Goal: Task Accomplishment & Management: Complete application form

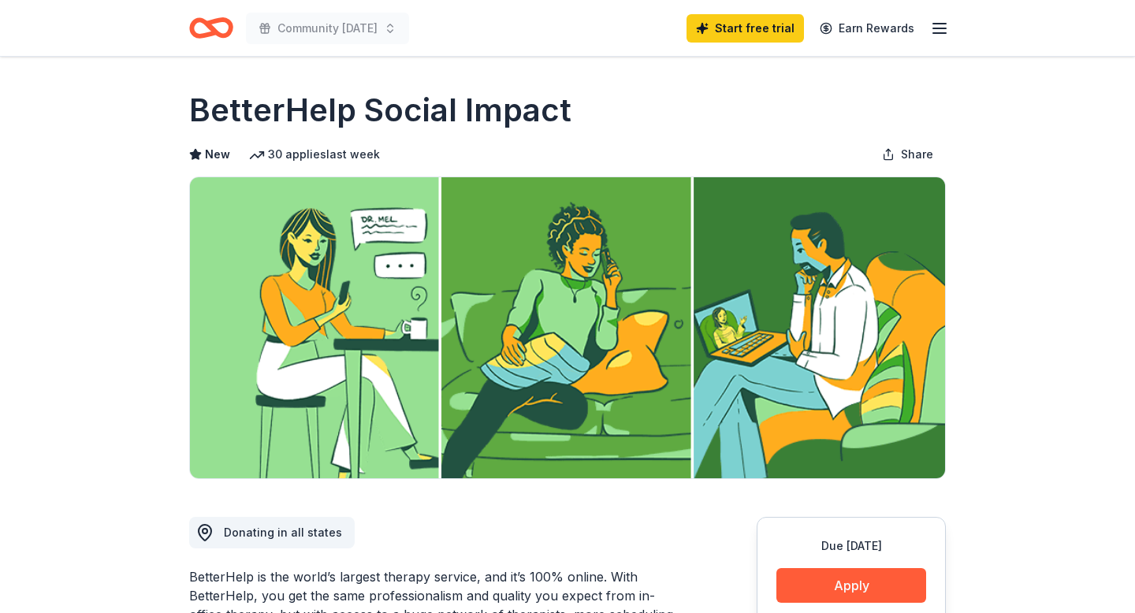
click at [941, 28] on line "button" at bounding box center [940, 28] width 13 height 0
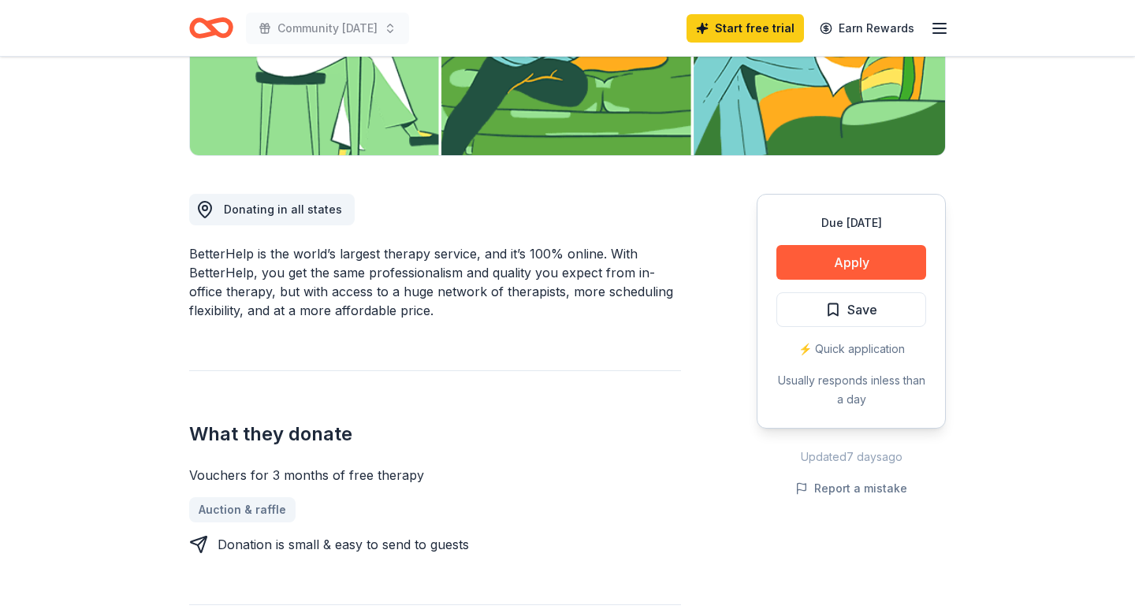
scroll to position [333, 0]
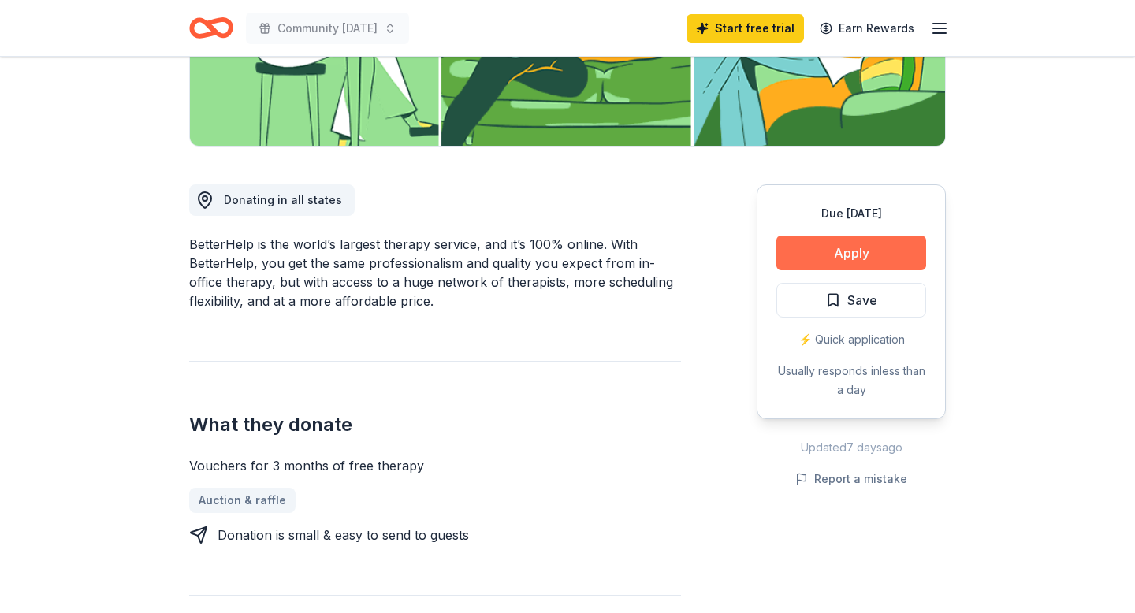
click at [860, 240] on button "Apply" at bounding box center [852, 253] width 150 height 35
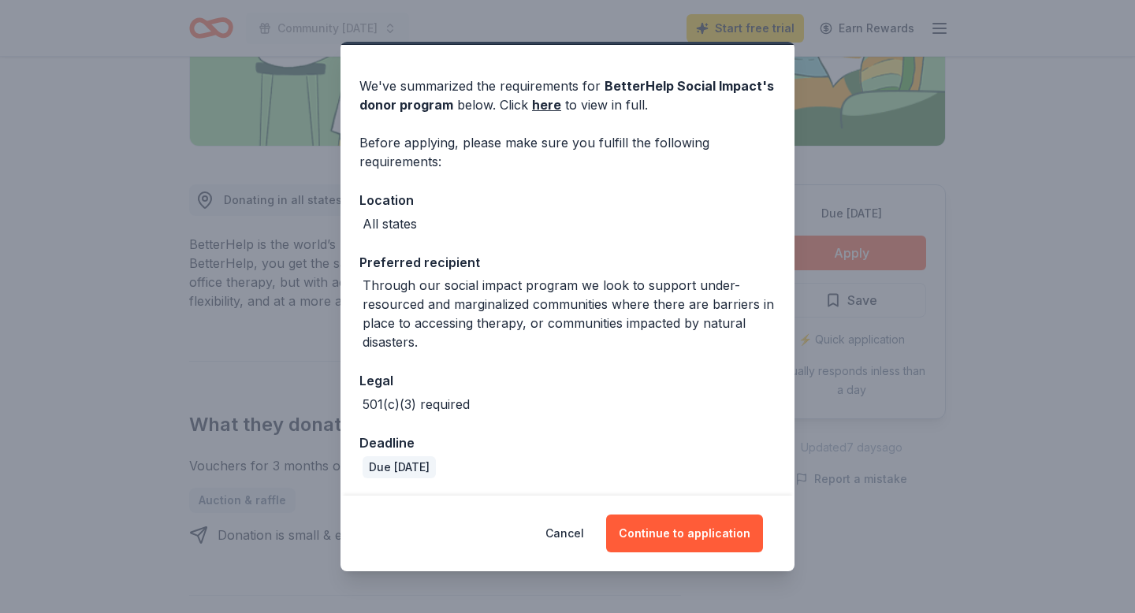
scroll to position [43, 0]
drag, startPoint x: 543, startPoint y: 108, endPoint x: 598, endPoint y: 3, distance: 118.1
click at [0, 0] on div "Donor Program Requirements We've summarized the requirements for BetterHelp Soc…" at bounding box center [567, 306] width 1135 height 613
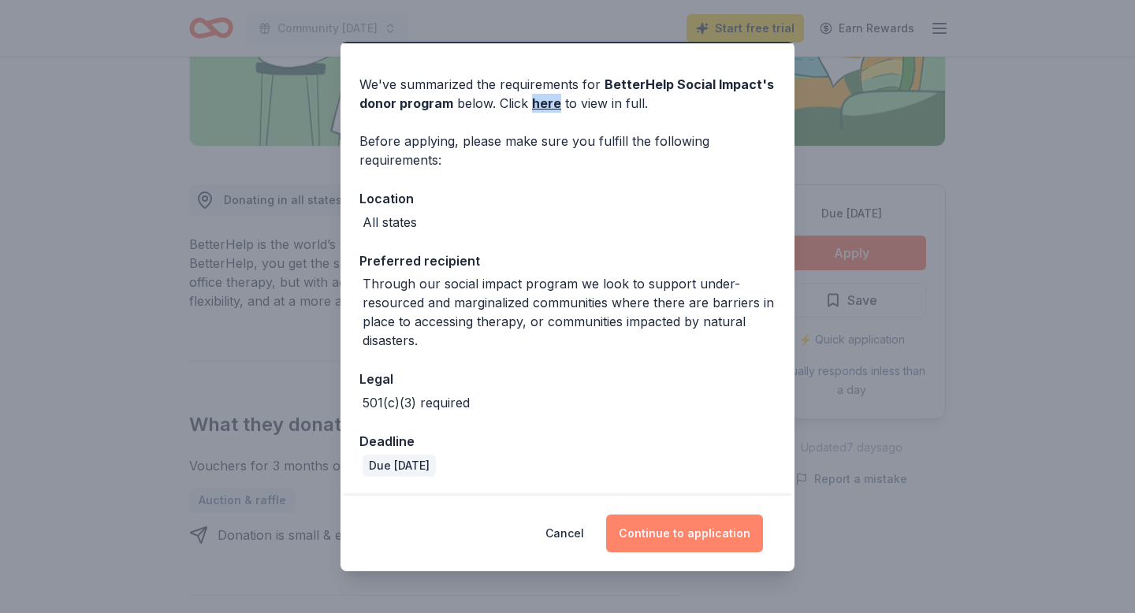
click at [675, 528] on button "Continue to application" at bounding box center [684, 534] width 157 height 38
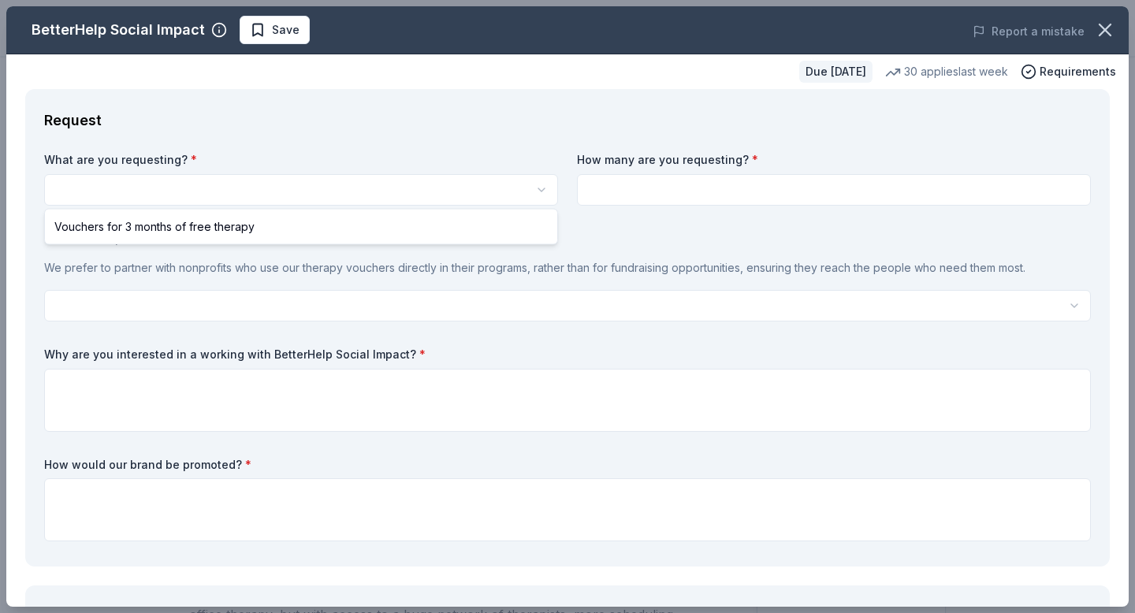
click at [474, 198] on html "Community Thanksgiving Start free trial Earn Rewards Due in 37 days Share Bette…" at bounding box center [567, 306] width 1135 height 613
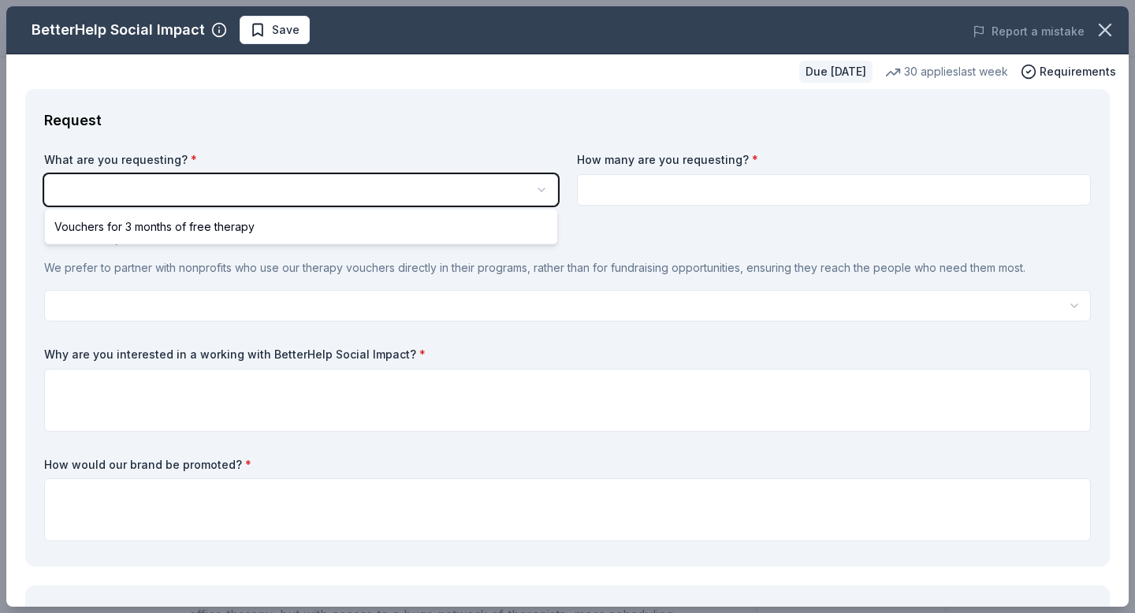
scroll to position [0, 0]
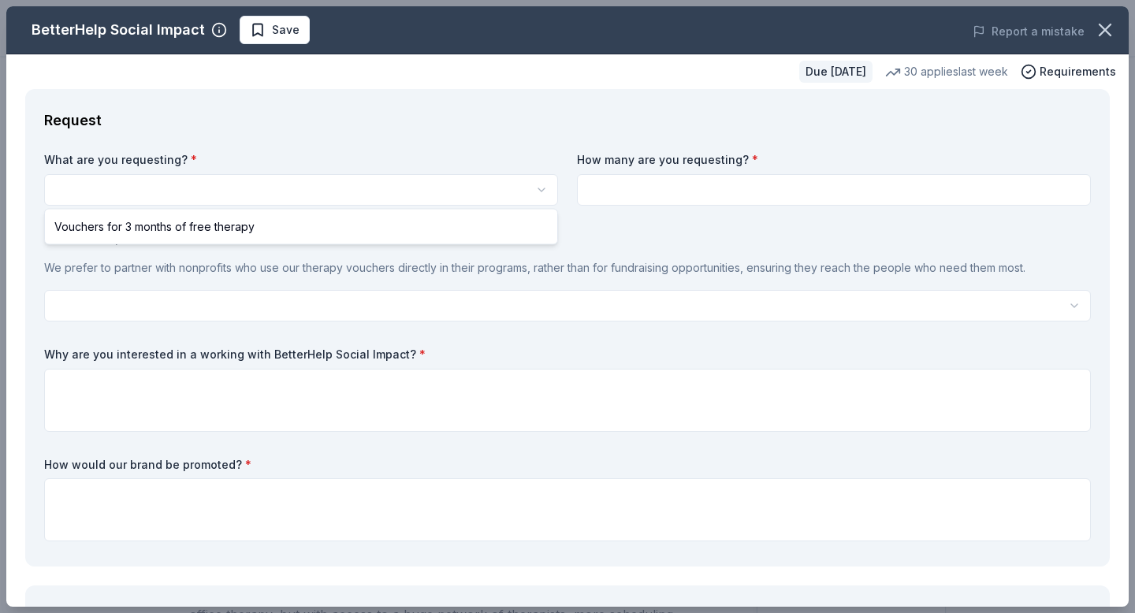
click at [523, 190] on html "Community Thanksgiving Start free trial Earn Rewards Due in 37 days Share Bette…" at bounding box center [567, 306] width 1135 height 613
select select "Vouchers for 3 months of free therapy"
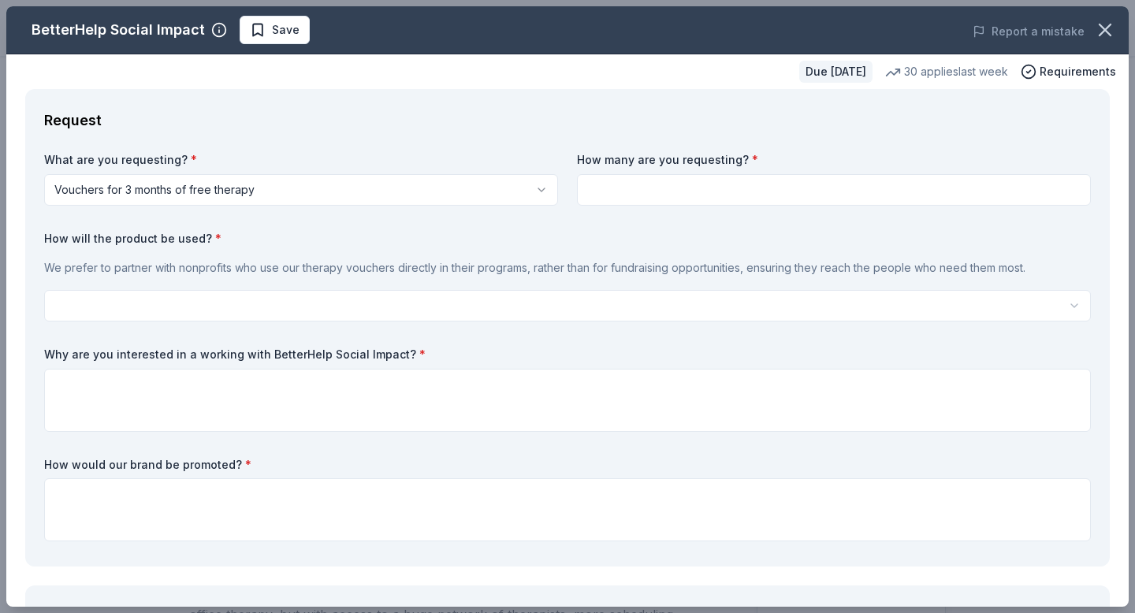
click at [626, 189] on input at bounding box center [834, 190] width 514 height 32
type input "10"
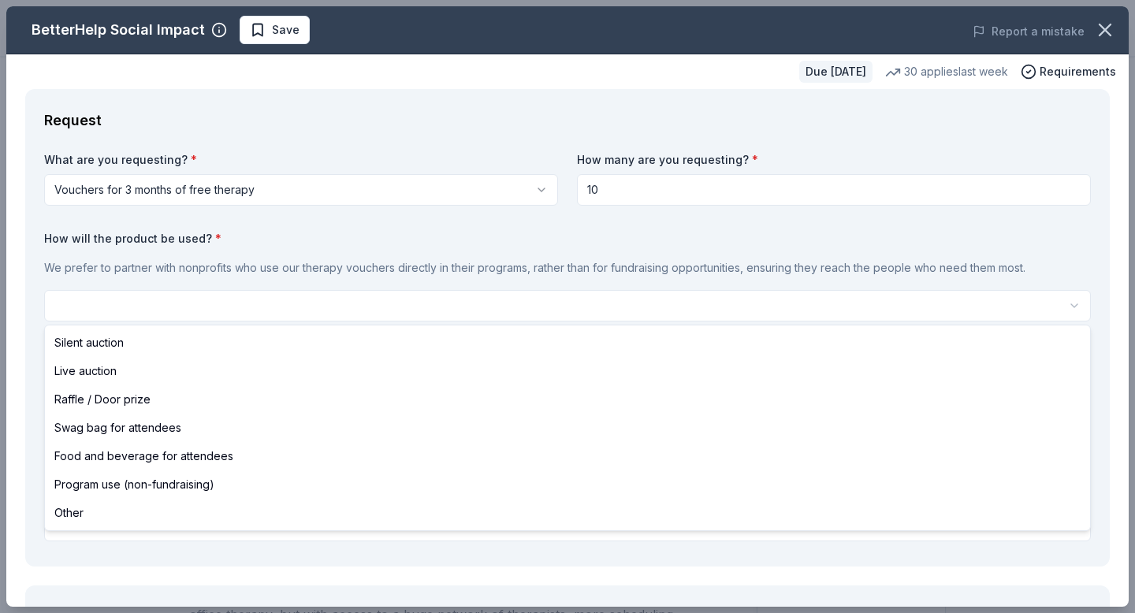
click at [444, 295] on html "Community Thanksgiving Start free trial Earn Rewards Due in 37 days Share Bette…" at bounding box center [567, 306] width 1135 height 613
select select "programUse"
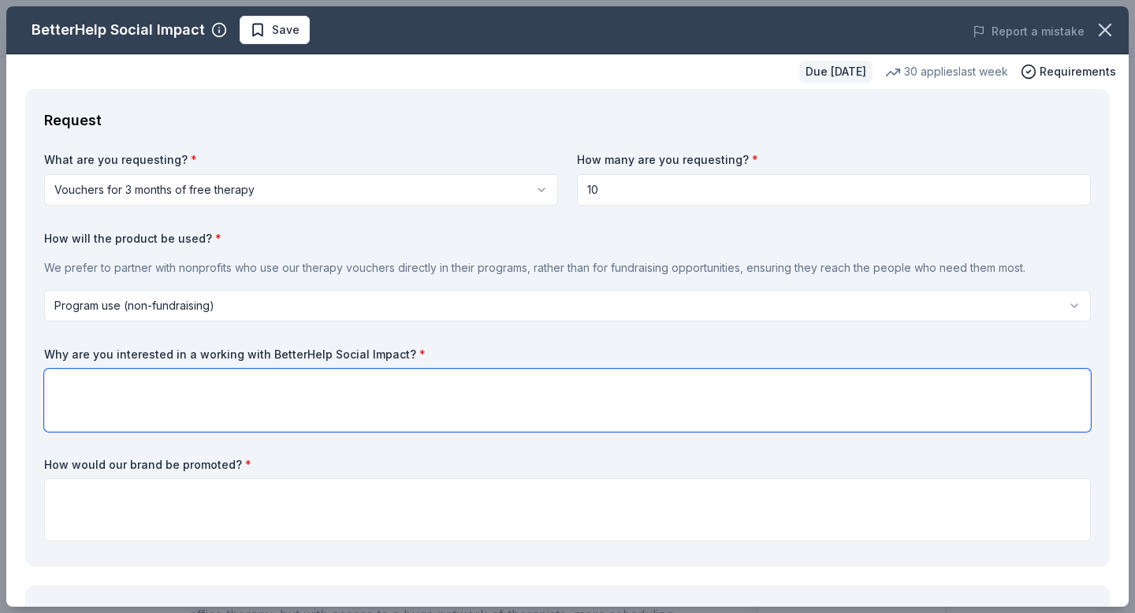
click at [333, 389] on textarea at bounding box center [567, 400] width 1047 height 63
type textarea "Better Help is a great organization that will"
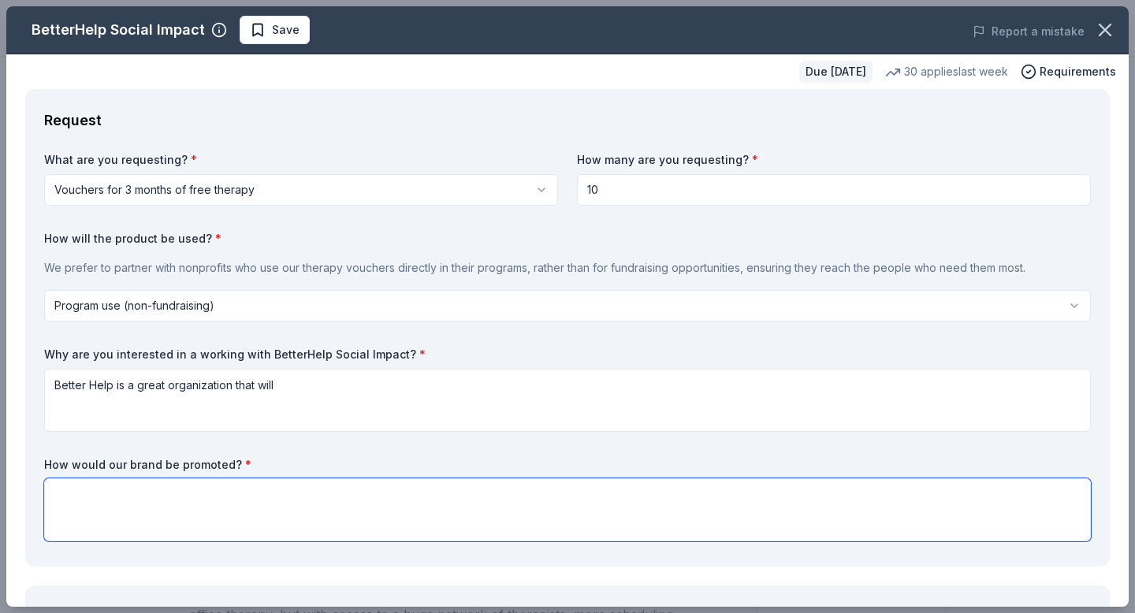
click at [226, 519] on textarea at bounding box center [567, 510] width 1047 height 63
type textarea "Logo placed on flyers and promotional materials recognizing"
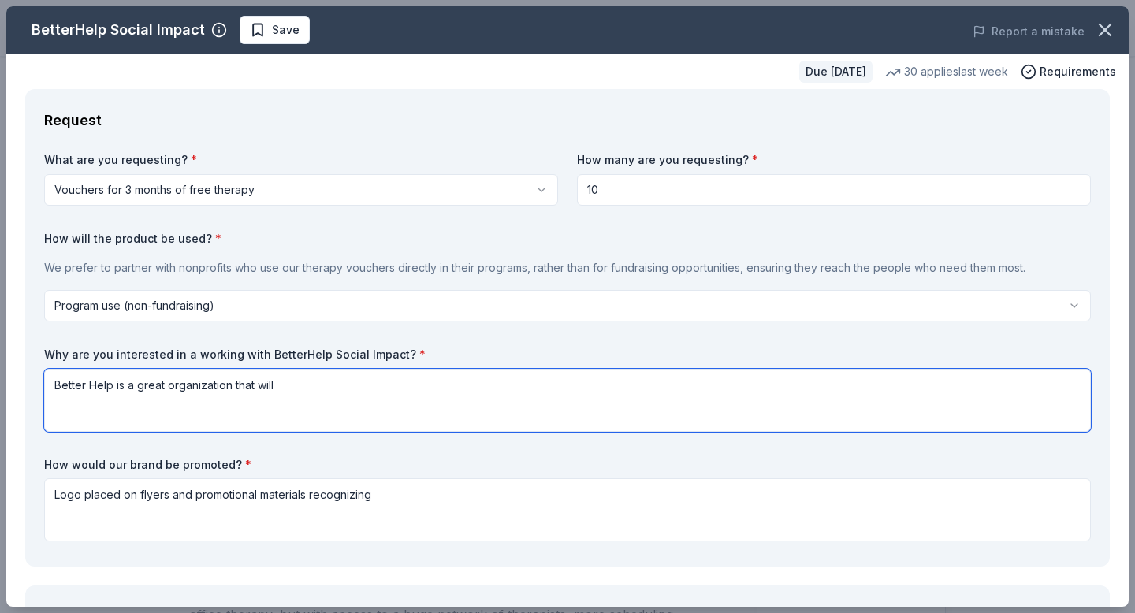
click at [313, 396] on textarea "Better Help is a great organization that will" at bounding box center [567, 400] width 1047 height 63
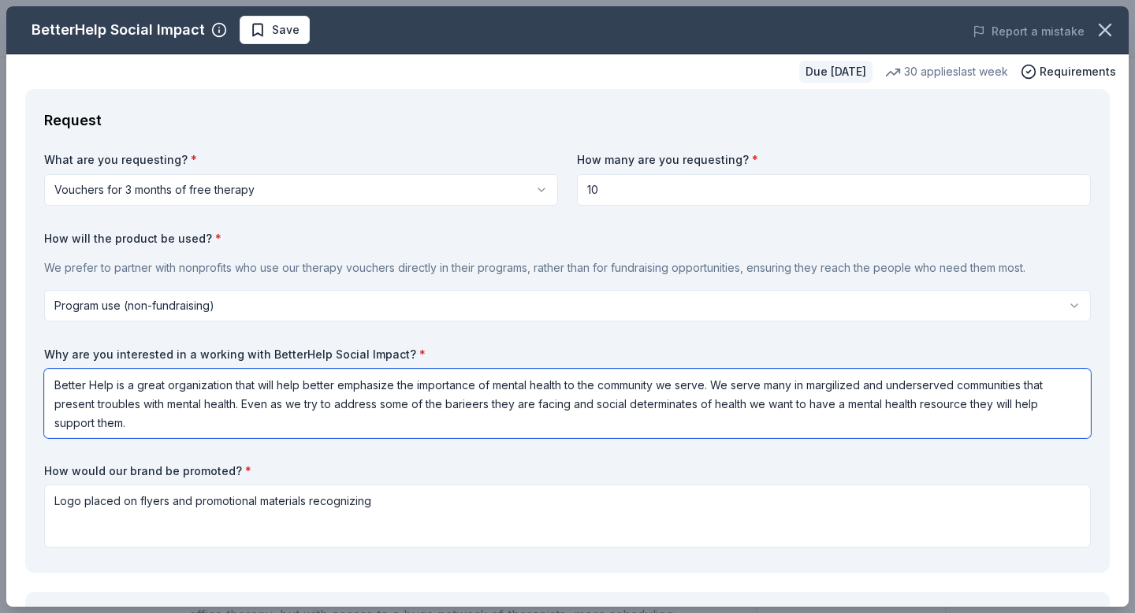
click at [470, 407] on textarea "Better Help is a great organization that will help better emphasize the importa…" at bounding box center [567, 403] width 1047 height 69
click at [655, 412] on textarea "Better Help is a great organization that will help better emphasize the importa…" at bounding box center [567, 403] width 1047 height 69
click at [833, 386] on textarea "Better Help is a great organization that will help better emphasize the importa…" at bounding box center [567, 403] width 1047 height 69
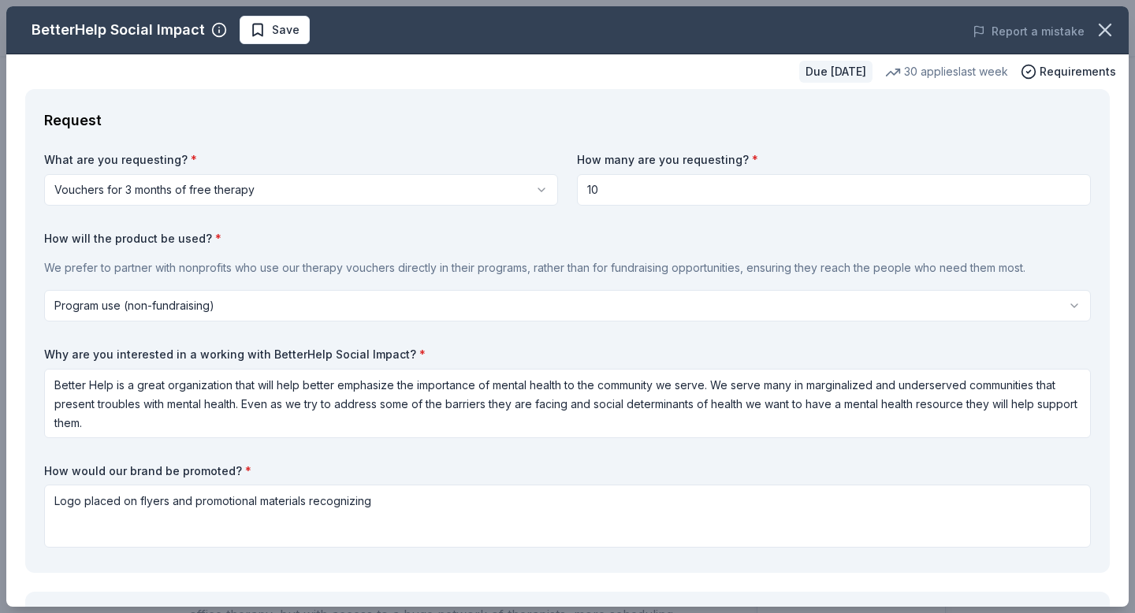
click at [669, 438] on div "What are you requesting? * Vouchers for 3 months of free therapy Vouchers for 3…" at bounding box center [567, 353] width 1047 height 402
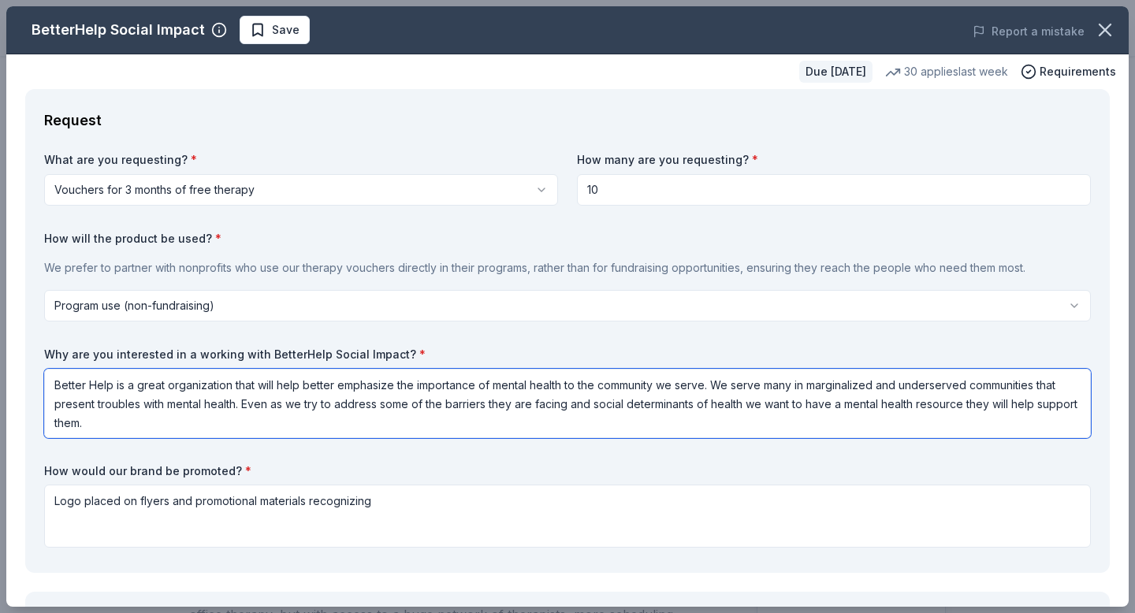
click at [641, 433] on textarea "Better Help is a great organization that will help better emphasize the importa…" at bounding box center [567, 403] width 1047 height 69
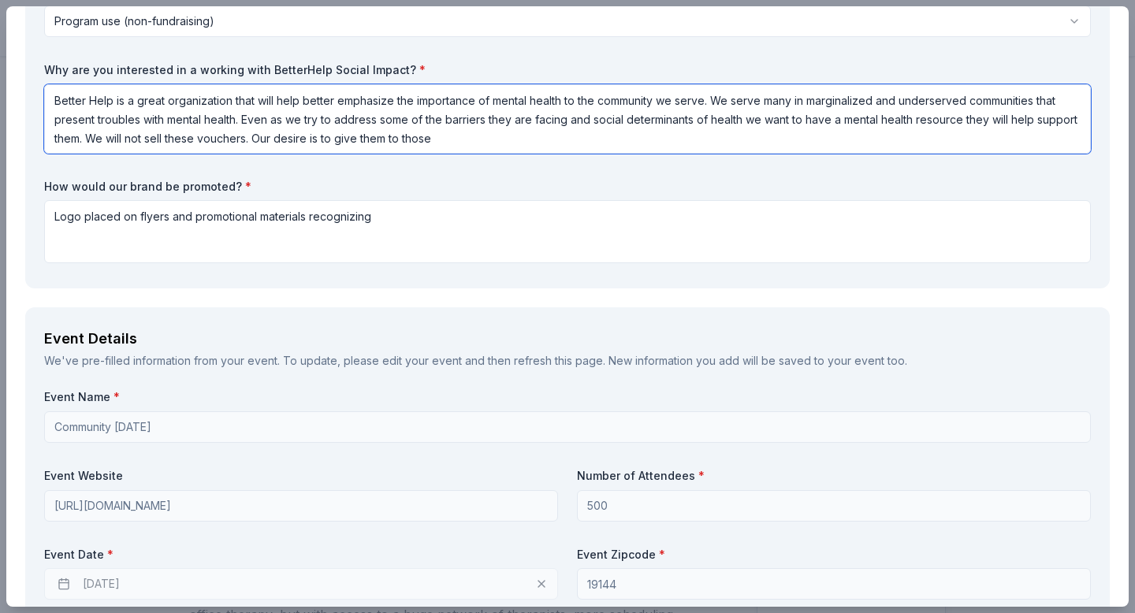
scroll to position [250, 0]
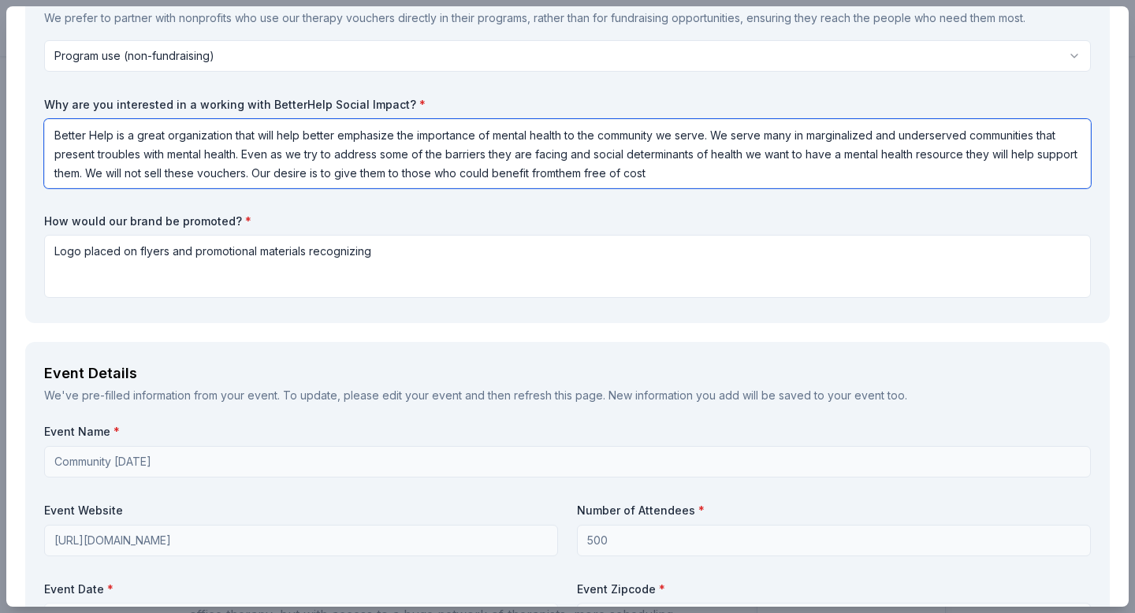
click at [557, 178] on textarea "Better Help is a great organization that will help better emphasize the importa…" at bounding box center [567, 153] width 1047 height 69
click at [252, 173] on textarea "Better Help is a great organization that will help better emphasize the importa…" at bounding box center [567, 153] width 1047 height 69
click at [673, 172] on textarea "Better Help is a great organization that will help better emphasize the importa…" at bounding box center [567, 153] width 1047 height 69
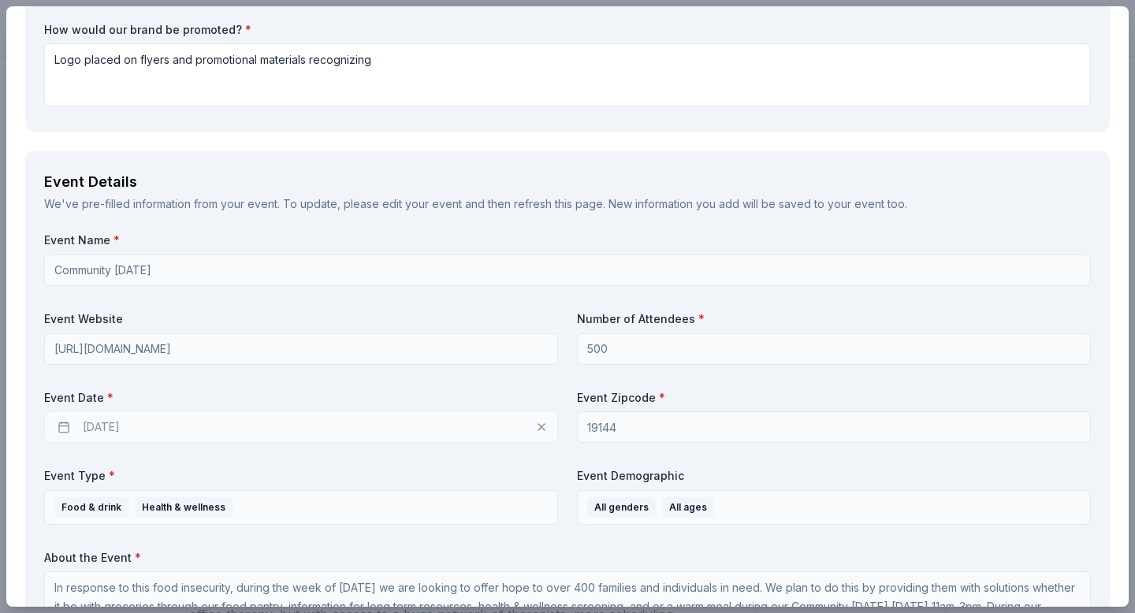
scroll to position [447, 0]
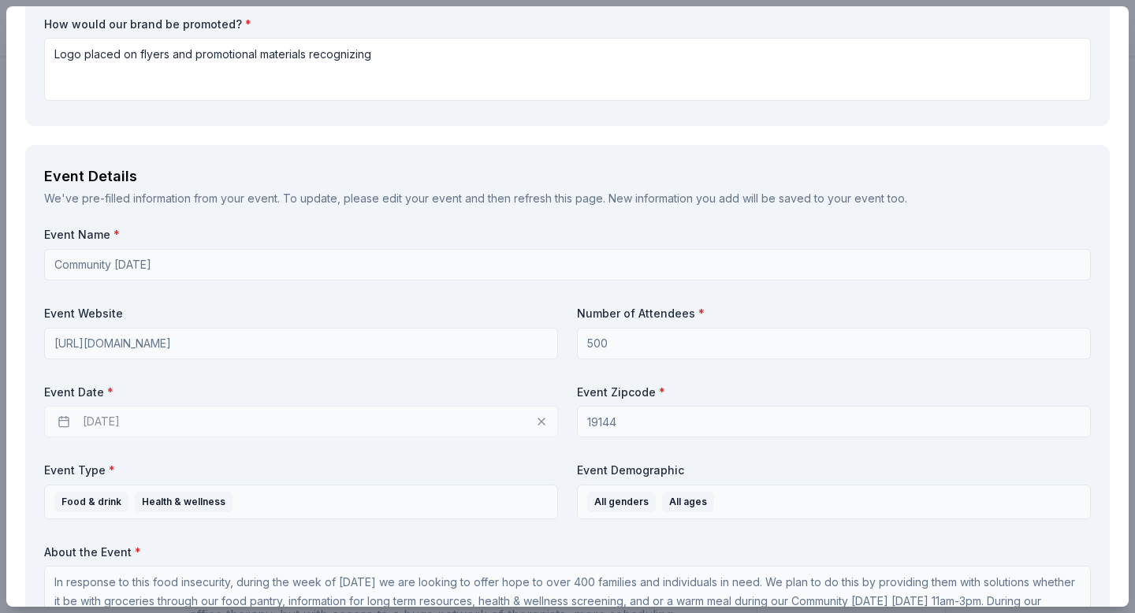
type textarea "Better Help is a great organization that will help better emphasize the importa…"
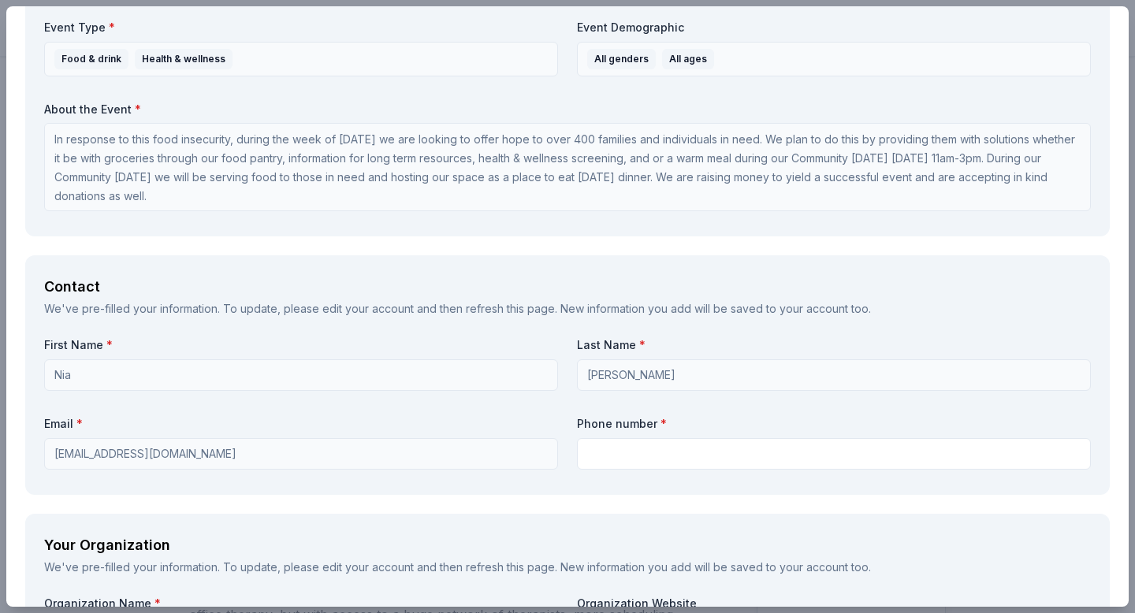
scroll to position [919, 0]
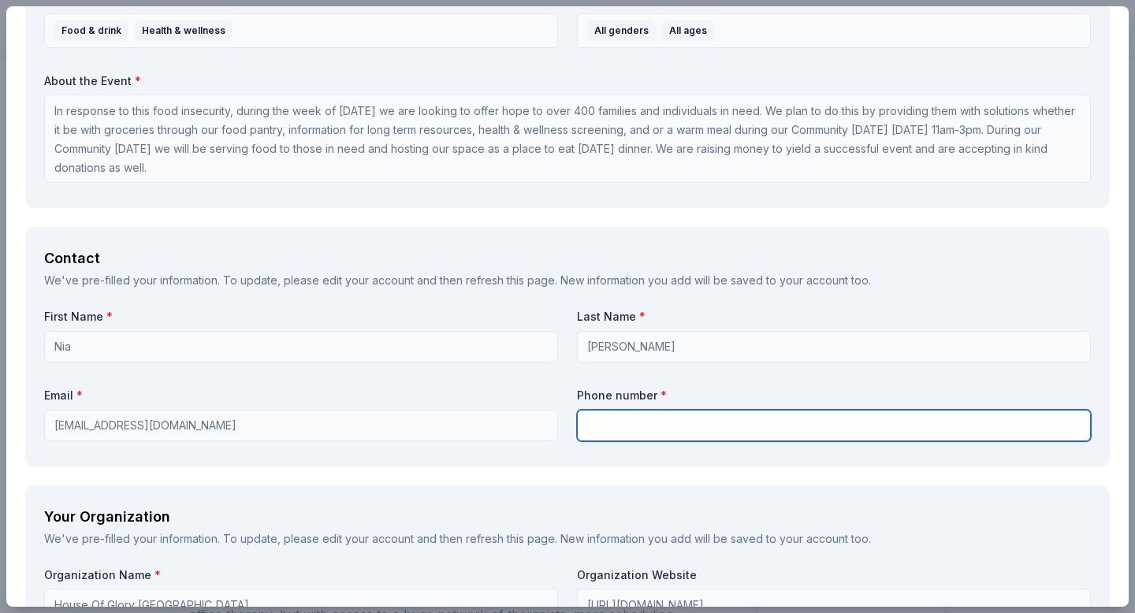
click at [614, 430] on input "text" at bounding box center [834, 426] width 514 height 32
type input "2679731292"
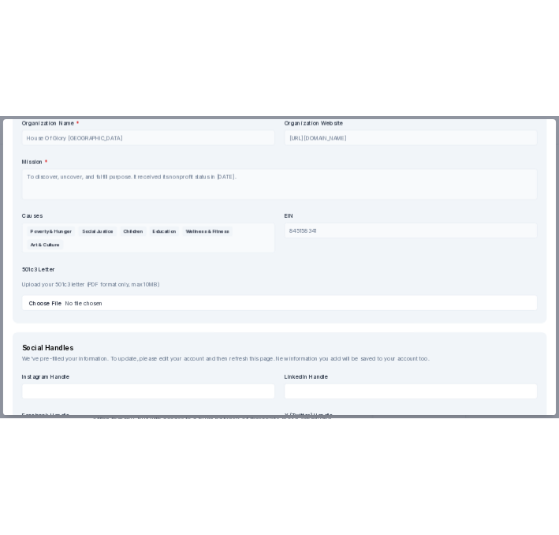
scroll to position [1512, 0]
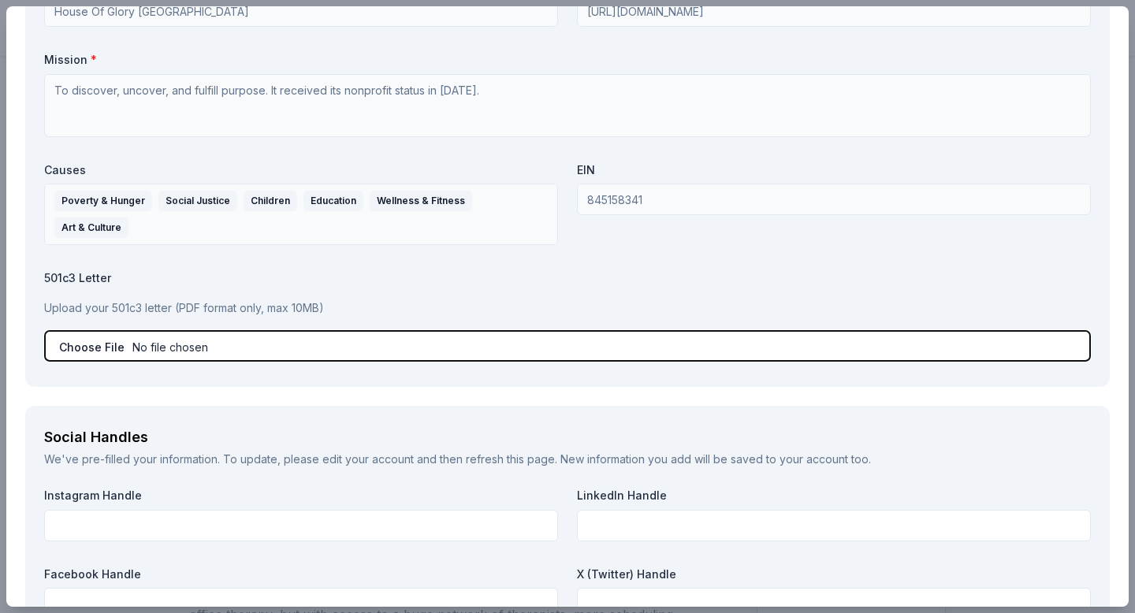
click at [105, 352] on input "file" at bounding box center [567, 346] width 1047 height 32
click at [108, 345] on input "file" at bounding box center [567, 346] width 1047 height 32
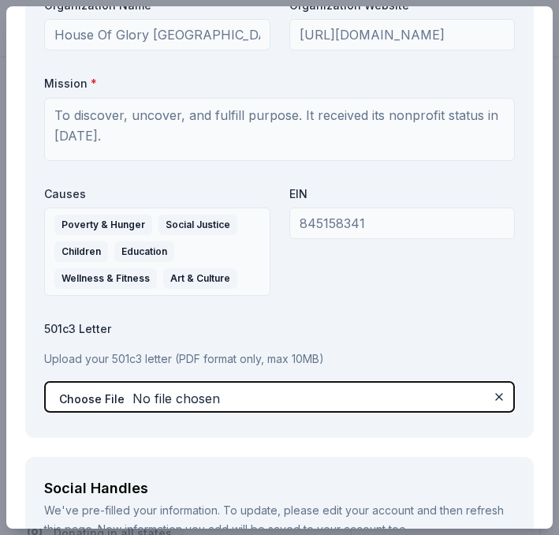
scroll to position [1623, 0]
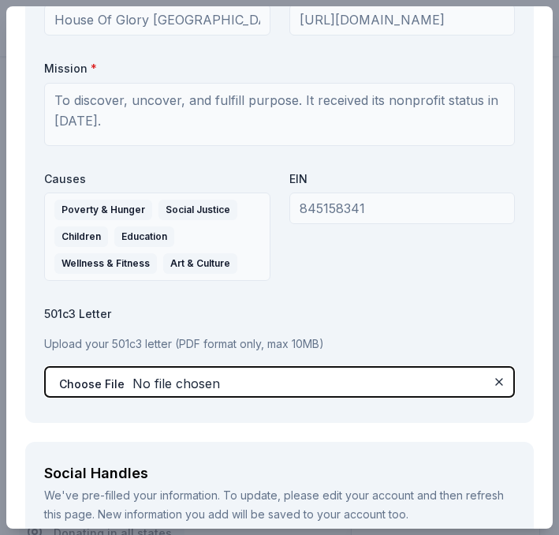
click at [100, 391] on input "file" at bounding box center [279, 382] width 471 height 32
type input "C:\fakepath\Tax Exempt 501c3 - House Of Glory Philly.jpeg.pdf"
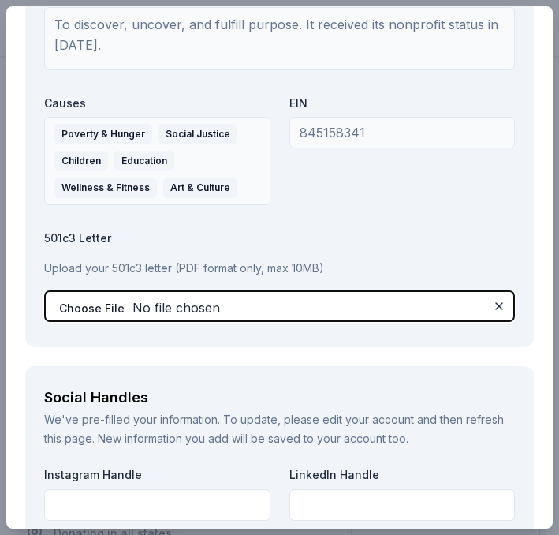
scroll to position [1702, 0]
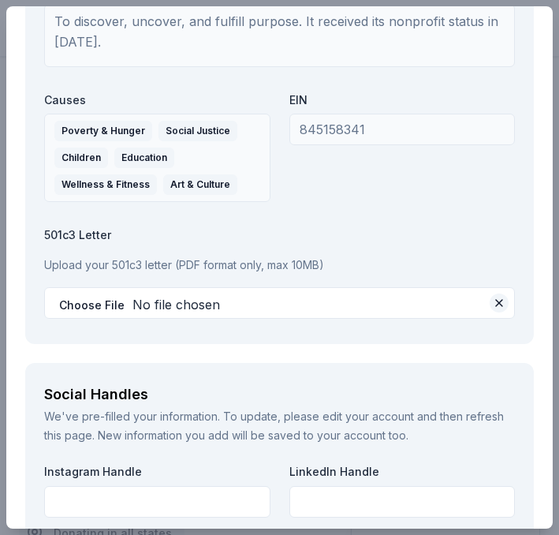
click at [499, 304] on button at bounding box center [499, 302] width 19 height 19
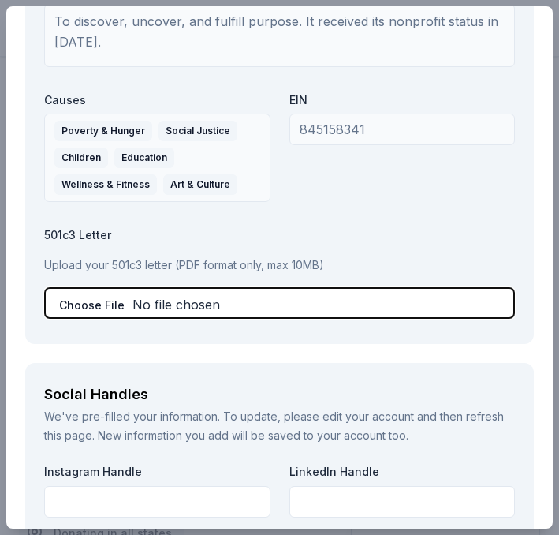
click at [220, 304] on input "file" at bounding box center [279, 303] width 471 height 32
type input "C:\fakepath\Tax Exempt 501c3 - House Of Glory Philly.pdf"
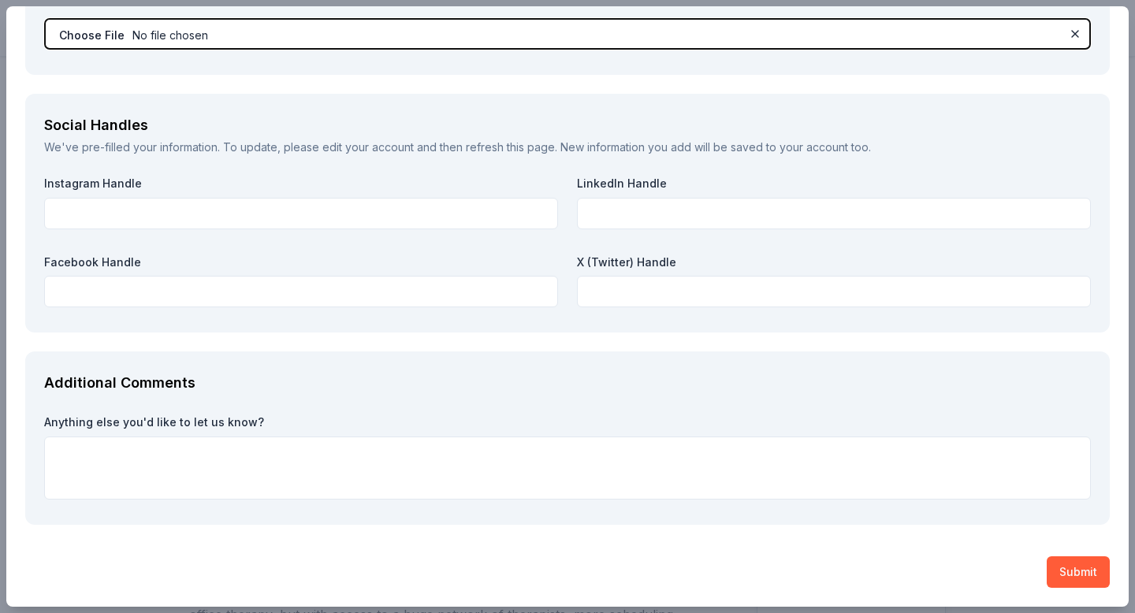
scroll to position [1816, 0]
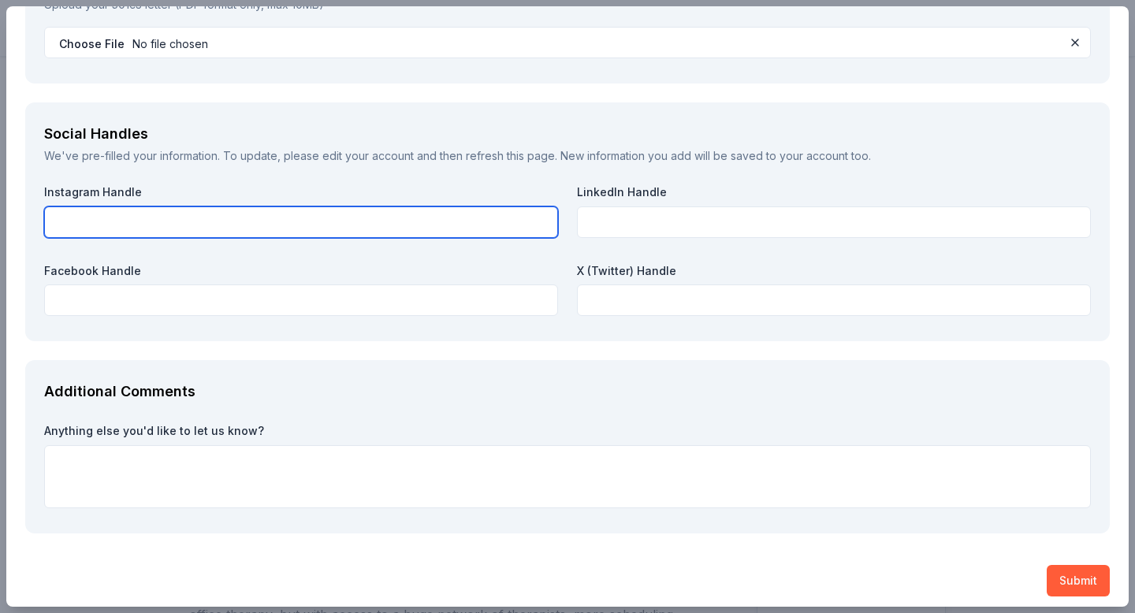
click at [375, 211] on input "text" at bounding box center [301, 223] width 514 height 32
paste input "https://www.instagram.com/hogphilly/"
type input "https://www.instagram.com/hogphilly/"
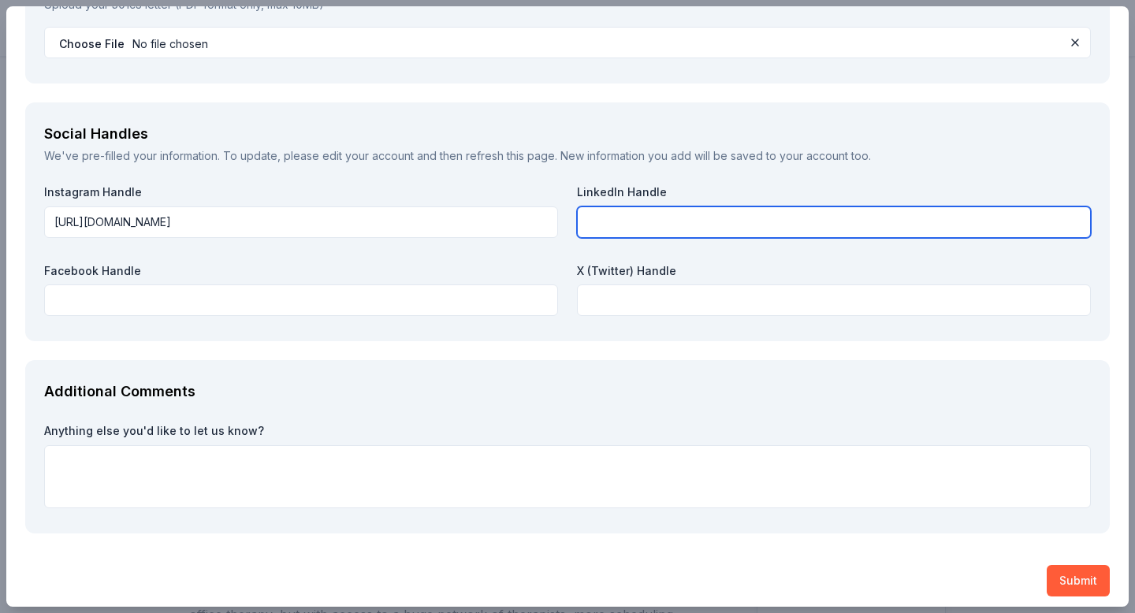
click at [616, 236] on input "text" at bounding box center [834, 223] width 514 height 32
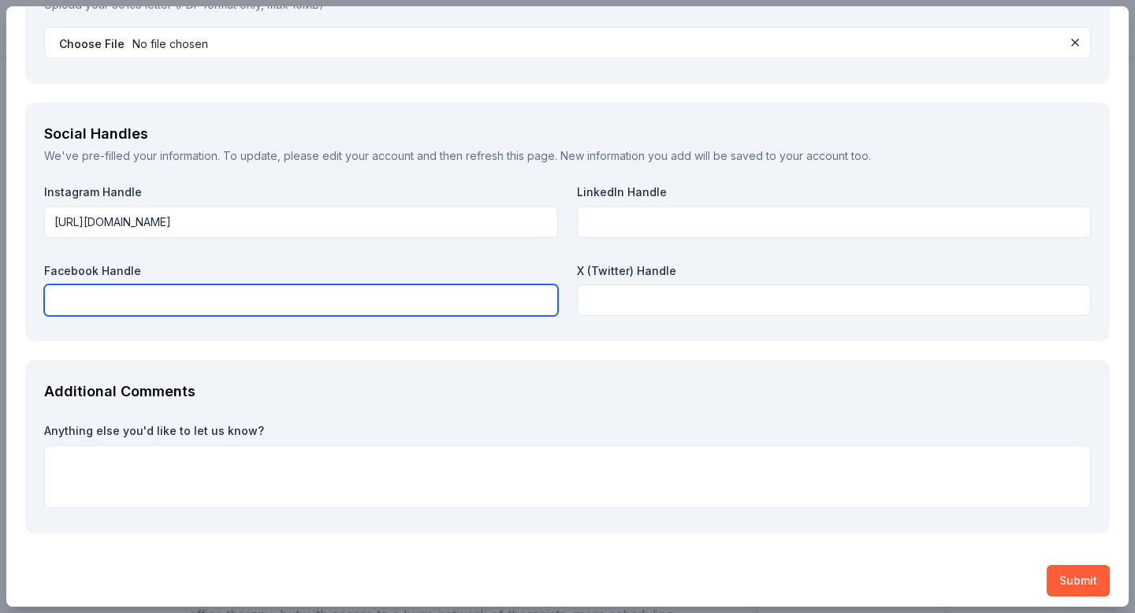
click at [394, 304] on input "text" at bounding box center [301, 301] width 514 height 32
paste input "https://www.facebook.com/HouseOfGloryPhilly"
type input "https://www.facebook.com/HouseOfGloryPhilly"
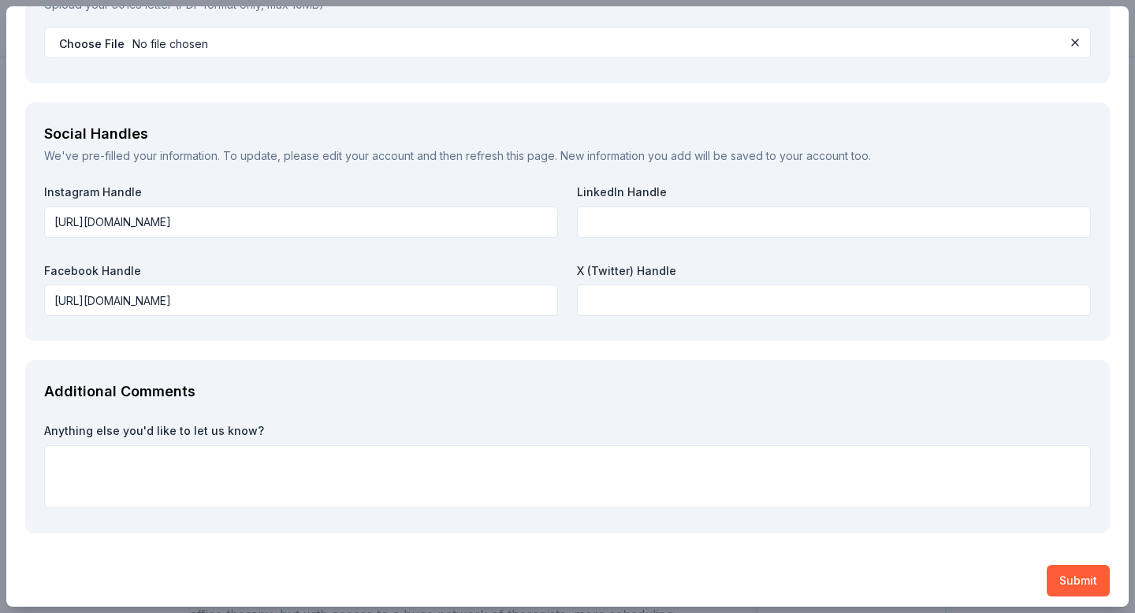
click at [430, 372] on div "Additional Comments Anything else you'd like to let us know?" at bounding box center [567, 446] width 1085 height 173
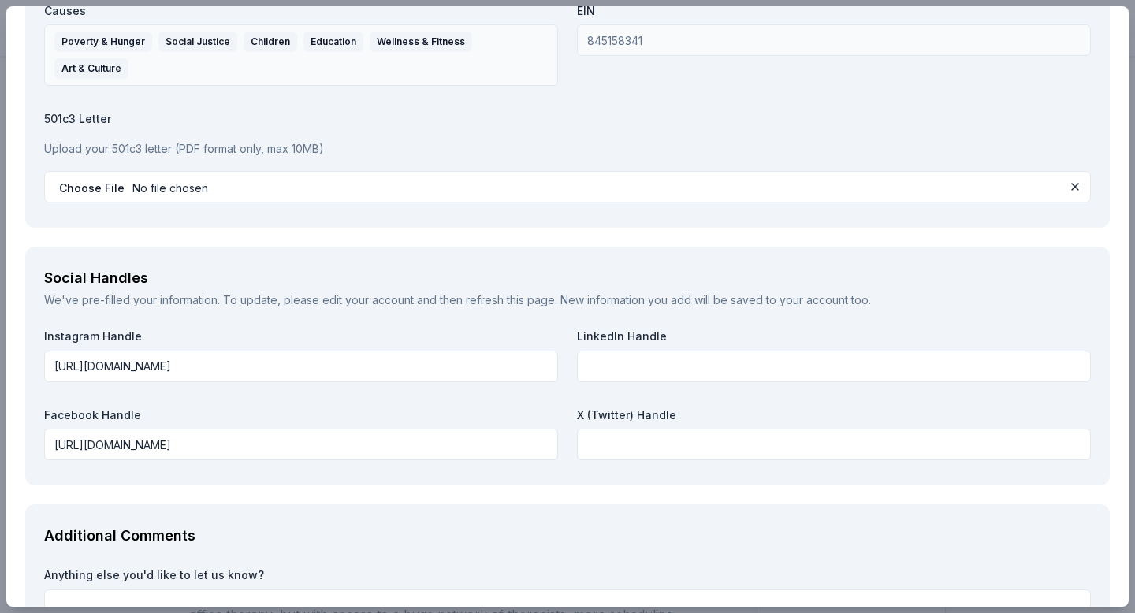
scroll to position [1824, 0]
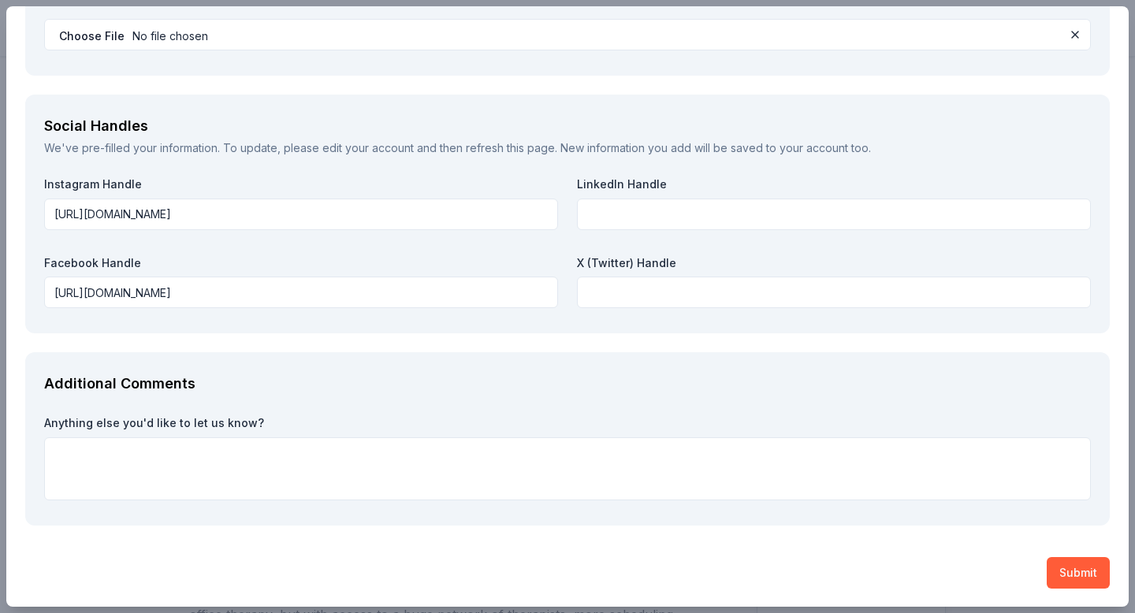
click at [1072, 568] on button "Submit" at bounding box center [1078, 573] width 63 height 32
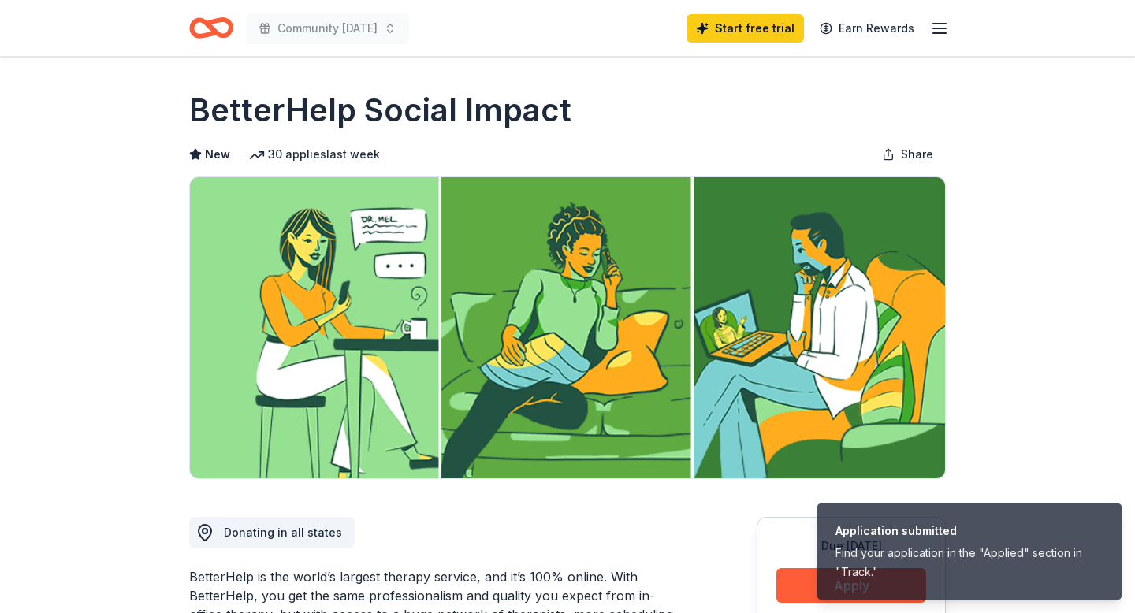
click at [943, 30] on icon "button" at bounding box center [939, 28] width 19 height 19
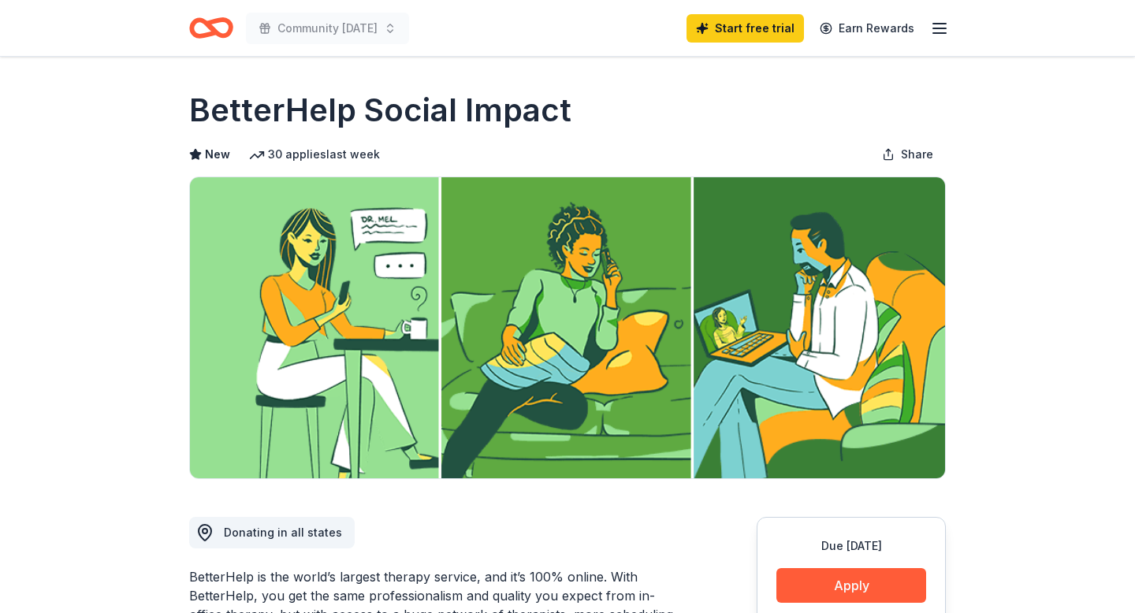
click at [211, 22] on icon "Home" at bounding box center [219, 28] width 24 height 16
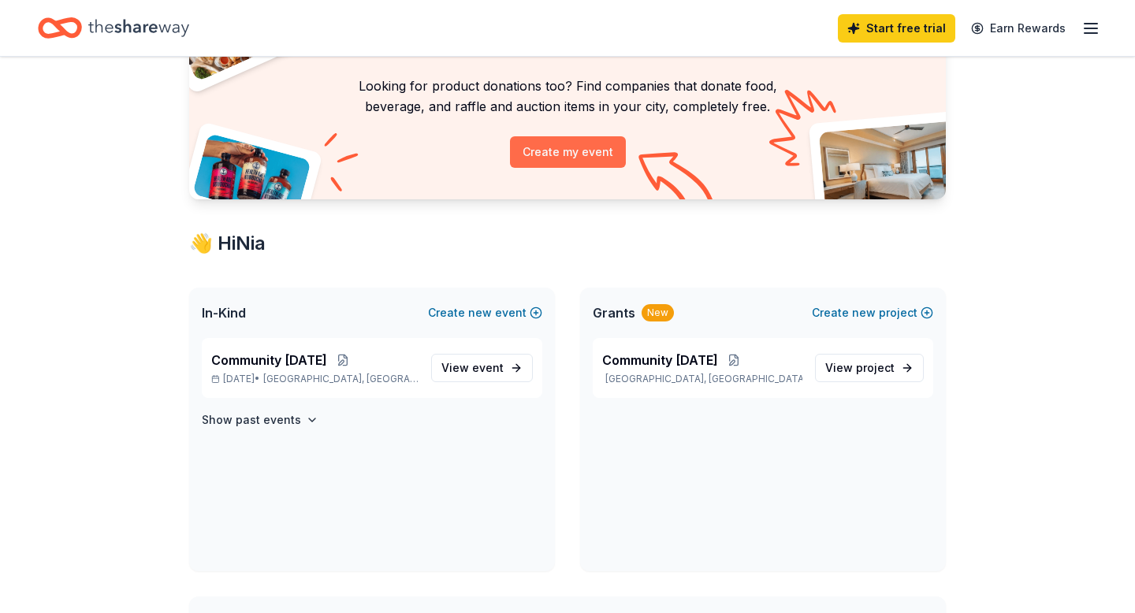
scroll to position [117, 0]
click at [899, 372] on link "View project" at bounding box center [869, 367] width 109 height 28
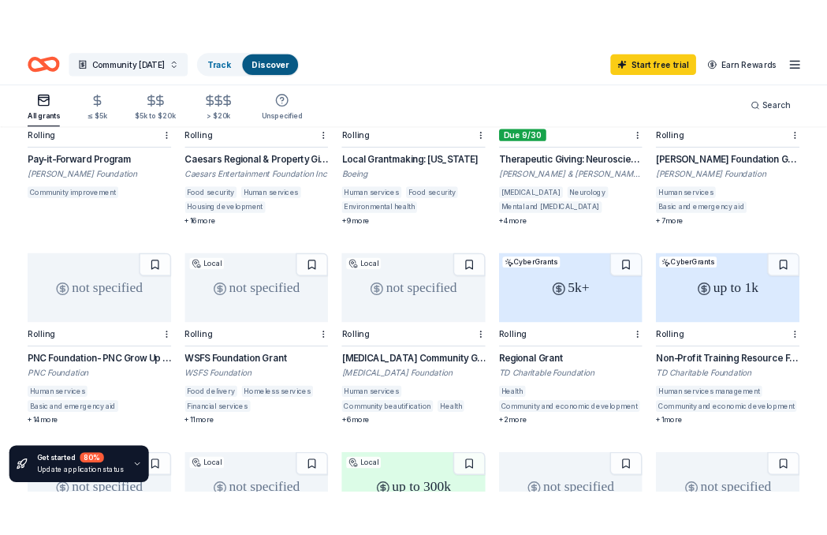
scroll to position [274, 0]
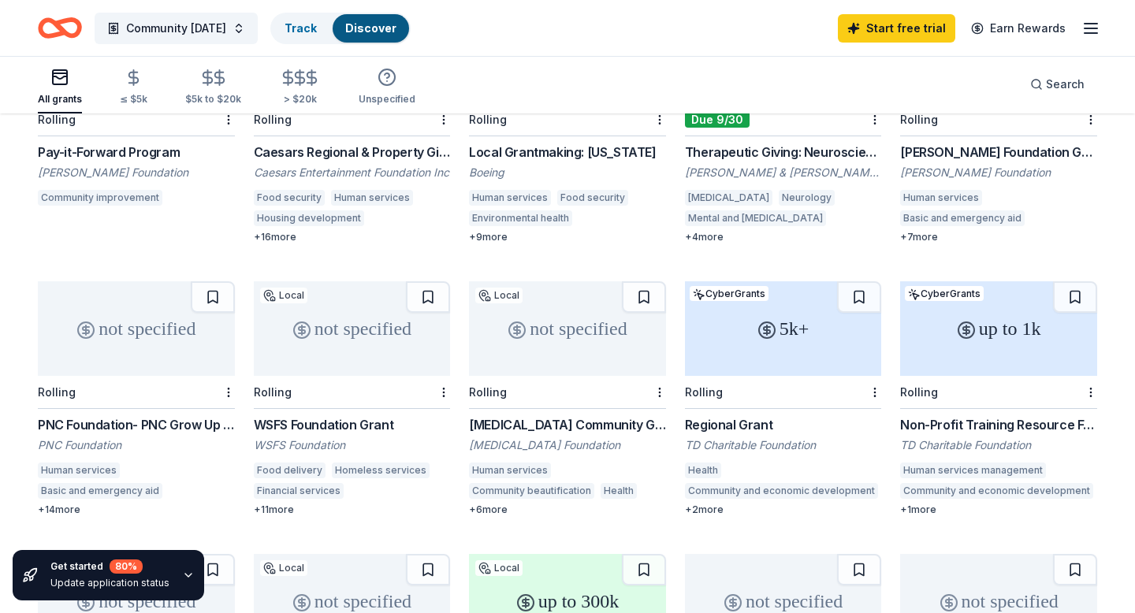
click at [151, 334] on div "not specified" at bounding box center [136, 328] width 197 height 95
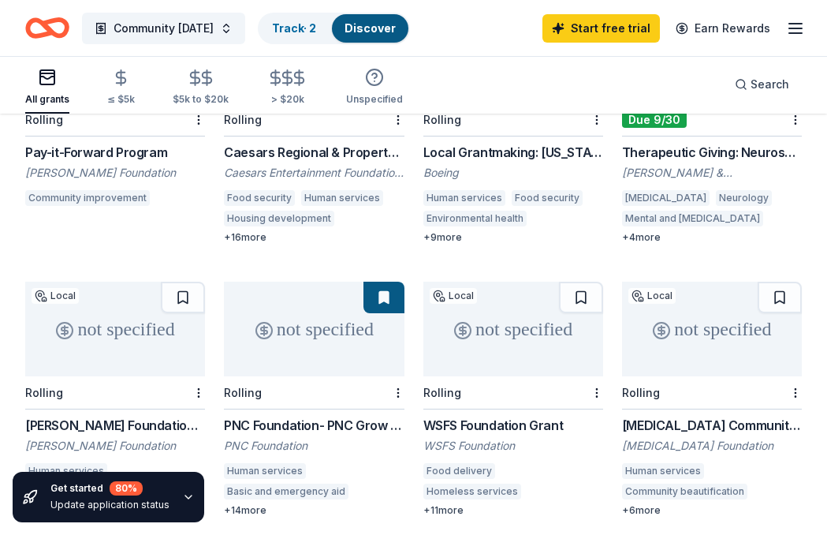
click at [788, 28] on icon "button" at bounding box center [795, 28] width 19 height 19
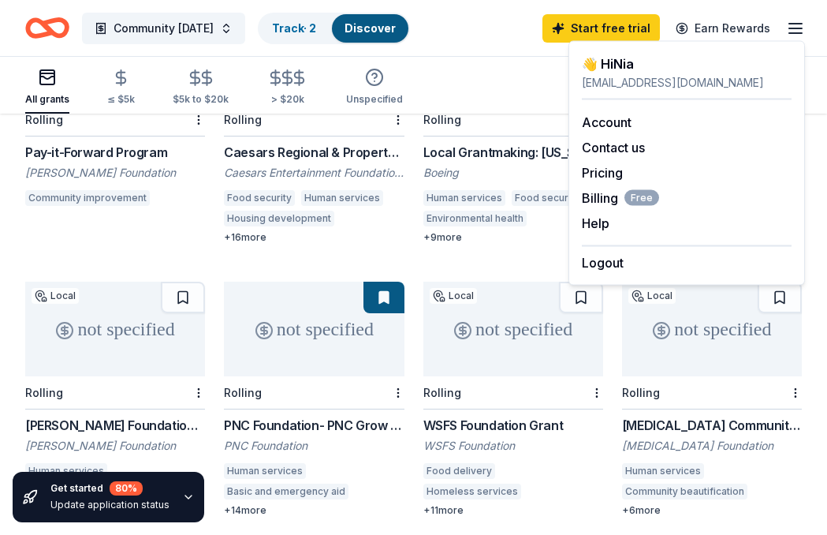
click at [687, 82] on div "nhunt@houseofgloryphilly.com" at bounding box center [687, 82] width 210 height 19
click at [619, 118] on link "Account" at bounding box center [607, 122] width 50 height 16
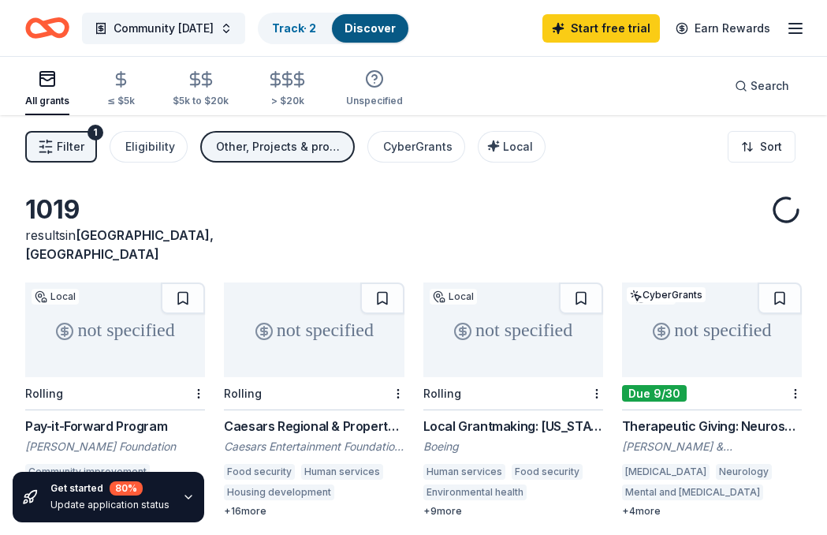
scroll to position [274, 0]
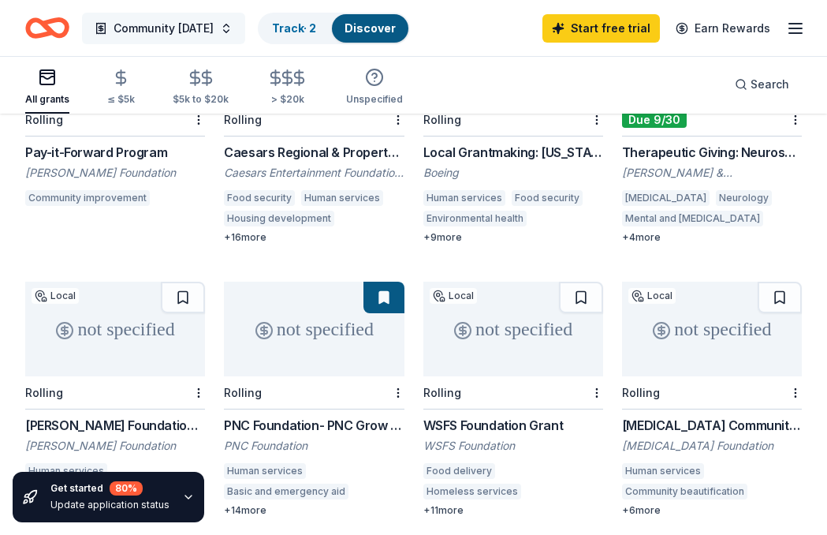
click at [214, 28] on span "Community [DATE]" at bounding box center [164, 28] width 100 height 19
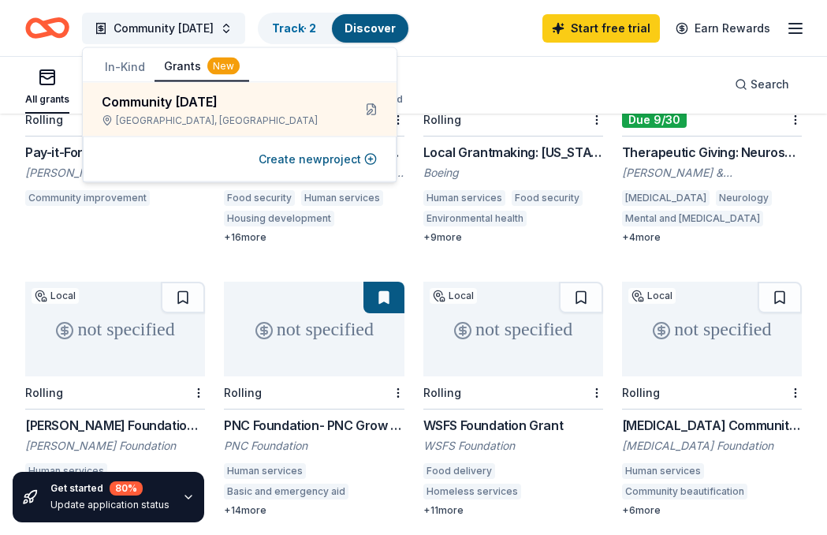
click at [138, 66] on button "In-Kind" at bounding box center [124, 67] width 59 height 28
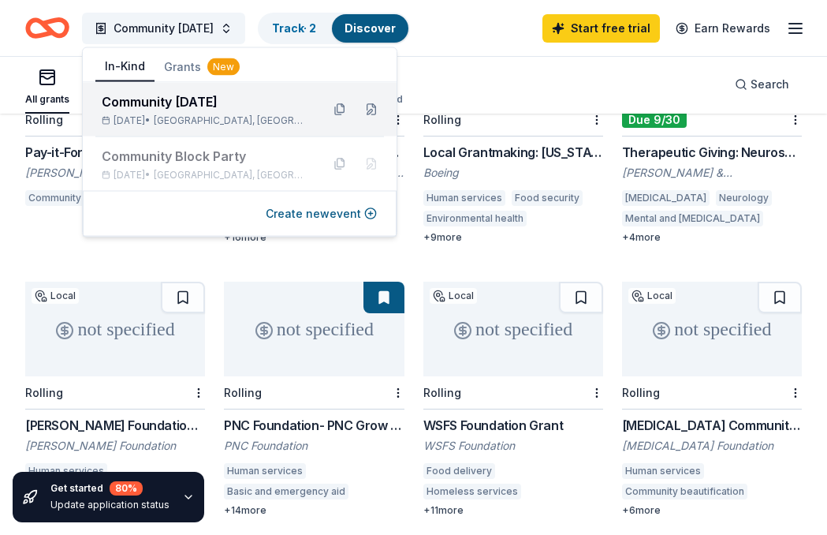
click at [234, 117] on span "Philadelphia, PA" at bounding box center [231, 120] width 155 height 13
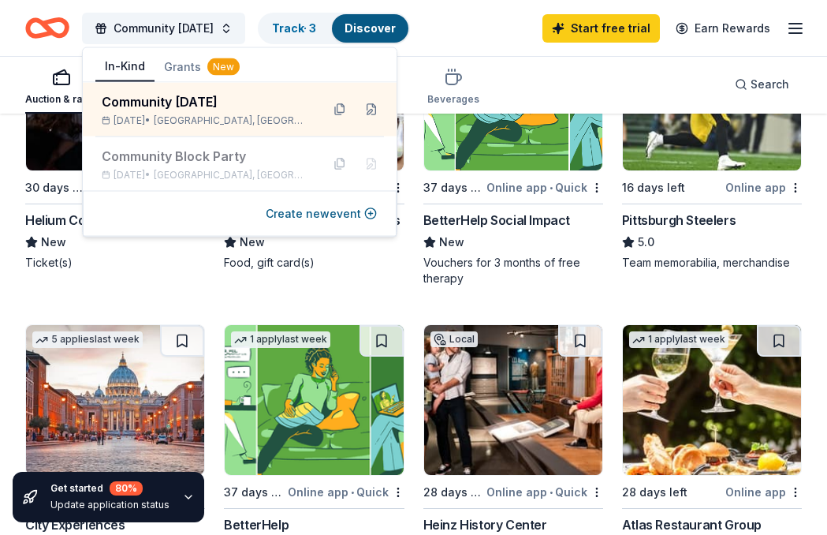
scroll to position [276, 0]
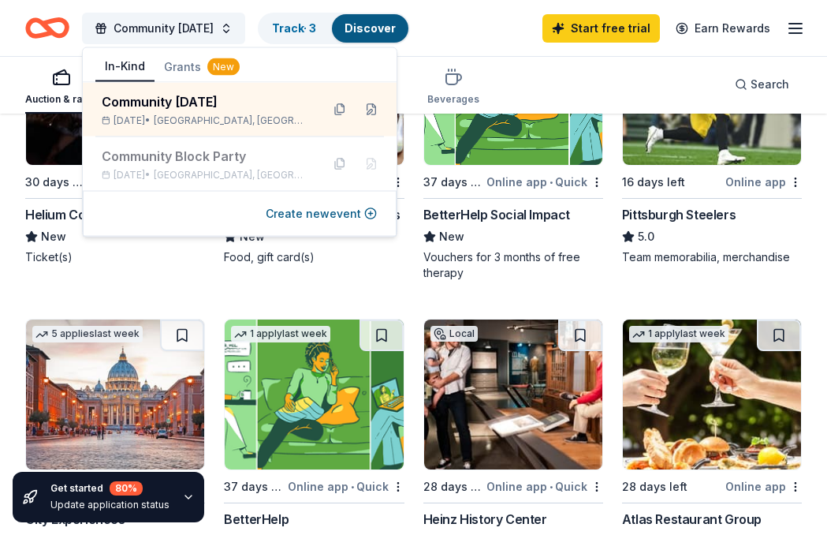
click at [327, 397] on img at bounding box center [314, 394] width 178 height 150
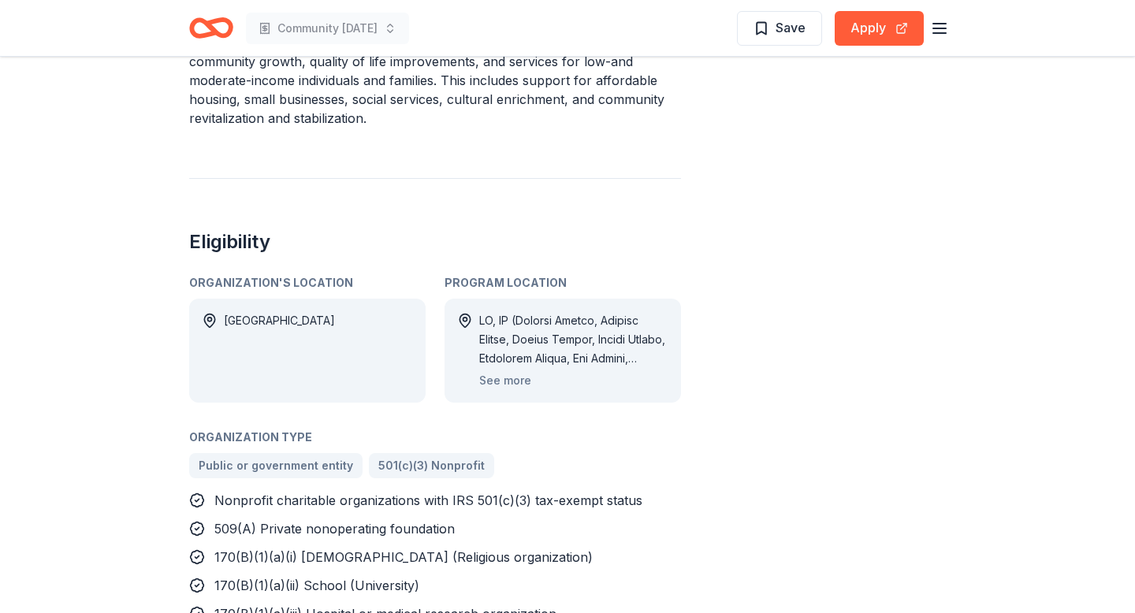
scroll to position [970, 0]
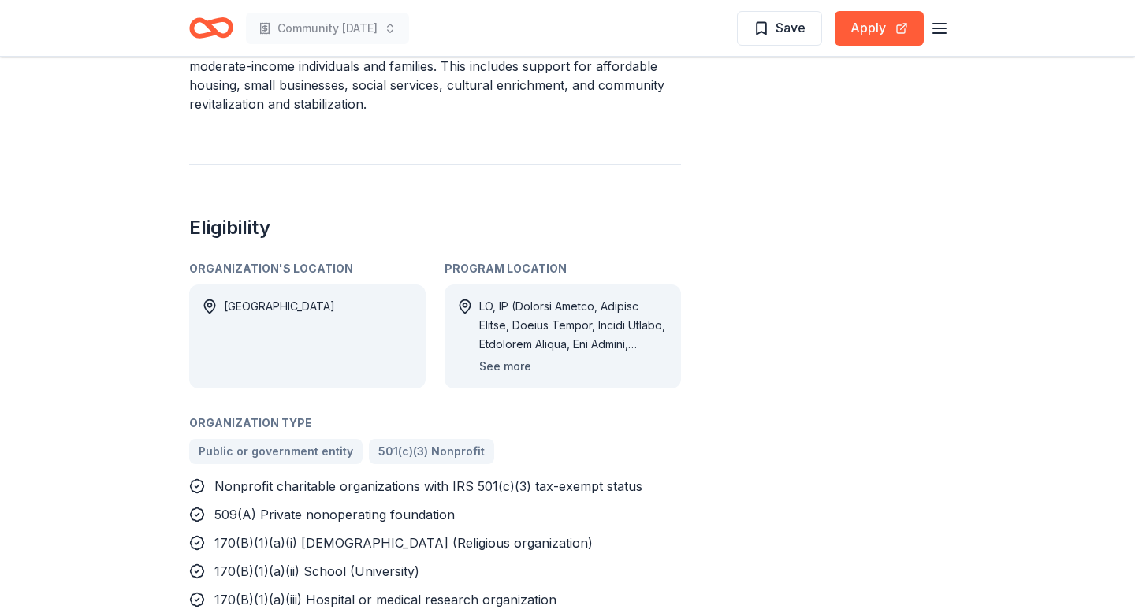
click at [498, 357] on button "See more" at bounding box center [505, 366] width 52 height 19
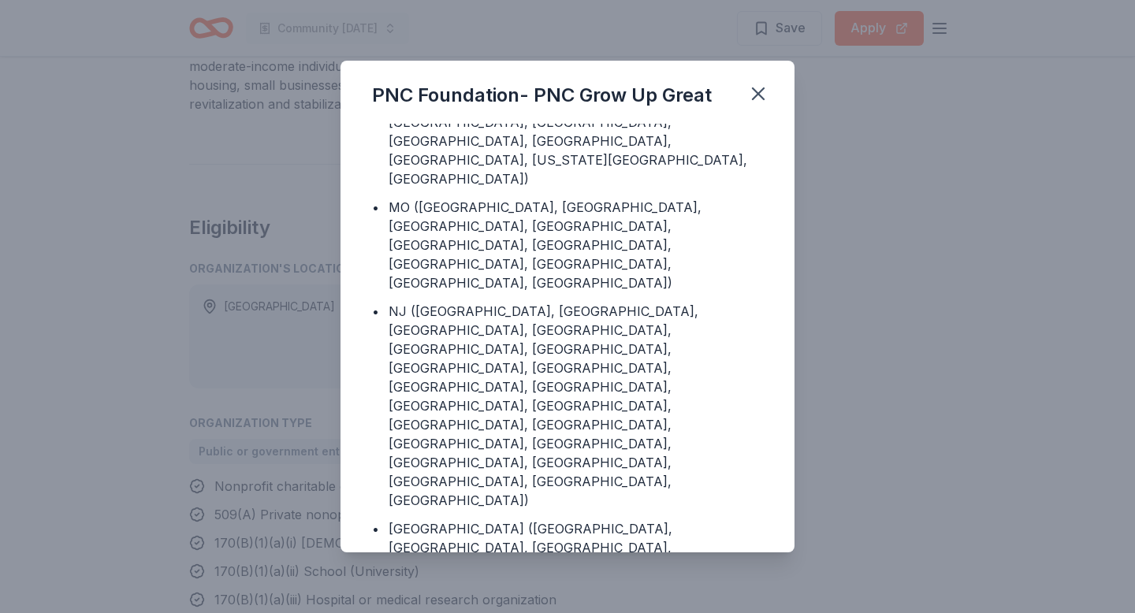
scroll to position [2235, 0]
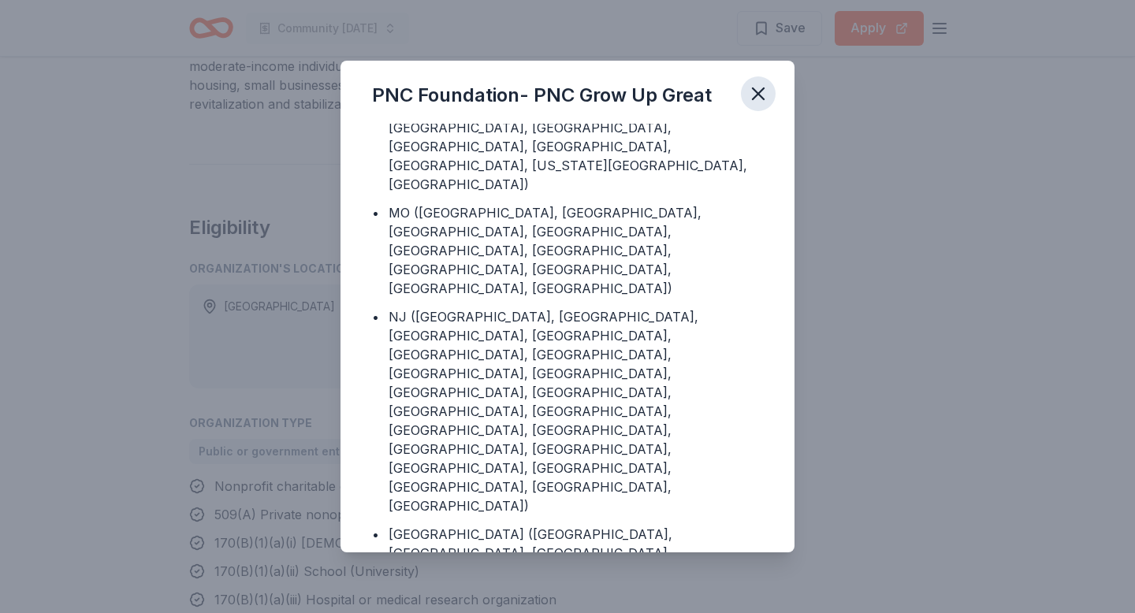
click at [755, 97] on icon "button" at bounding box center [758, 93] width 11 height 11
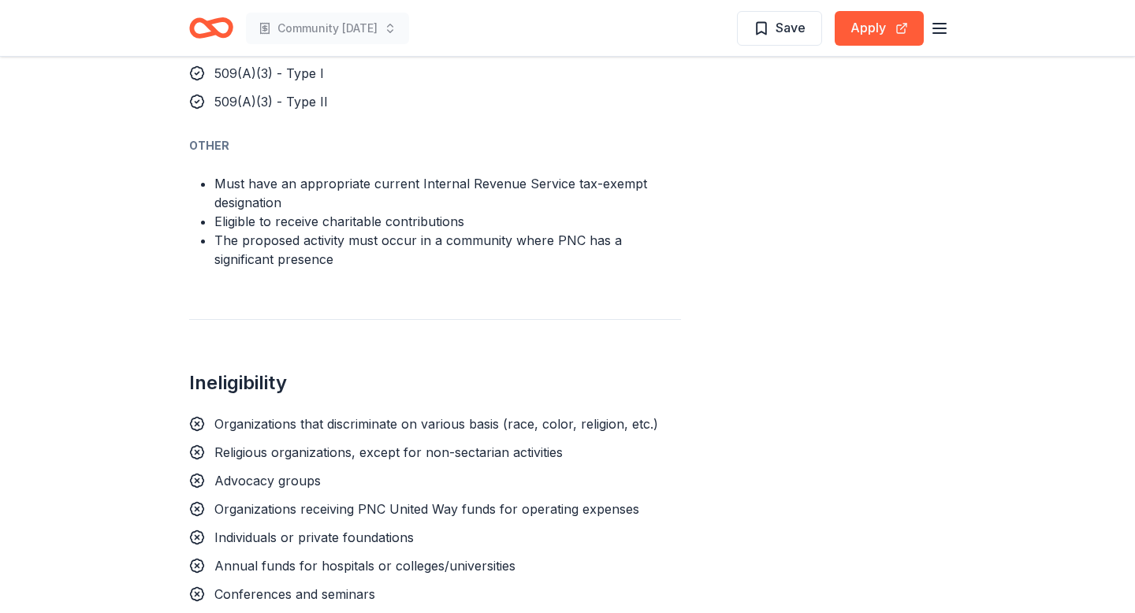
scroll to position [1733, 0]
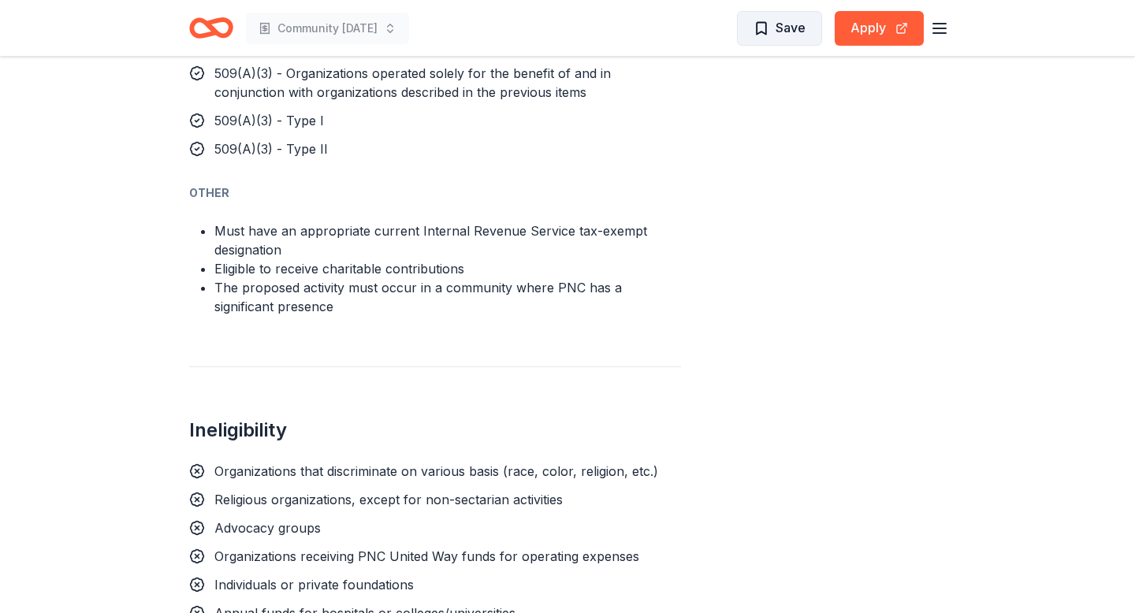
click at [778, 24] on span "Save" at bounding box center [791, 27] width 30 height 20
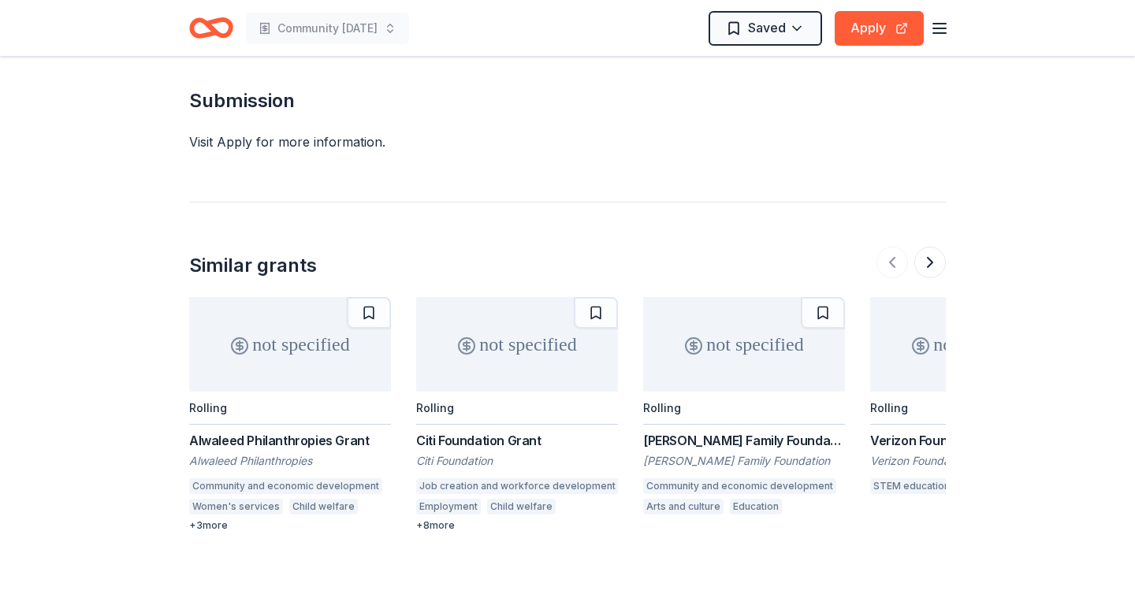
scroll to position [2428, 0]
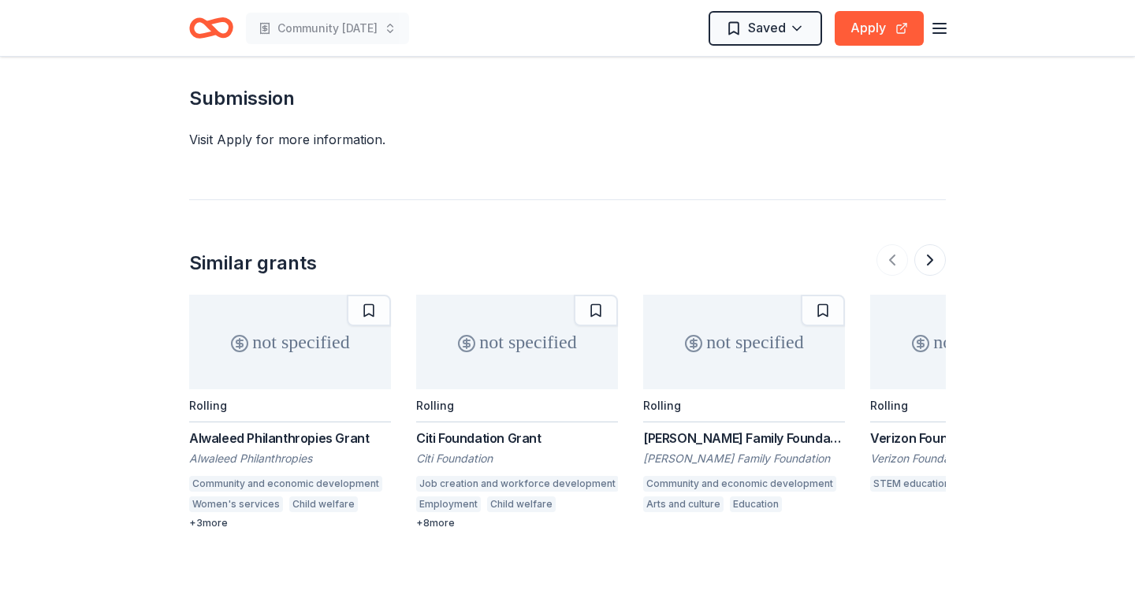
click at [516, 429] on div "Citi Foundation Grant" at bounding box center [517, 438] width 202 height 19
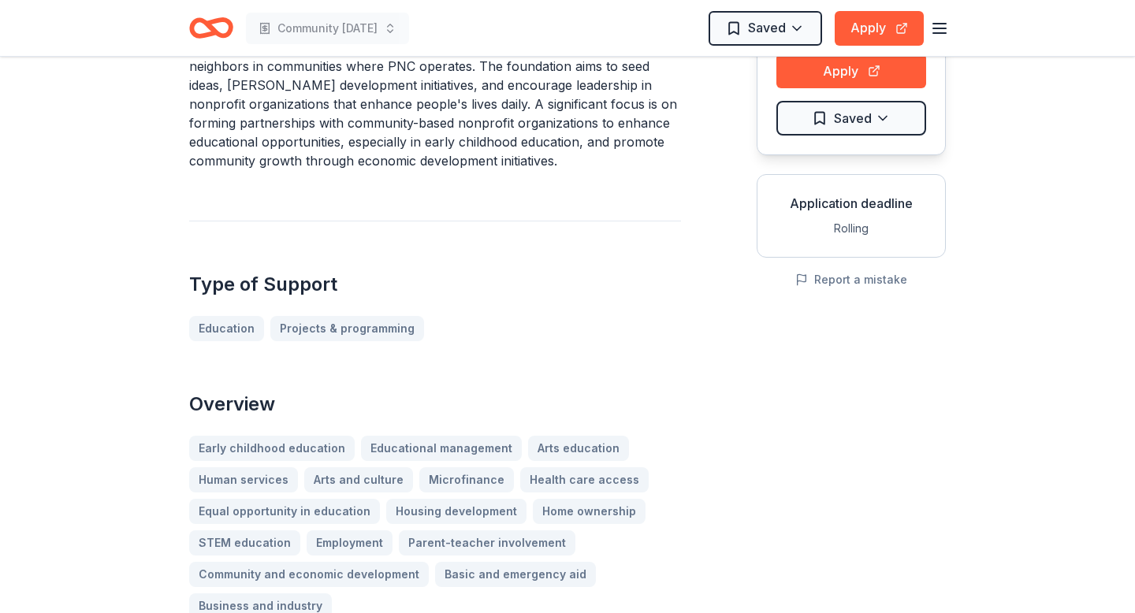
scroll to position [0, 0]
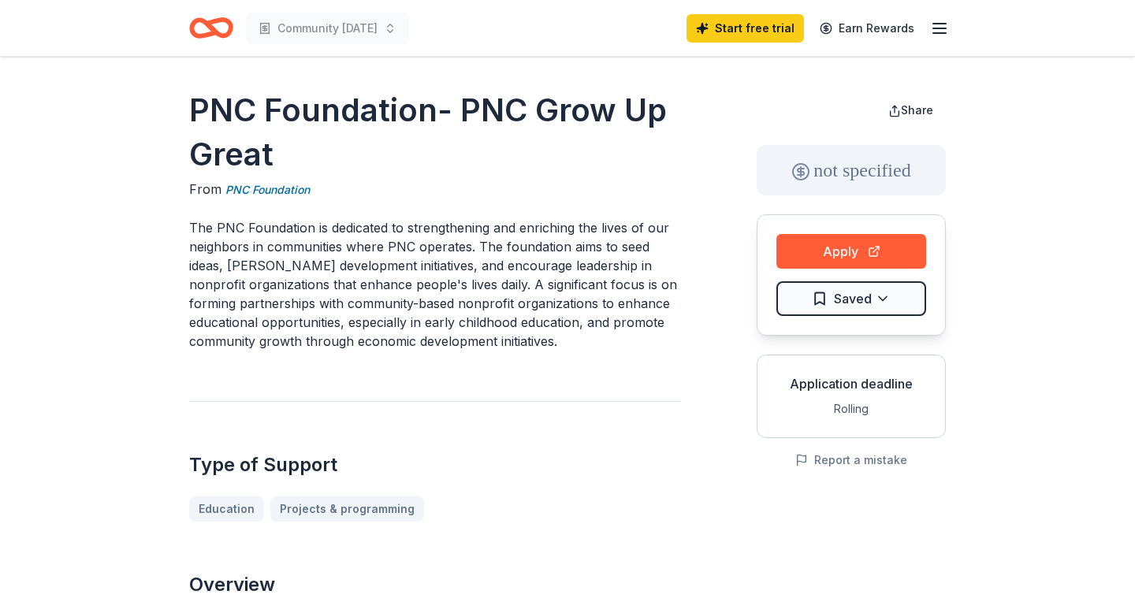
click at [942, 24] on icon "button" at bounding box center [939, 28] width 19 height 19
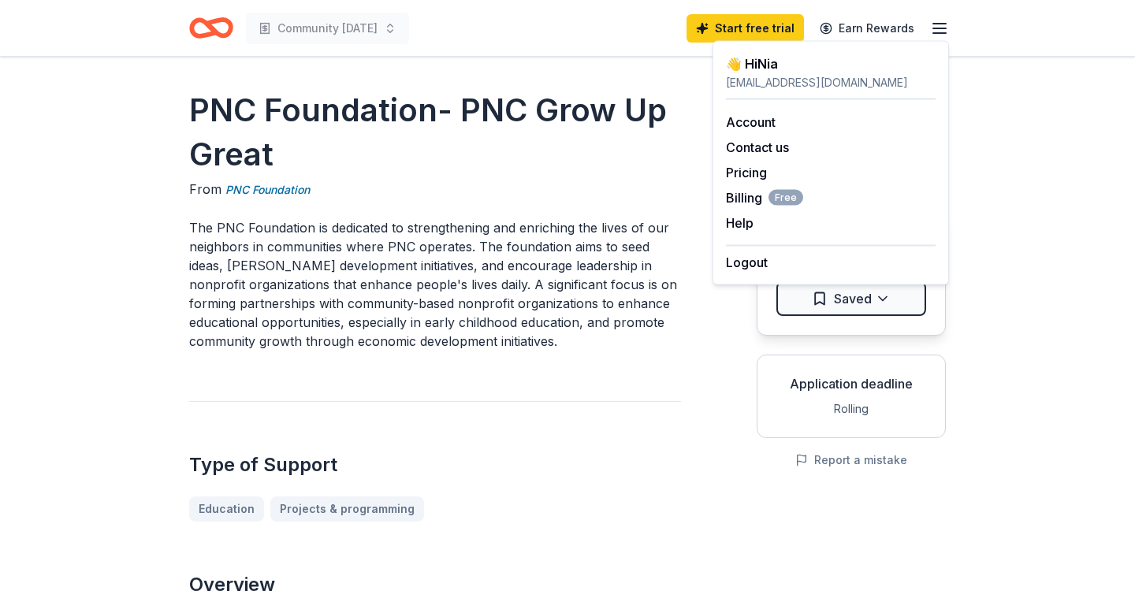
click at [432, 150] on h1 "PNC Foundation- PNC Grow Up Great" at bounding box center [435, 132] width 492 height 88
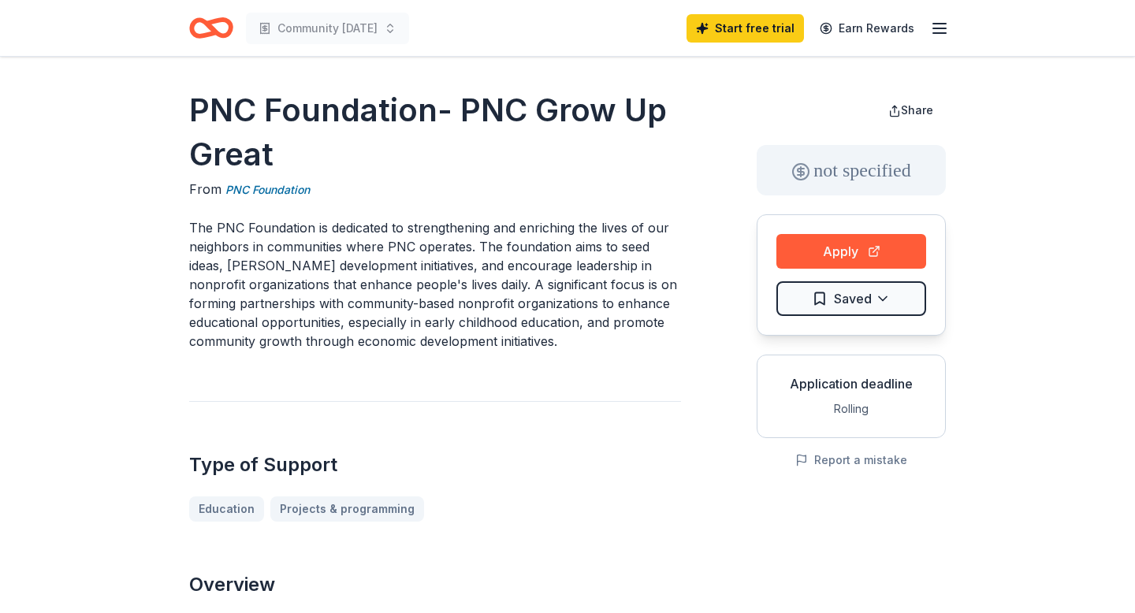
click at [192, 28] on icon "Home" at bounding box center [204, 28] width 24 height 16
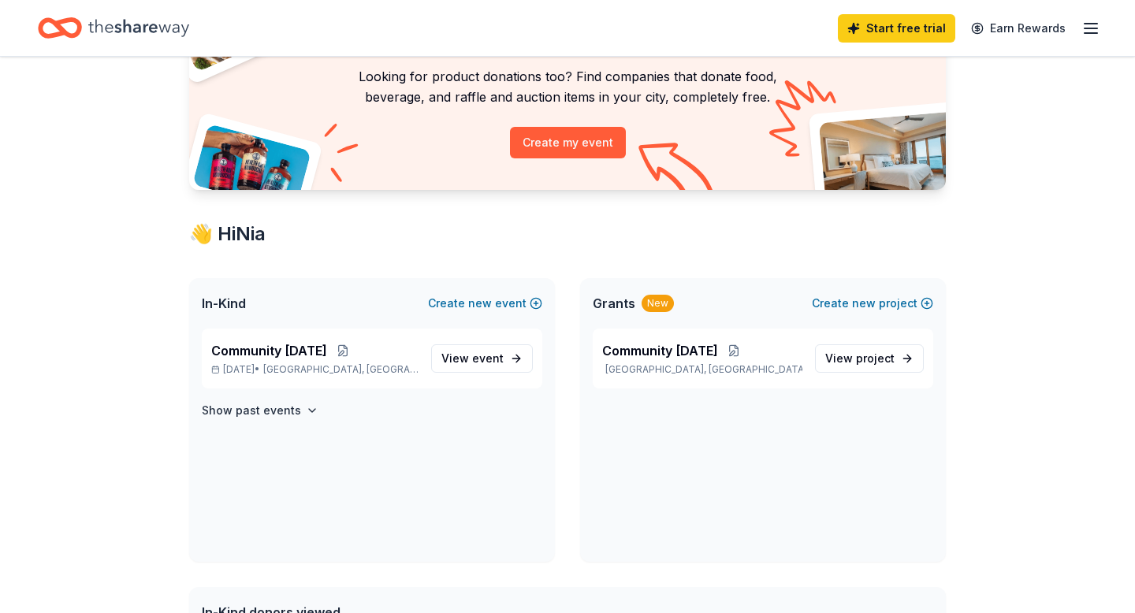
scroll to position [128, 0]
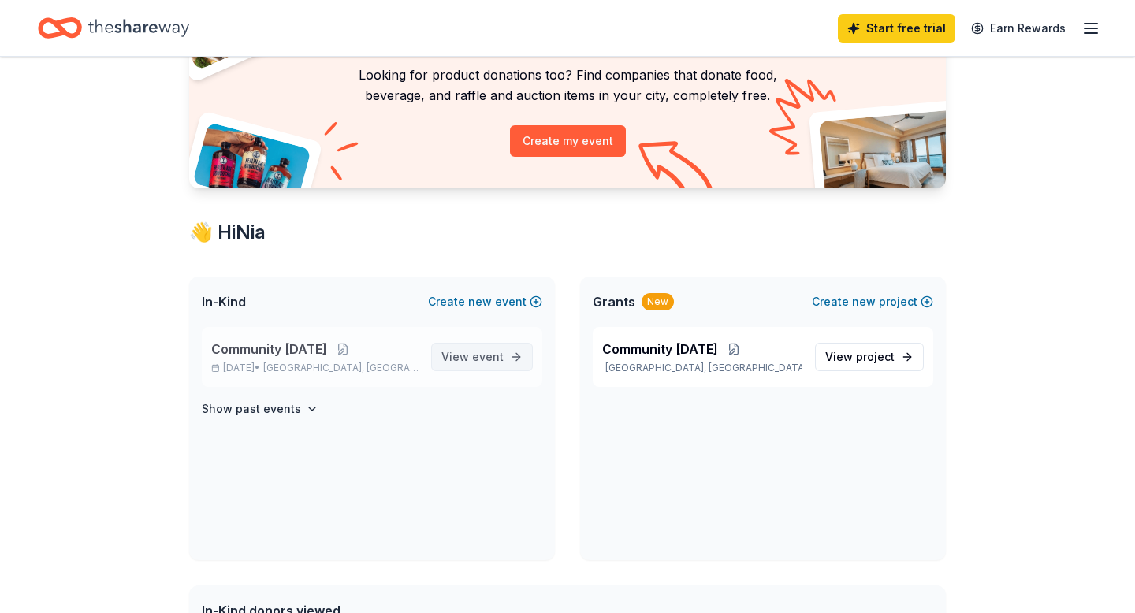
click at [478, 363] on span "event" at bounding box center [488, 356] width 32 height 13
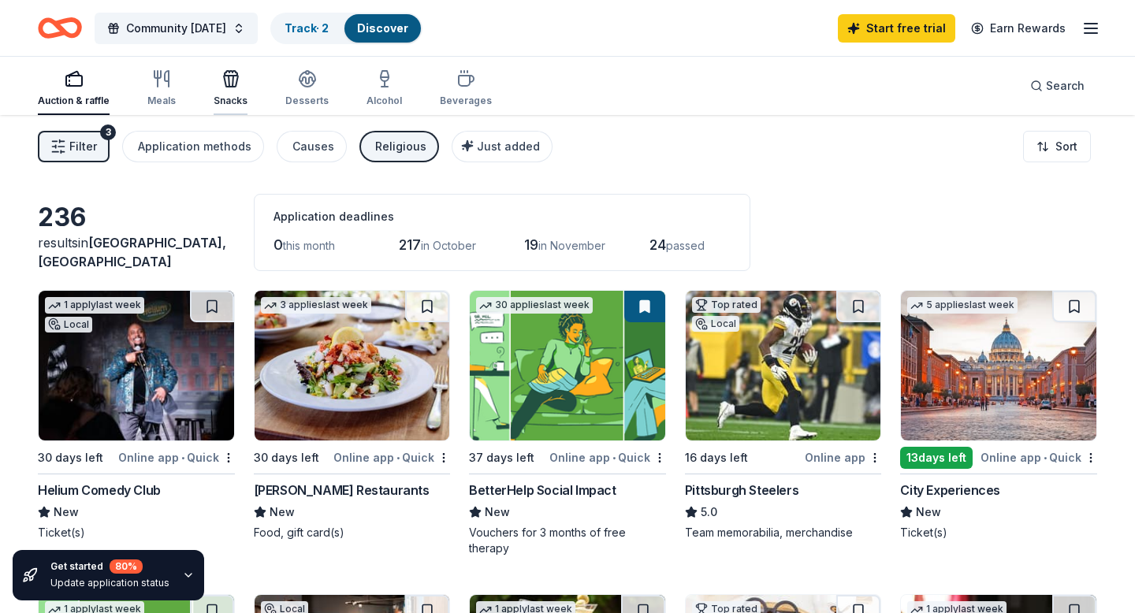
click at [238, 88] on div "button" at bounding box center [231, 78] width 34 height 19
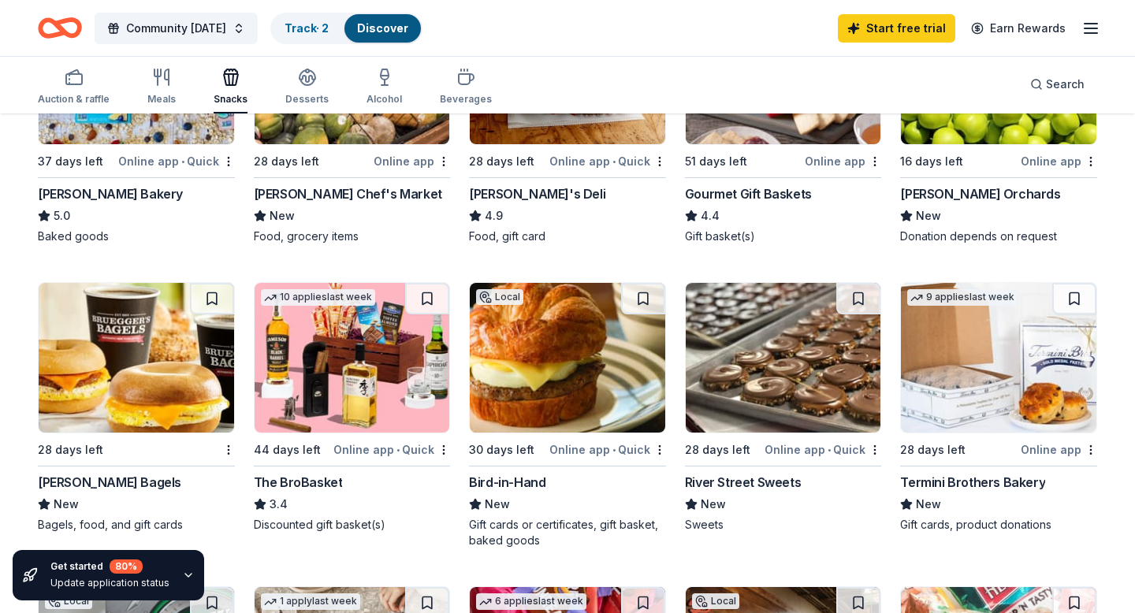
scroll to position [522, 0]
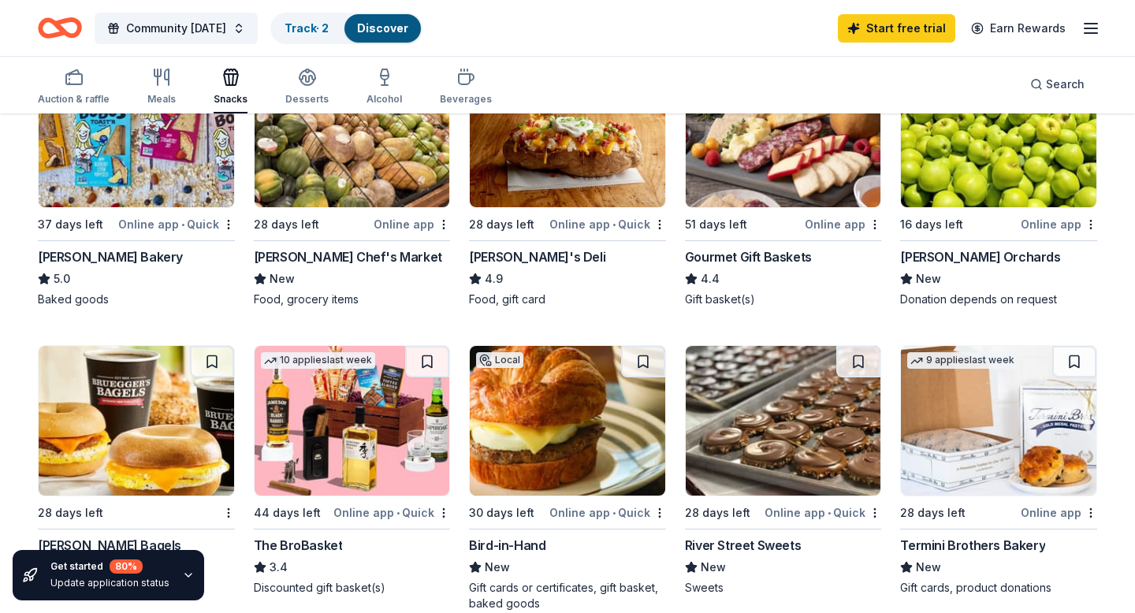
click at [348, 249] on div "Brown's Chef's Market" at bounding box center [348, 257] width 188 height 19
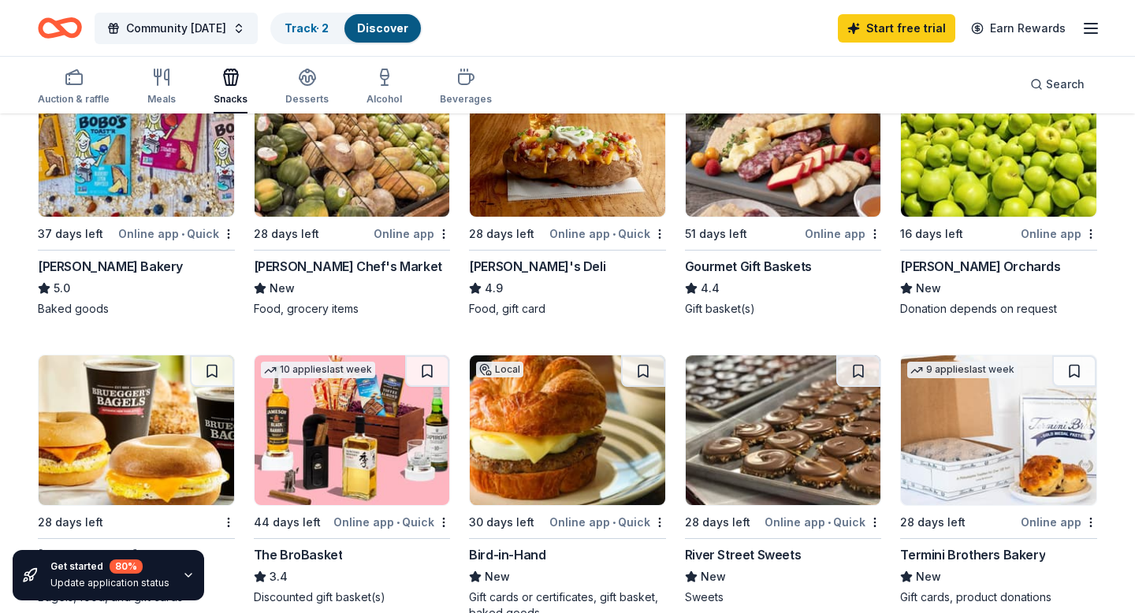
scroll to position [515, 0]
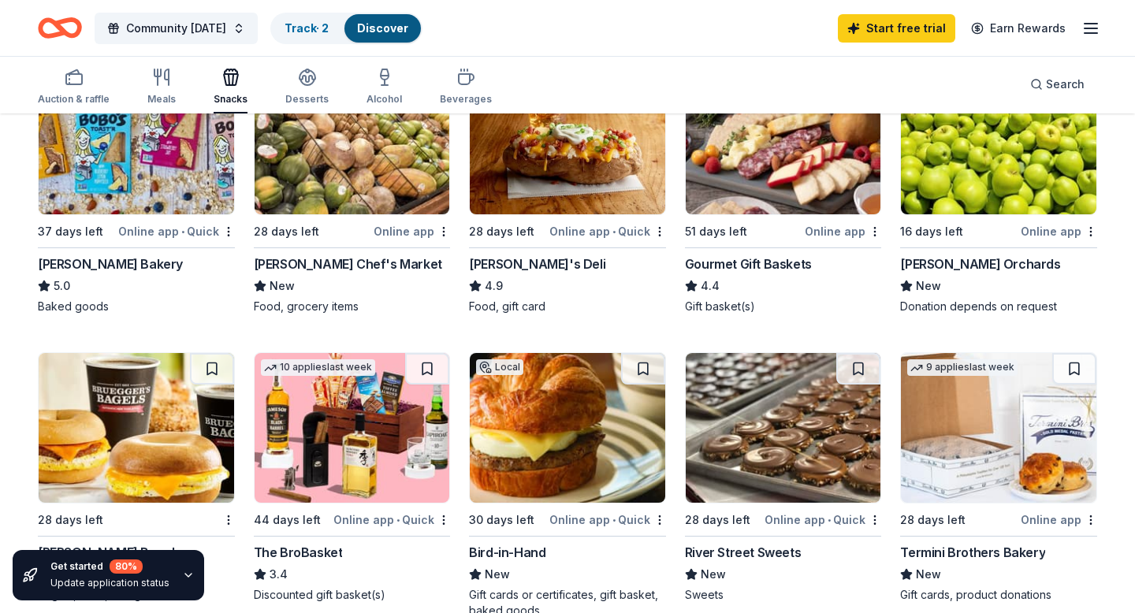
click at [816, 170] on img at bounding box center [784, 140] width 196 height 150
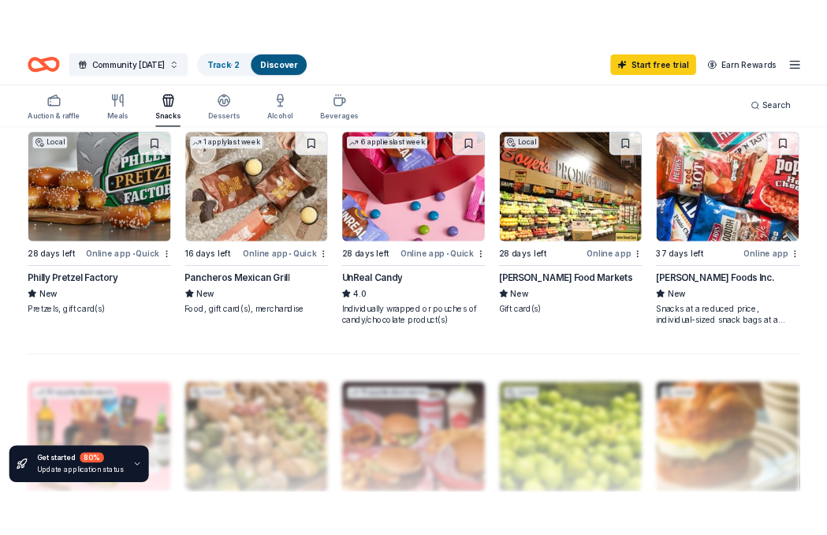
scroll to position [1045, 0]
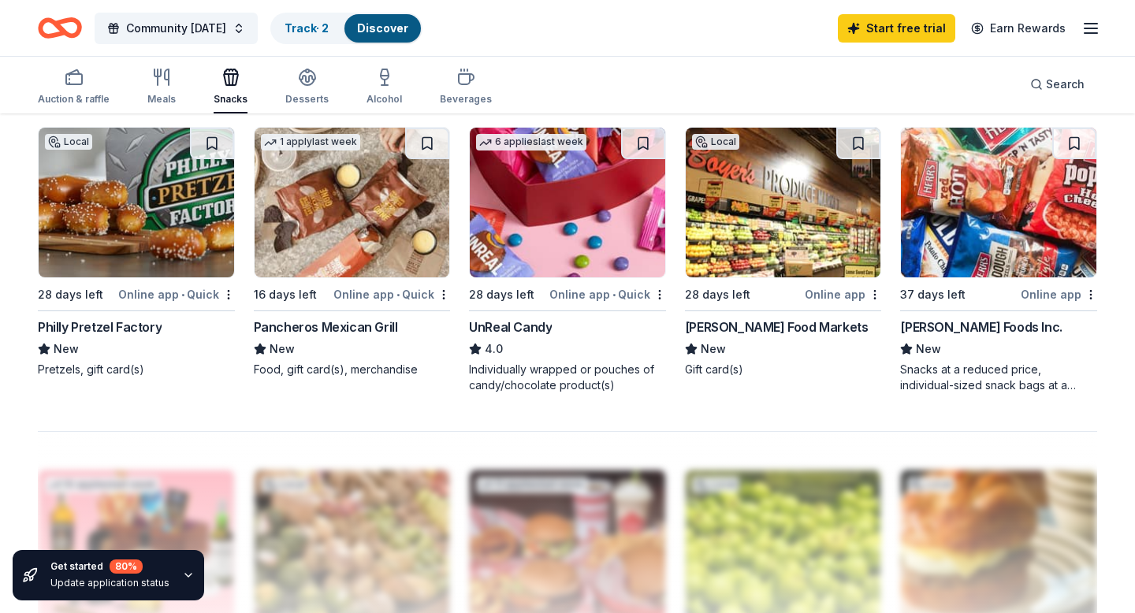
click at [982, 204] on img at bounding box center [999, 203] width 196 height 150
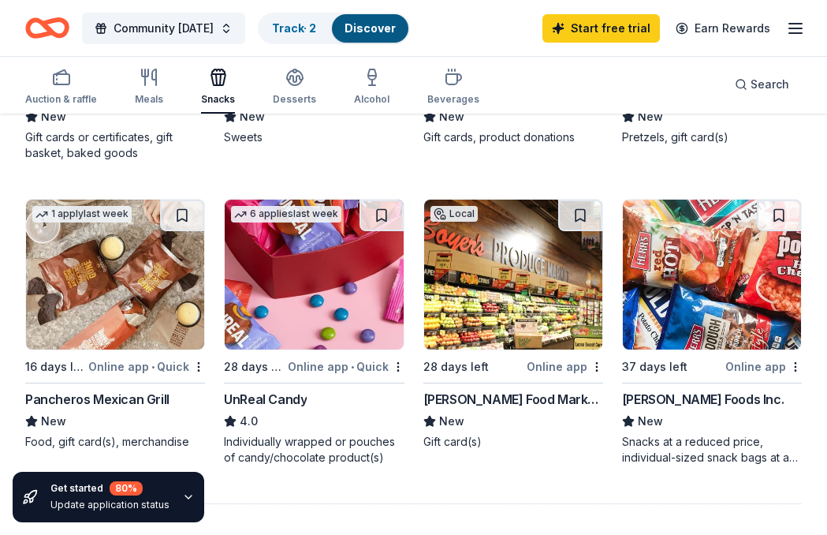
scroll to position [1239, 0]
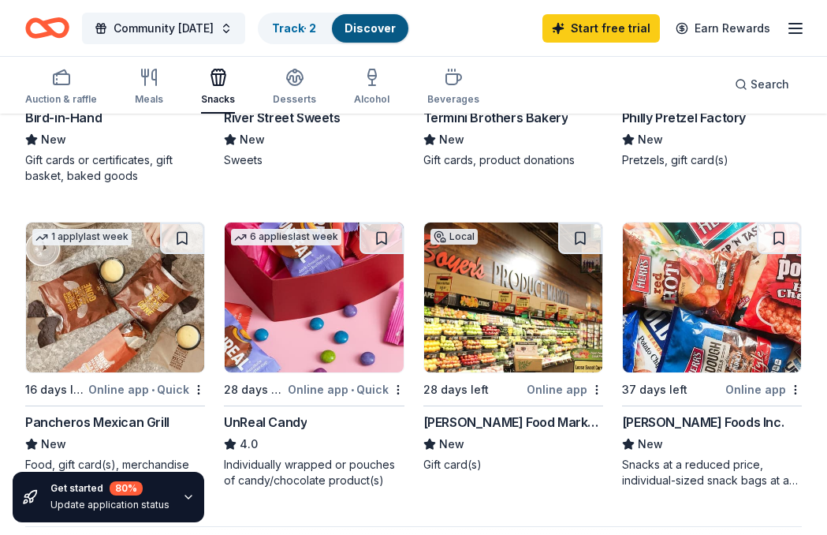
click at [477, 321] on img at bounding box center [513, 297] width 178 height 150
click at [211, 28] on span "Community [DATE]" at bounding box center [164, 28] width 100 height 19
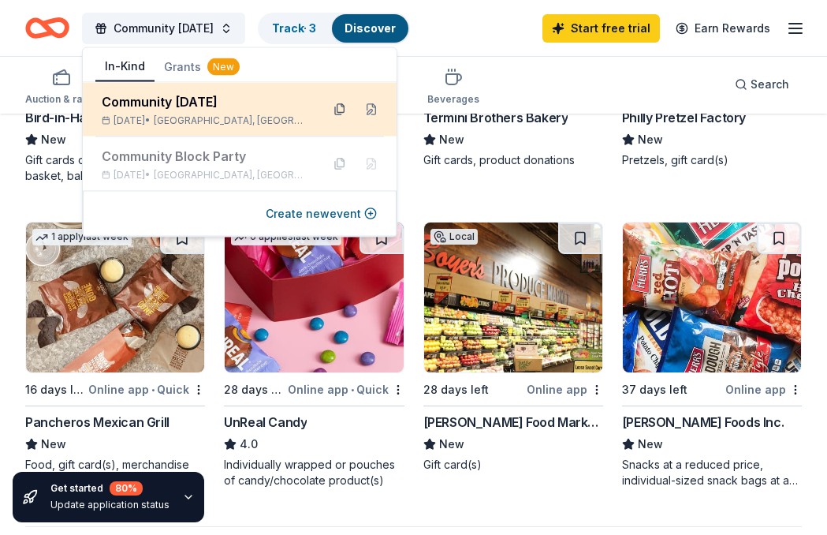
click at [338, 113] on button at bounding box center [339, 109] width 25 height 25
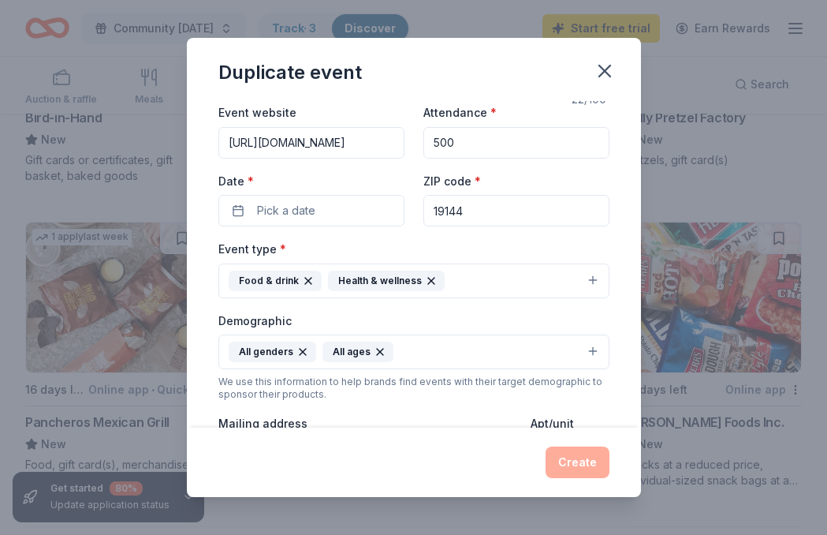
scroll to position [0, 0]
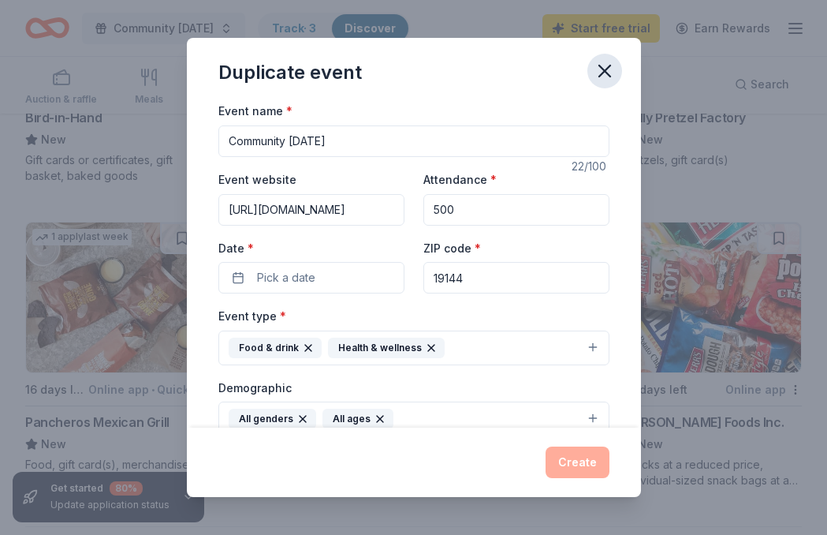
click at [616, 70] on button "button" at bounding box center [604, 71] width 35 height 35
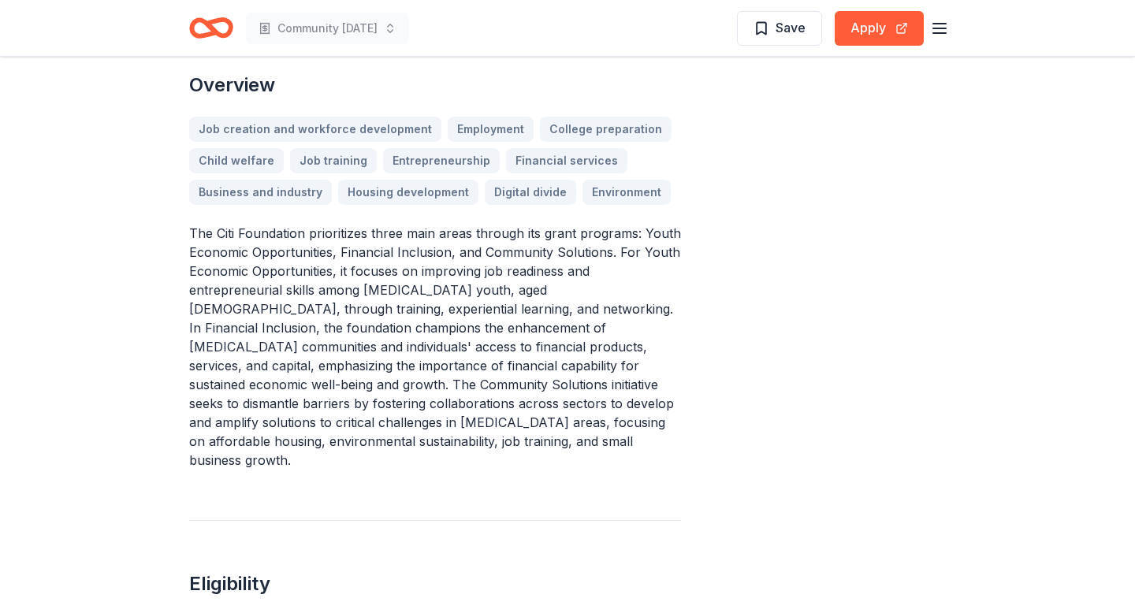
scroll to position [455, 0]
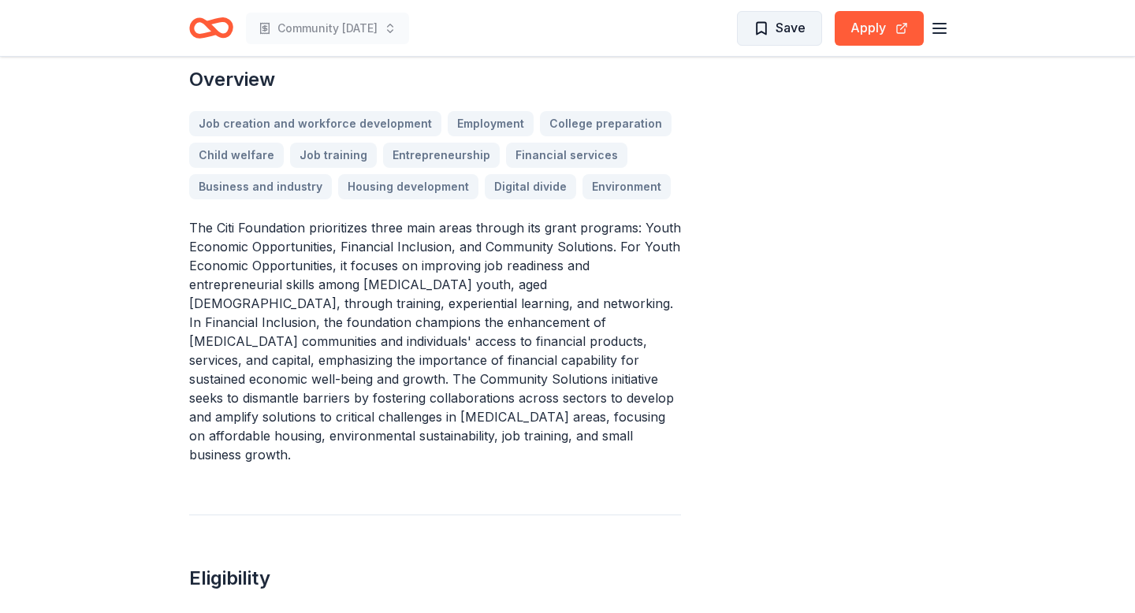
click at [760, 37] on span "Save" at bounding box center [780, 27] width 52 height 20
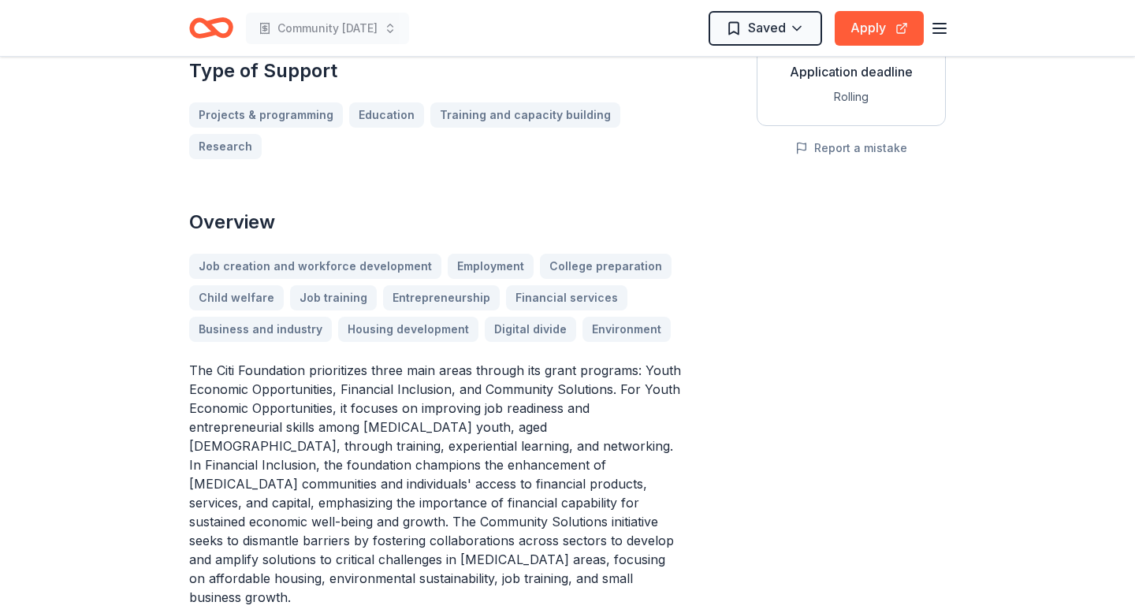
scroll to position [51, 0]
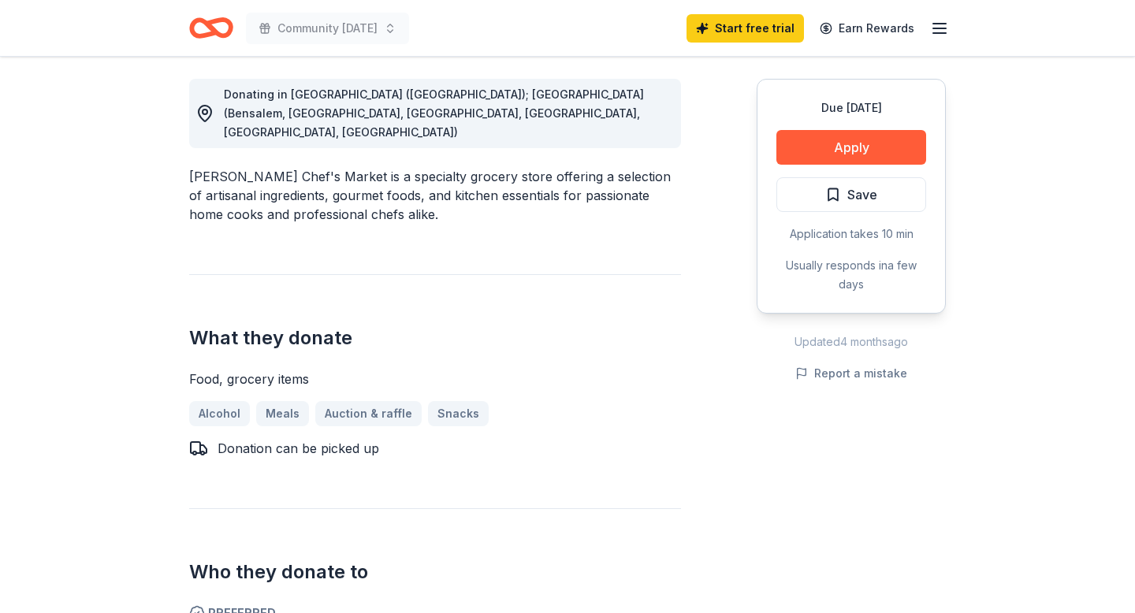
scroll to position [427, 0]
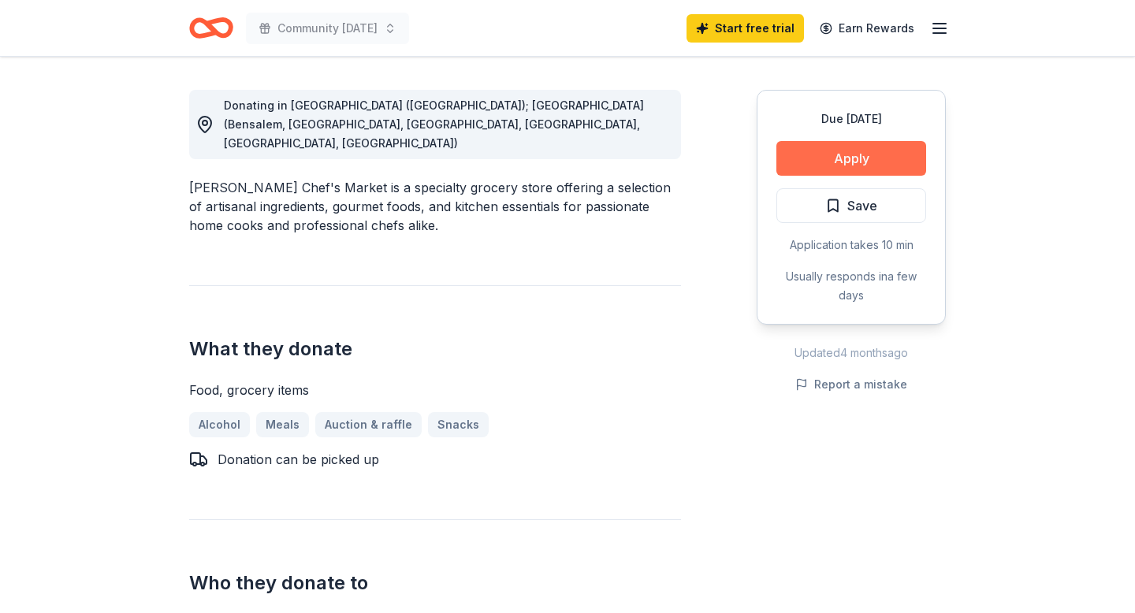
click at [831, 161] on button "Apply" at bounding box center [852, 158] width 150 height 35
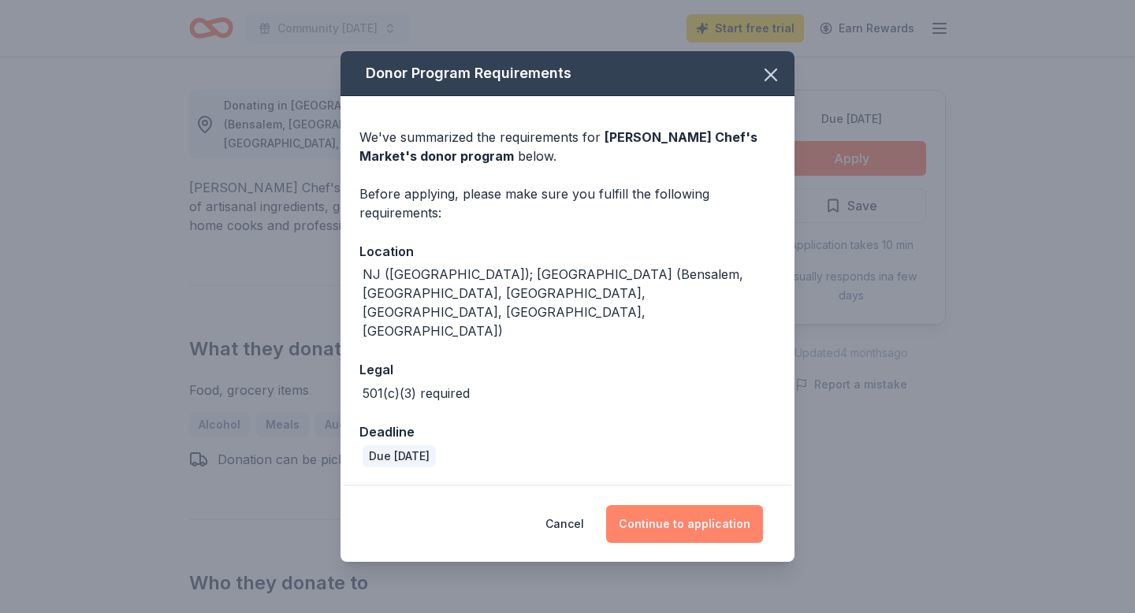
click at [691, 505] on button "Continue to application" at bounding box center [684, 524] width 157 height 38
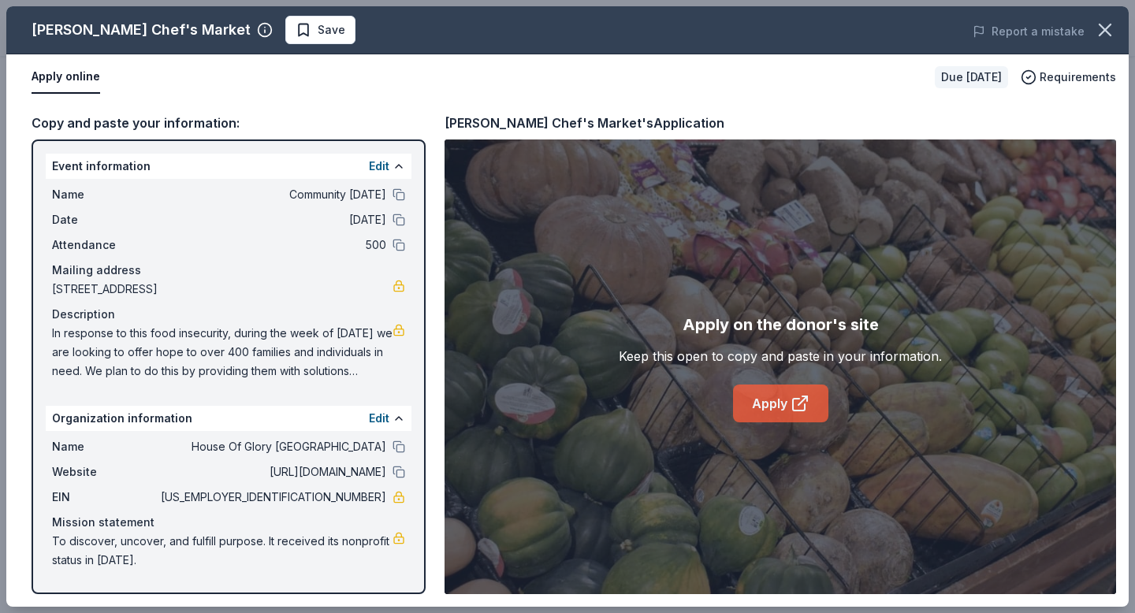
click at [792, 401] on icon at bounding box center [800, 403] width 19 height 19
click at [1115, 27] on icon "button" at bounding box center [1105, 30] width 22 height 22
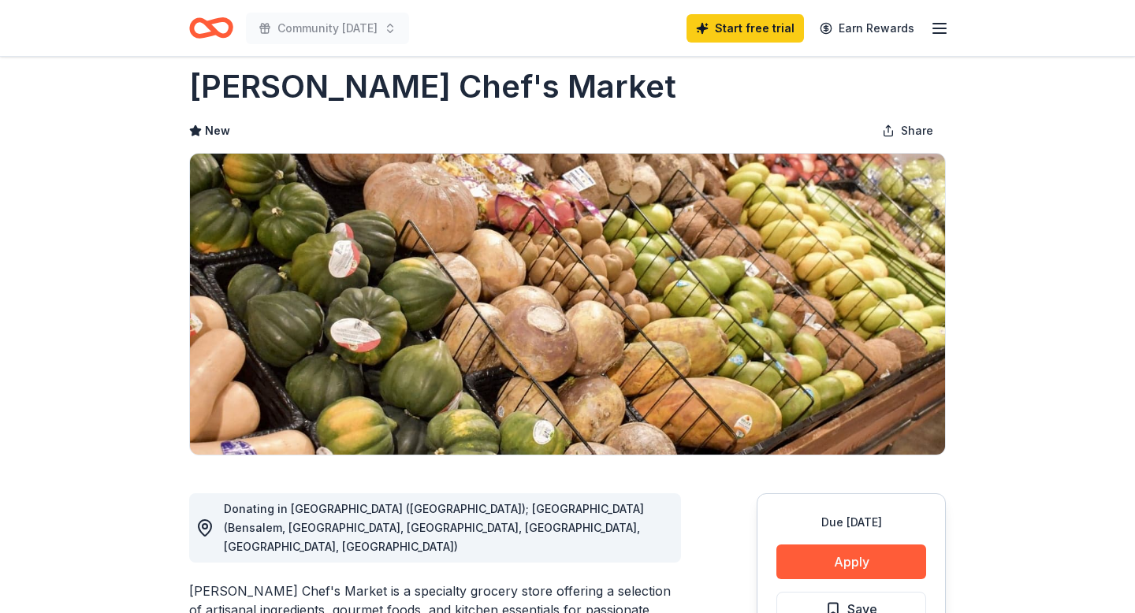
scroll to position [0, 0]
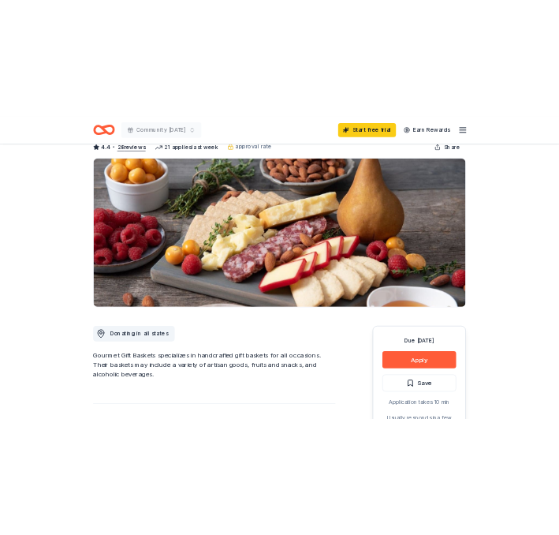
scroll to position [126, 0]
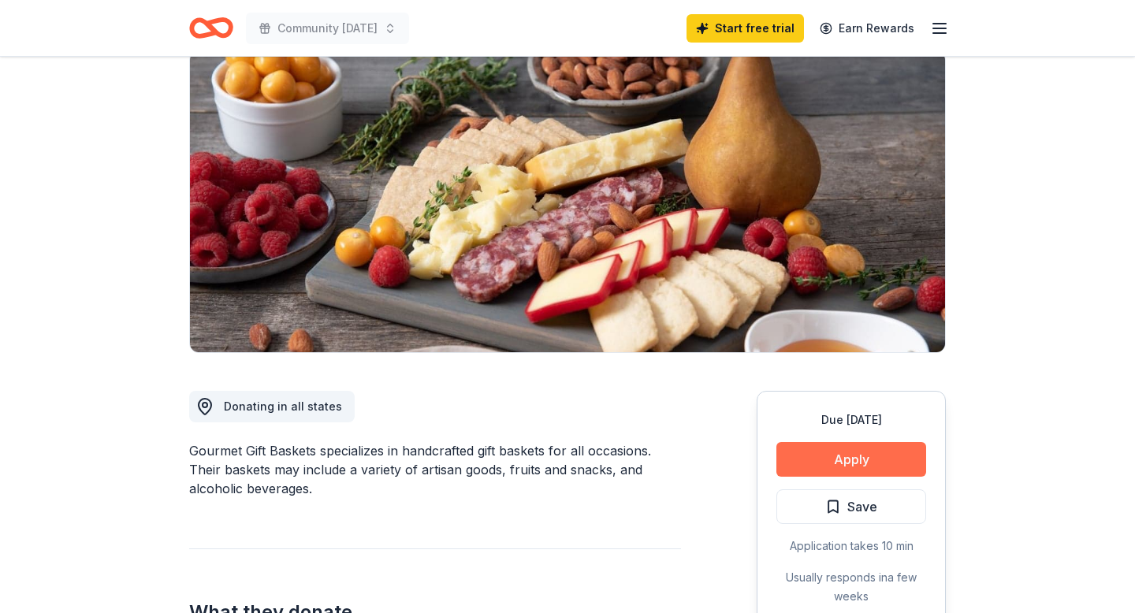
click at [814, 457] on button "Apply" at bounding box center [852, 459] width 150 height 35
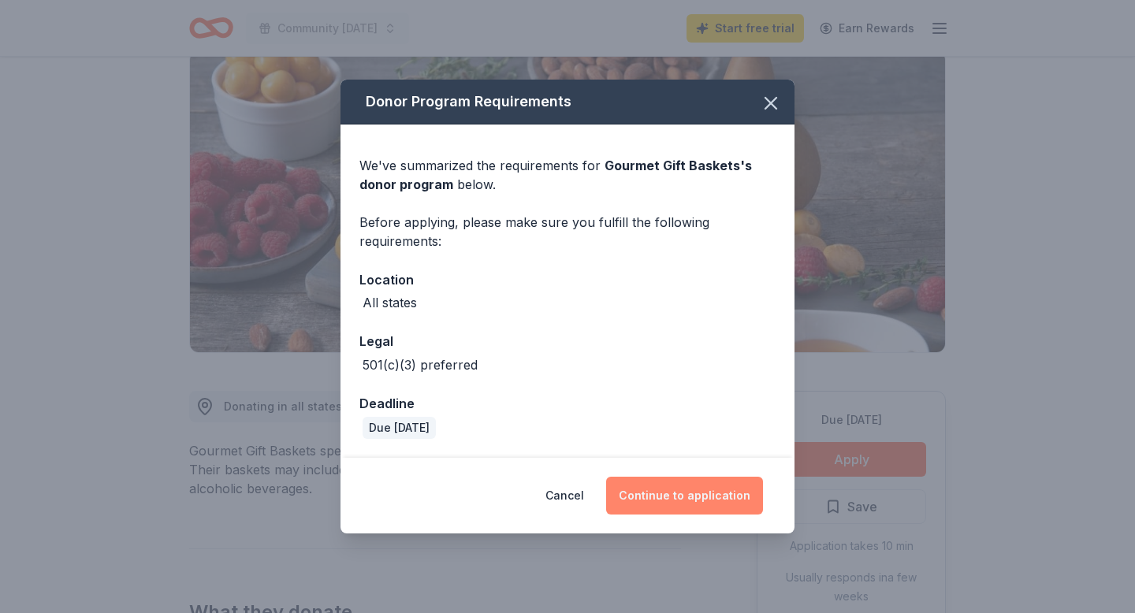
click at [684, 498] on button "Continue to application" at bounding box center [684, 496] width 157 height 38
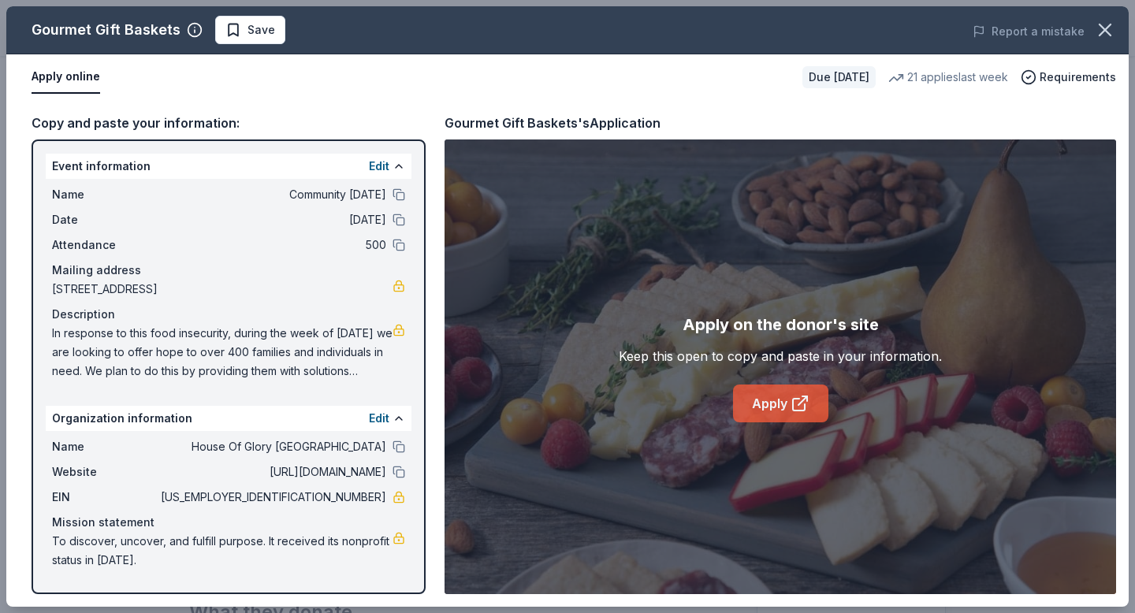
click at [767, 393] on link "Apply" at bounding box center [780, 404] width 95 height 38
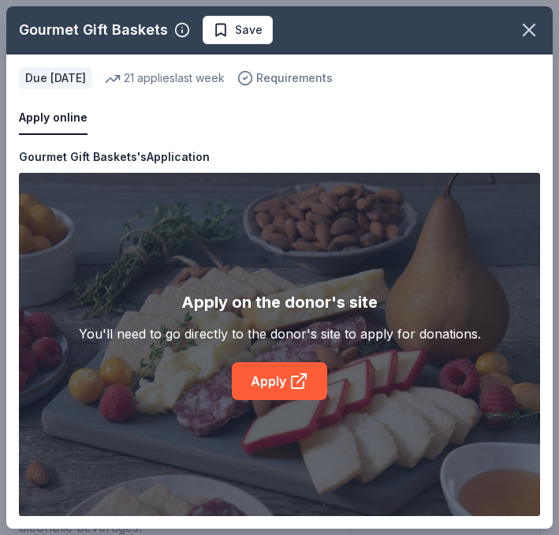
click at [333, 79] on span "Requirements" at bounding box center [294, 78] width 76 height 19
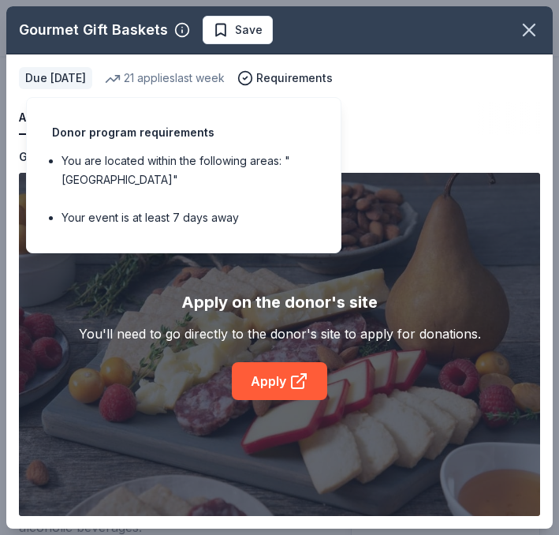
click at [466, 76] on div "Apply online Due [DATE] 21 applies last week Requirements" at bounding box center [279, 100] width 546 height 93
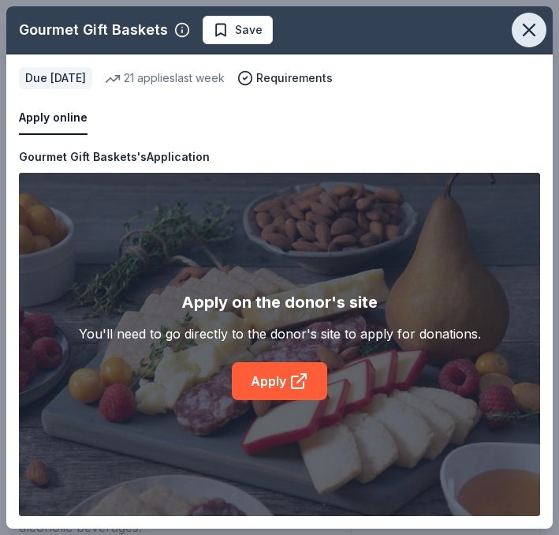
click at [533, 24] on icon "button" at bounding box center [529, 29] width 11 height 11
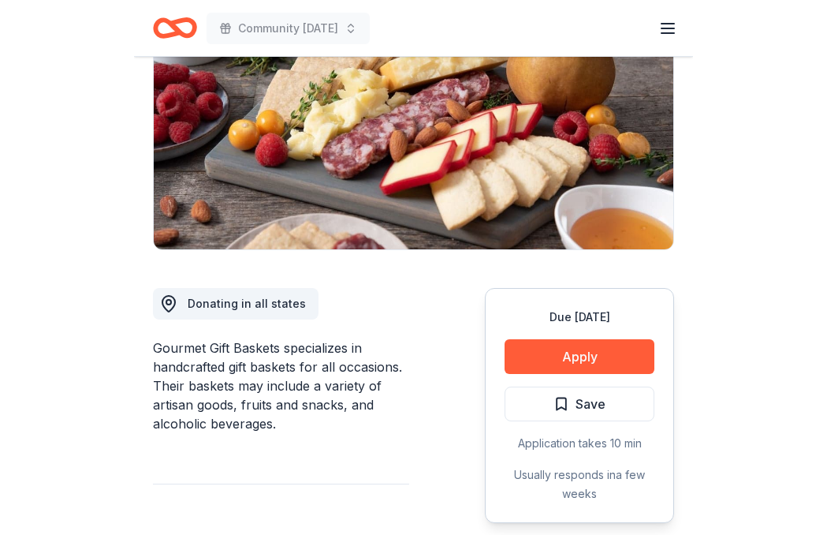
scroll to position [246, 0]
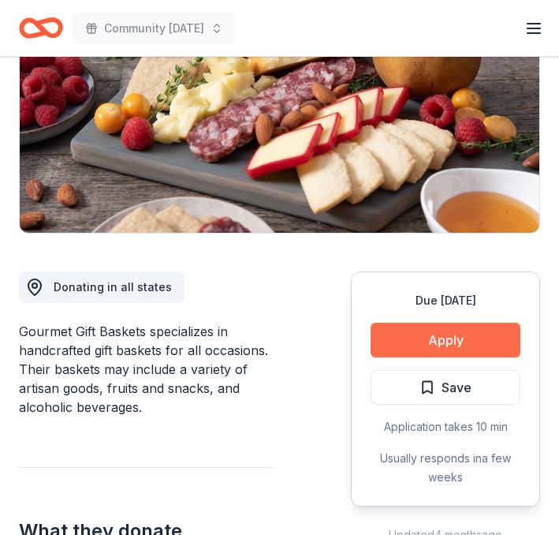
click at [425, 336] on button "Apply" at bounding box center [446, 339] width 150 height 35
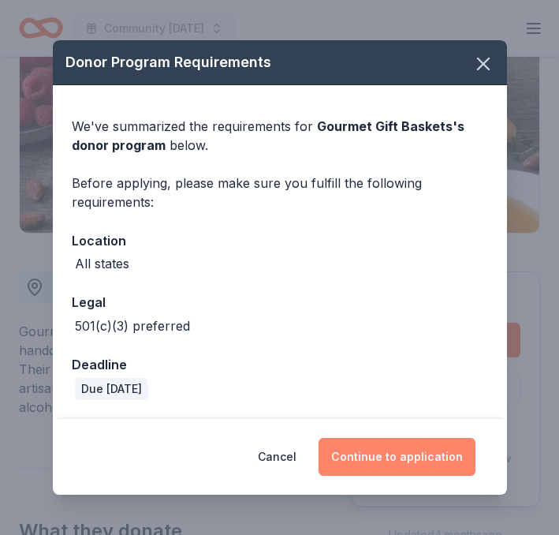
click at [395, 450] on button "Continue to application" at bounding box center [397, 457] width 157 height 38
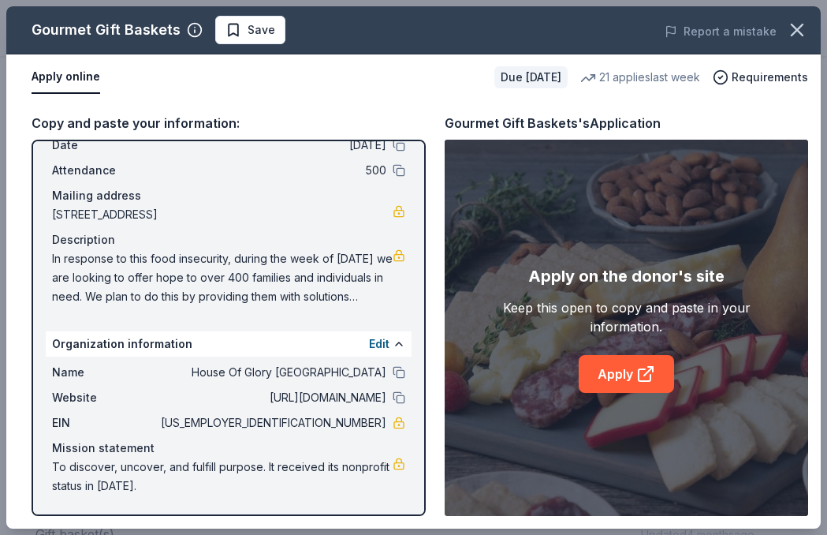
scroll to position [75, 0]
click at [410, 373] on div "Name House Of Glory Philadelphia Website [URL][DOMAIN_NAME] EIN [US_EMPLOYER_ID…" at bounding box center [229, 428] width 366 height 145
click at [405, 373] on div "Name House Of Glory Philadelphia Website [URL][DOMAIN_NAME] EIN [US_EMPLOYER_ID…" at bounding box center [229, 428] width 366 height 145
click at [391, 373] on div "Name House Of Glory [GEOGRAPHIC_DATA]" at bounding box center [228, 372] width 353 height 19
click at [397, 372] on button at bounding box center [399, 372] width 13 height 13
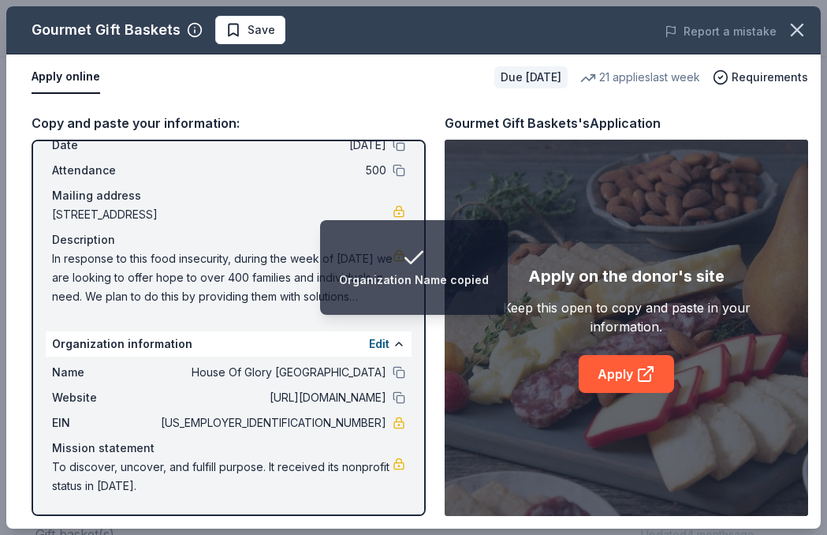
scroll to position [4, 0]
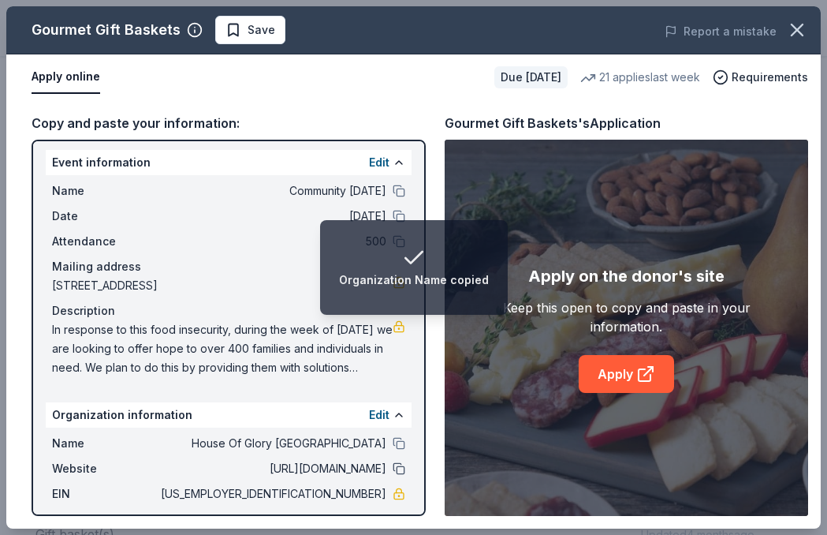
click at [396, 467] on button at bounding box center [399, 468] width 13 height 13
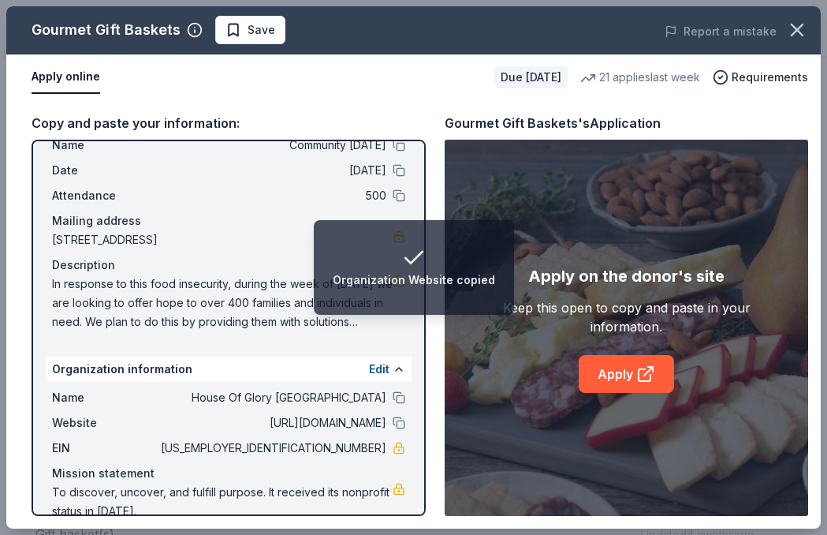
scroll to position [75, 0]
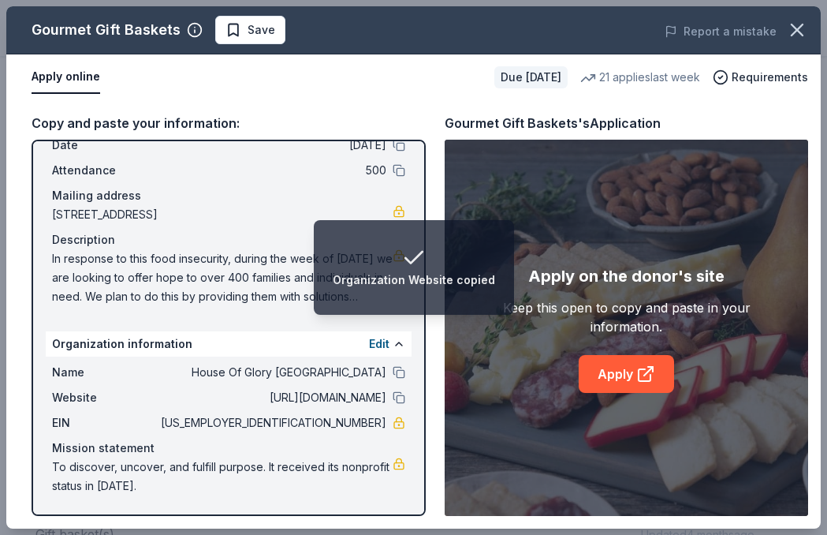
drag, startPoint x: 270, startPoint y: 470, endPoint x: 80, endPoint y: 471, distance: 189.2
click at [80, 471] on span "To discover, uncover, and fulfill purpose. It received its nonprofit status in …" at bounding box center [222, 476] width 341 height 38
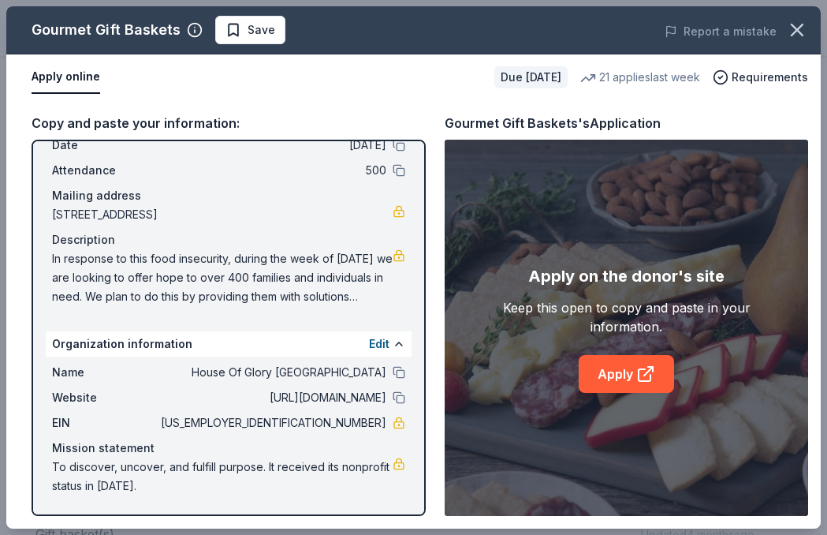
drag, startPoint x: 54, startPoint y: 467, endPoint x: 196, endPoint y: 461, distance: 141.2
click at [196, 461] on span "To discover, uncover, and fulfill purpose. It received its nonprofit status in …" at bounding box center [222, 476] width 341 height 38
click at [294, 285] on span "In response to this food insecurity, during the week of [DATE] we are looking t…" at bounding box center [222, 277] width 341 height 57
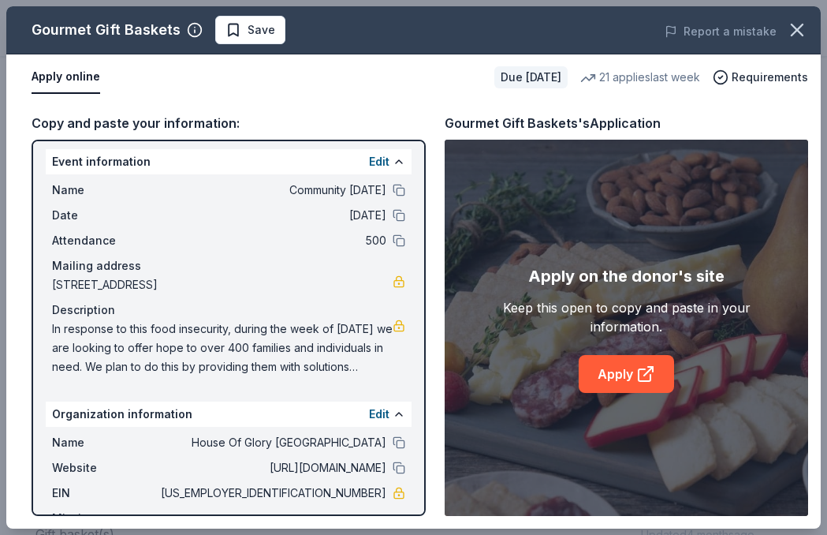
scroll to position [0, 0]
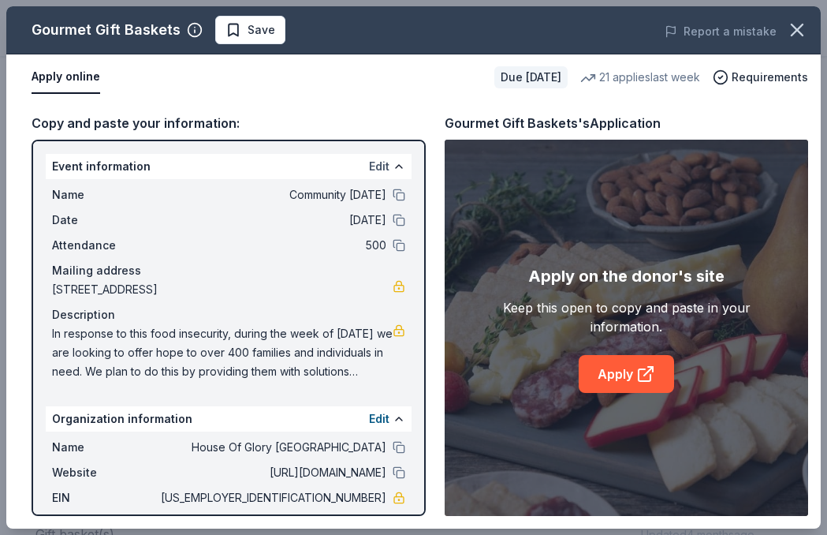
click at [376, 166] on button "Edit" at bounding box center [379, 166] width 20 height 19
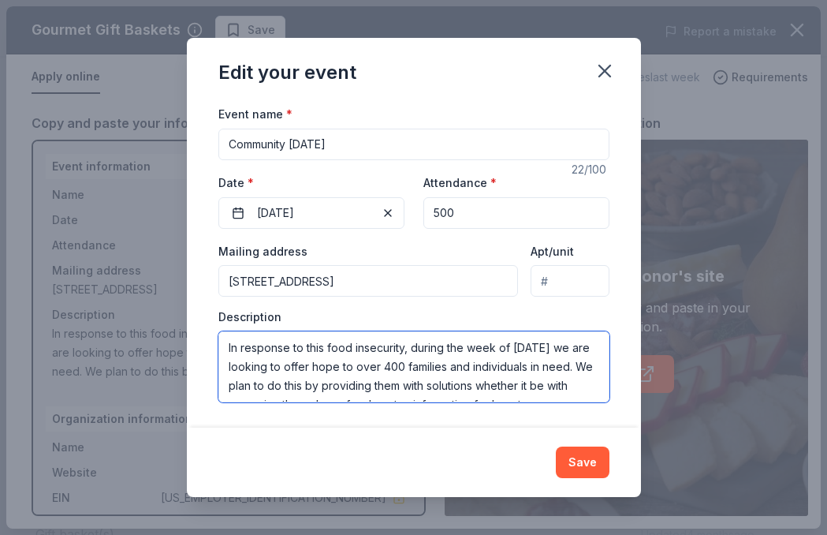
drag, startPoint x: 491, startPoint y: 389, endPoint x: 240, endPoint y: 298, distance: 267.6
click at [240, 298] on div "Mailing address [STREET_ADDRESS] Apt/unit Description In response to this food …" at bounding box center [413, 321] width 391 height 161
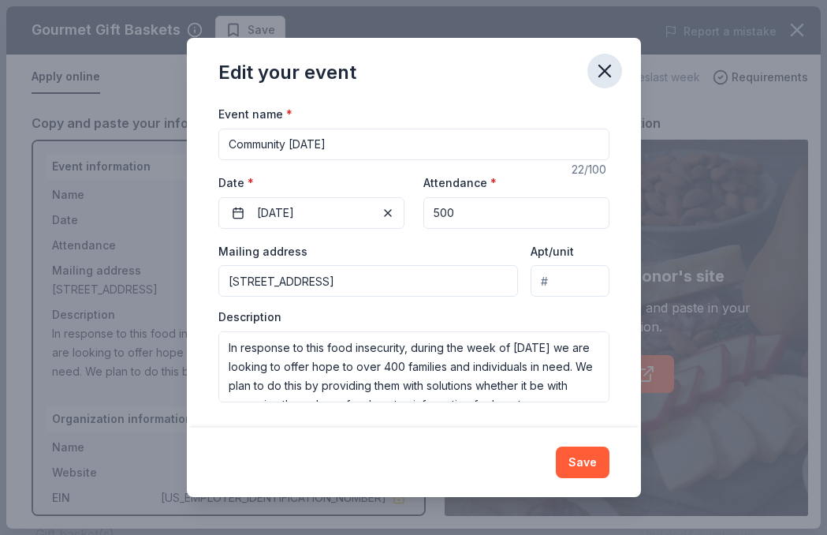
click at [611, 81] on icon "button" at bounding box center [605, 71] width 22 height 22
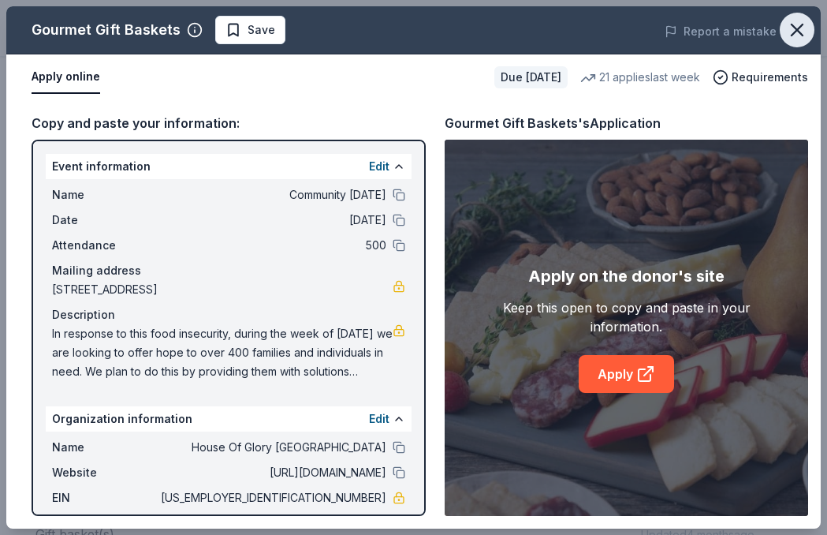
click at [792, 40] on icon "button" at bounding box center [797, 30] width 22 height 22
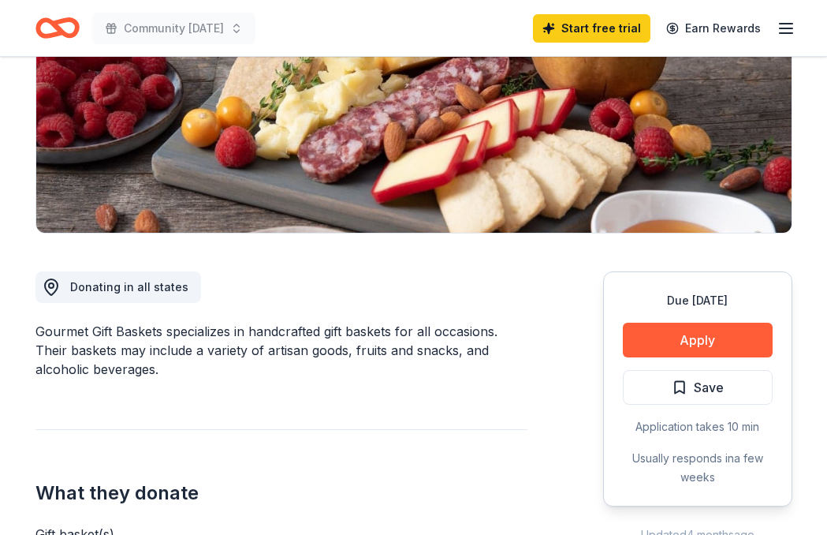
drag, startPoint x: 152, startPoint y: 378, endPoint x: 84, endPoint y: 337, distance: 80.3
click at [155, 347] on div "Gourmet Gift Baskets specializes in handcrafted gift baskets for all occasions.…" at bounding box center [281, 350] width 492 height 57
click at [165, 334] on div "Gourmet Gift Baskets specializes in handcrafted gift baskets for all occasions.…" at bounding box center [281, 350] width 492 height 57
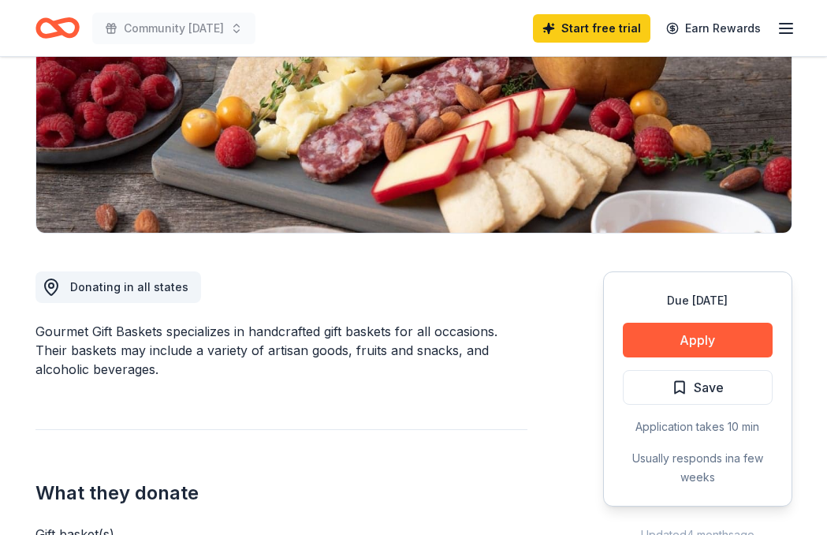
click at [234, 330] on div "Gourmet Gift Baskets specializes in handcrafted gift baskets for all occasions.…" at bounding box center [281, 350] width 492 height 57
drag, startPoint x: 233, startPoint y: 373, endPoint x: 223, endPoint y: 306, distance: 67.8
drag, startPoint x: 214, startPoint y: 363, endPoint x: 200, endPoint y: 325, distance: 40.9
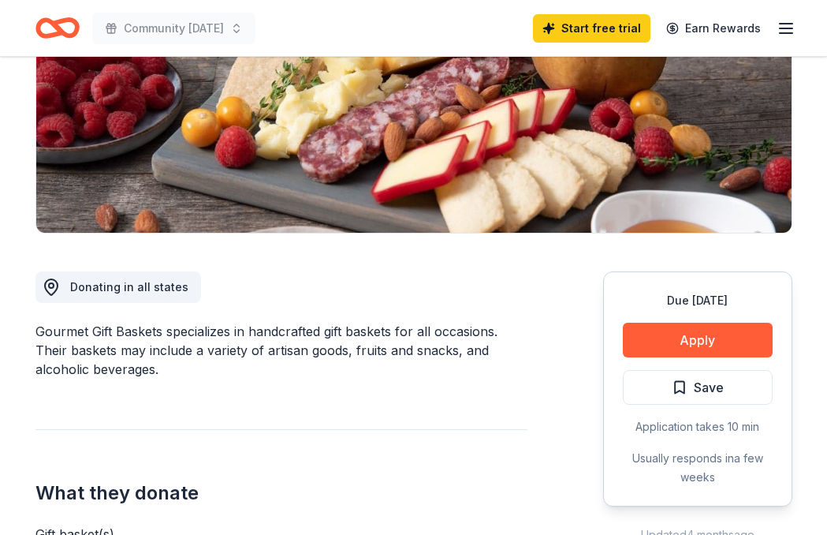
click at [200, 325] on div "Gourmet Gift Baskets specializes in handcrafted gift baskets for all occasions.…" at bounding box center [281, 350] width 492 height 57
drag, startPoint x: 163, startPoint y: 359, endPoint x: 109, endPoint y: 354, distance: 54.6
click at [109, 354] on div "Gourmet Gift Baskets specializes in handcrafted gift baskets for all occasions.…" at bounding box center [281, 350] width 492 height 57
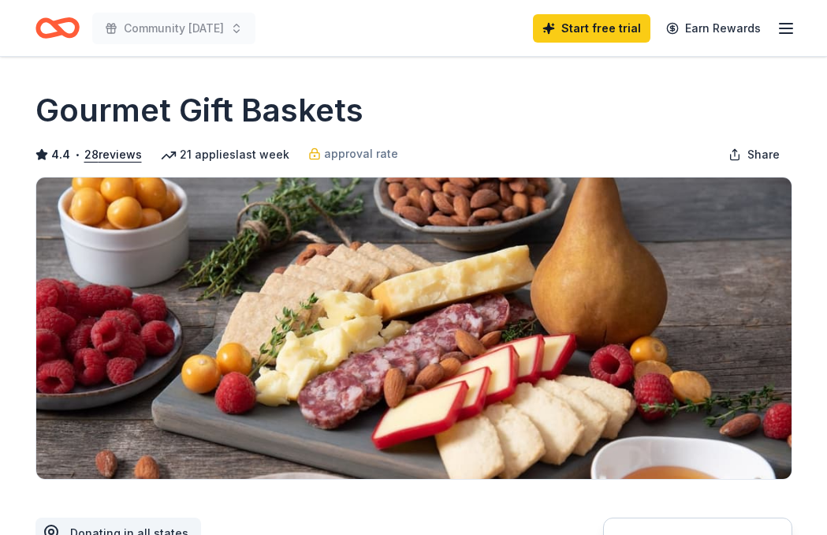
scroll to position [246, 0]
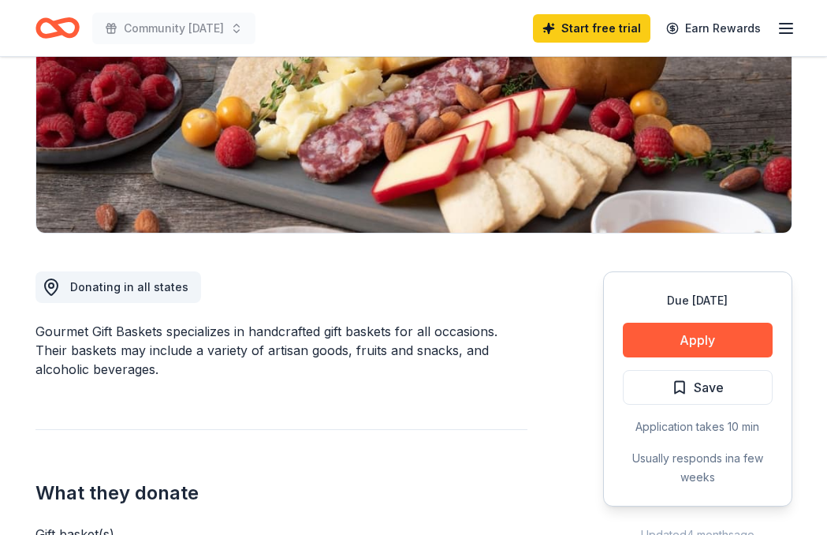
drag, startPoint x: 188, startPoint y: 367, endPoint x: 65, endPoint y: 327, distance: 129.9
click at [65, 327] on div "Gourmet Gift Baskets specializes in handcrafted gift baskets for all occasions.…" at bounding box center [281, 350] width 492 height 57
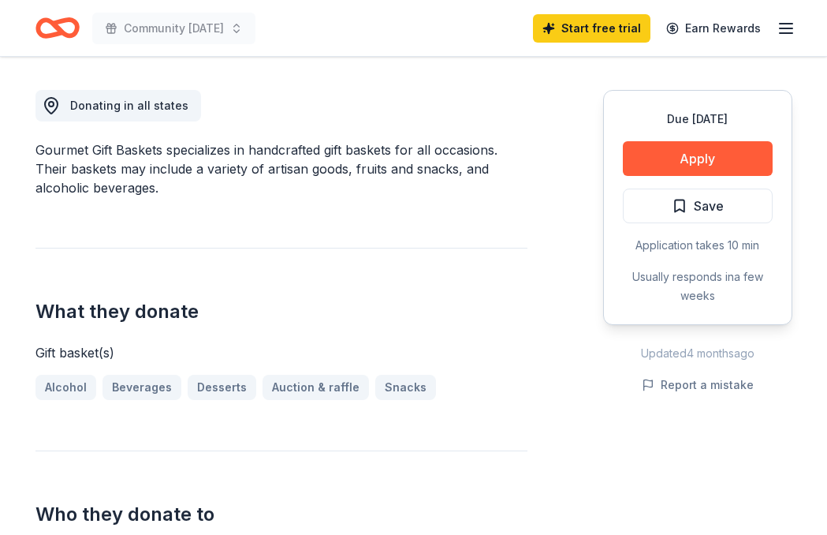
scroll to position [408, 0]
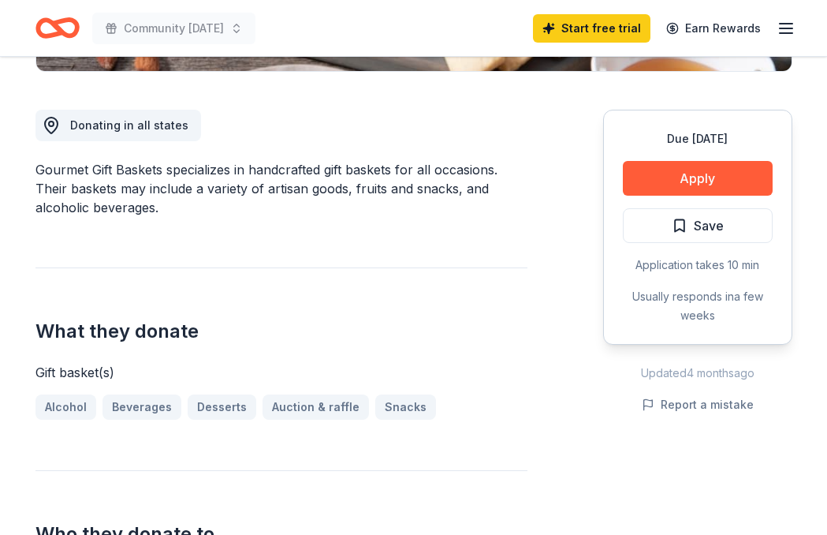
drag, startPoint x: 121, startPoint y: 335, endPoint x: 198, endPoint y: 334, distance: 77.3
click at [198, 334] on h2 "What they donate" at bounding box center [281, 331] width 492 height 25
drag, startPoint x: 183, startPoint y: 225, endPoint x: 129, endPoint y: 196, distance: 60.7
click at [129, 196] on div "Donating in all states Gourmet Gift Baskets specializes in handcrafted gift bas…" at bounding box center [281, 528] width 492 height 912
click at [158, 220] on div "Donating in all states Gourmet Gift Baskets specializes in handcrafted gift bas…" at bounding box center [281, 528] width 492 height 912
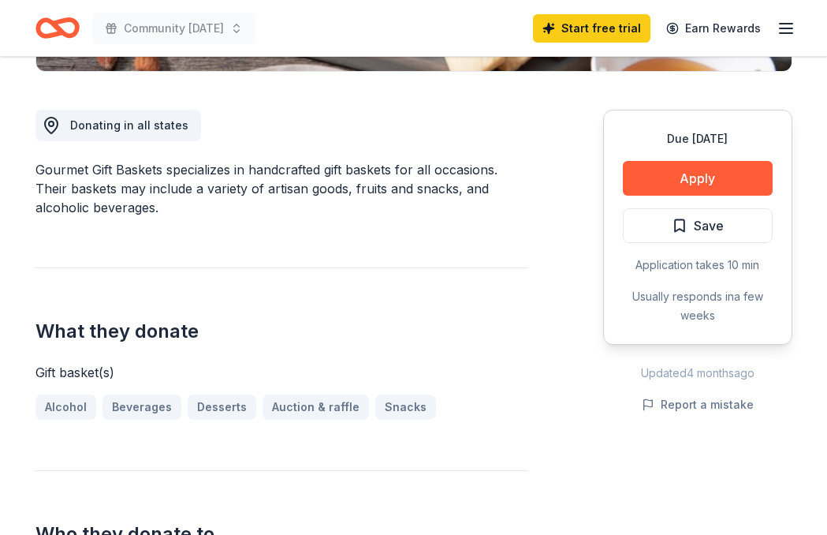
click at [157, 209] on div "Gourmet Gift Baskets specializes in handcrafted gift baskets for all occasions.…" at bounding box center [281, 188] width 492 height 57
drag, startPoint x: 157, startPoint y: 209, endPoint x: 28, endPoint y: 191, distance: 130.6
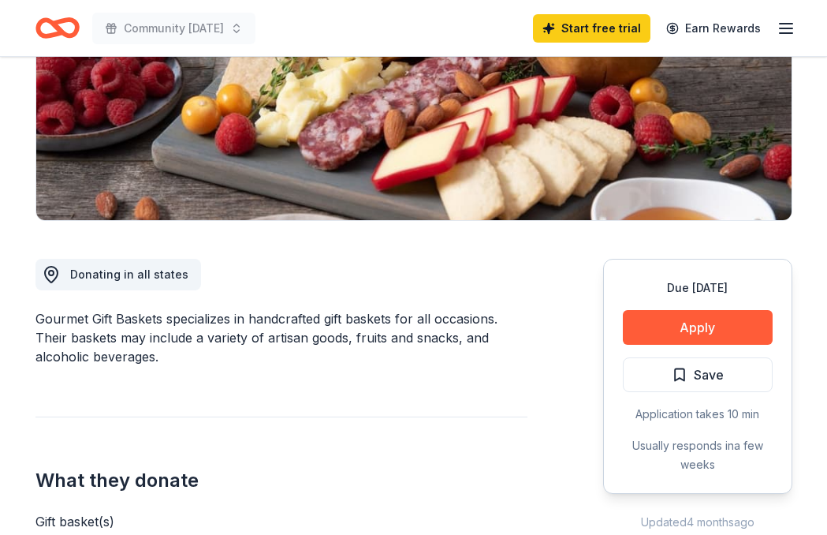
scroll to position [0, 0]
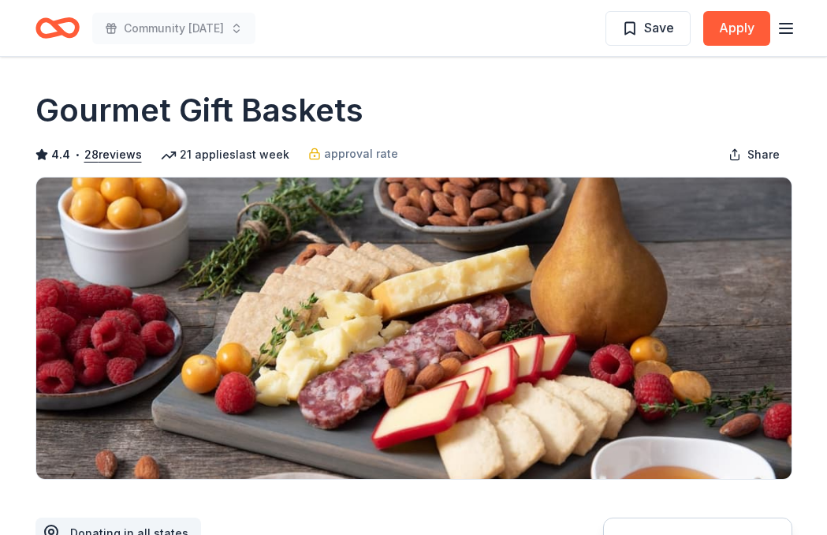
click at [781, 27] on icon "button" at bounding box center [786, 28] width 19 height 19
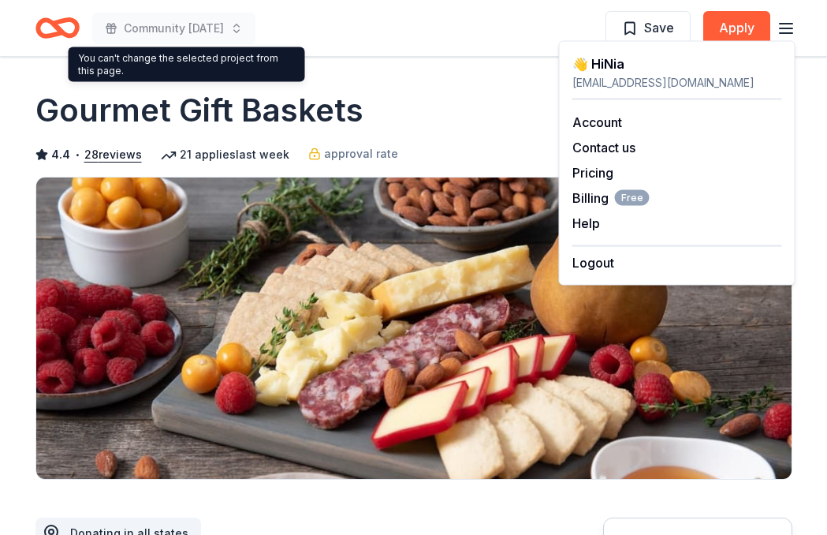
click at [40, 35] on icon "Home" at bounding box center [50, 28] width 24 height 16
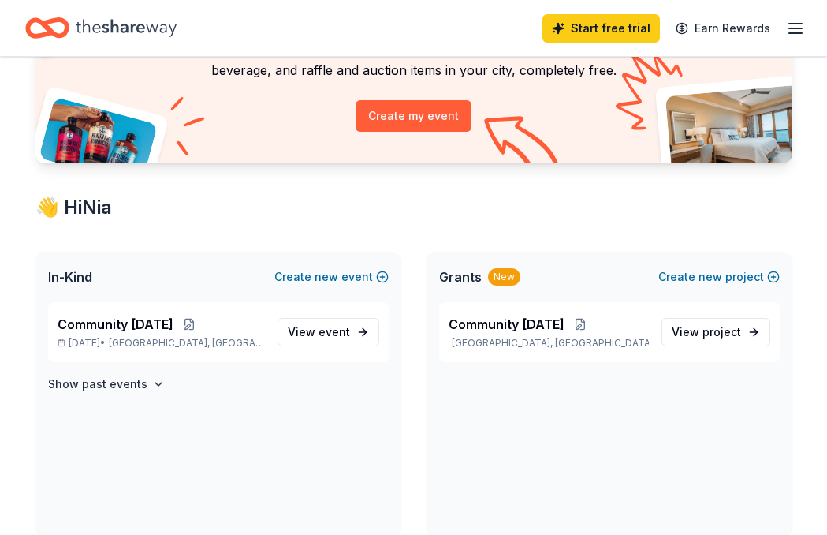
scroll to position [156, 0]
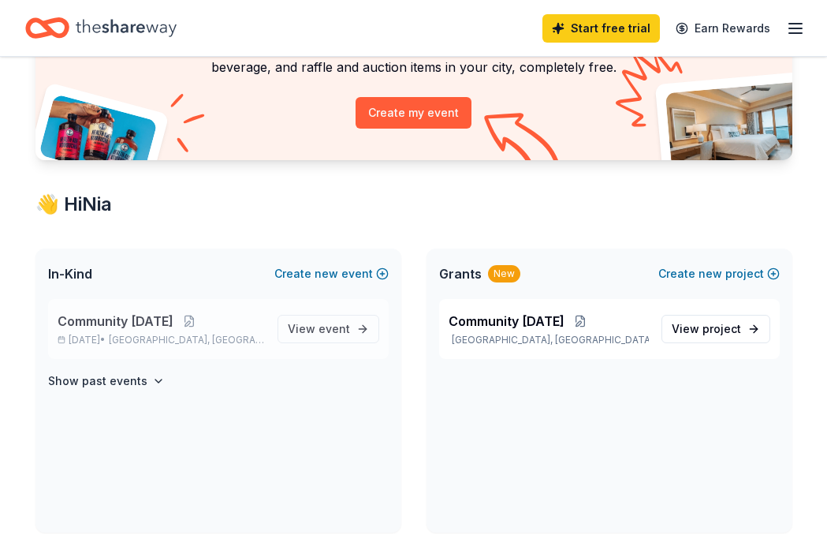
click at [174, 330] on div "Community Thanksgiving Nov 26, 2025 • Philadelphia, PA" at bounding box center [161, 328] width 207 height 35
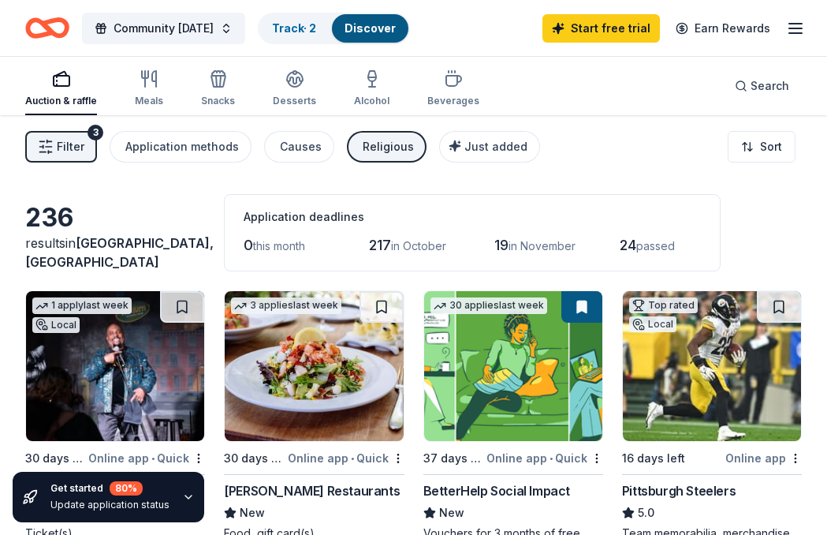
click at [787, 26] on icon "button" at bounding box center [795, 28] width 19 height 19
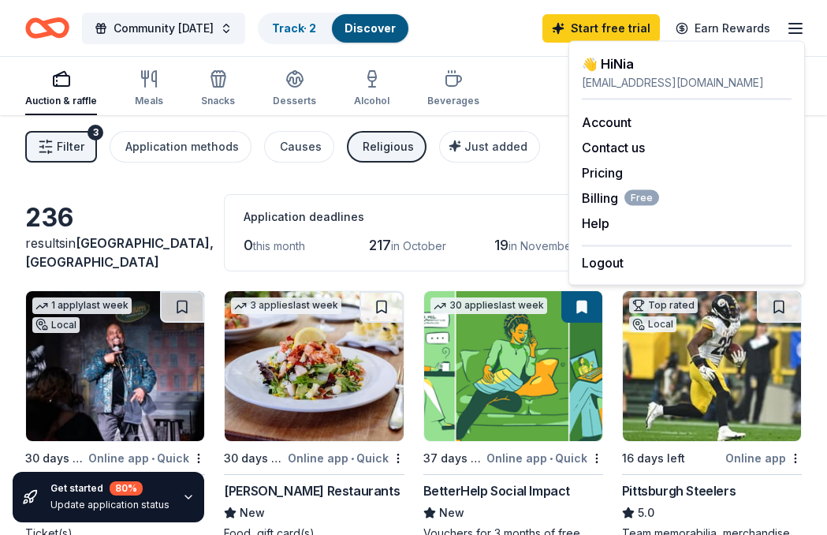
click at [637, 87] on div "nhunt@houseofgloryphilly.com" at bounding box center [687, 82] width 210 height 19
click at [315, 27] on link "Track · 2" at bounding box center [294, 27] width 44 height 13
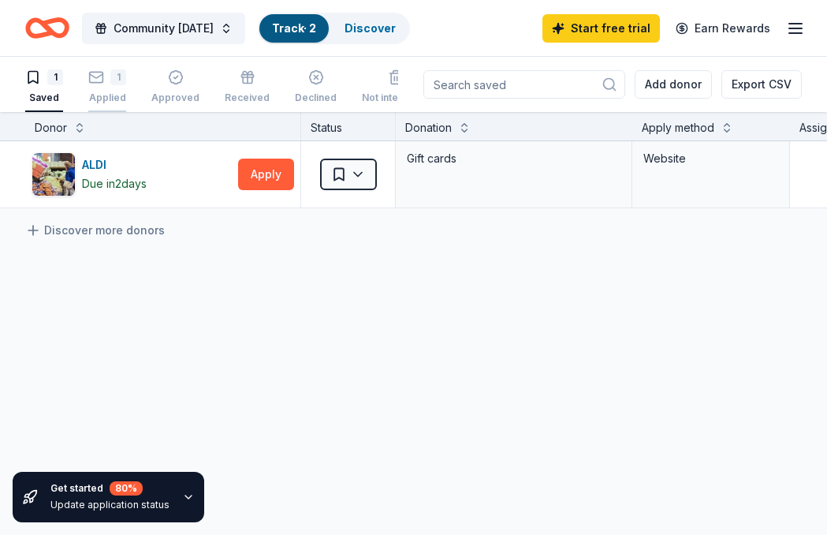
click at [103, 76] on icon "button" at bounding box center [96, 77] width 16 height 16
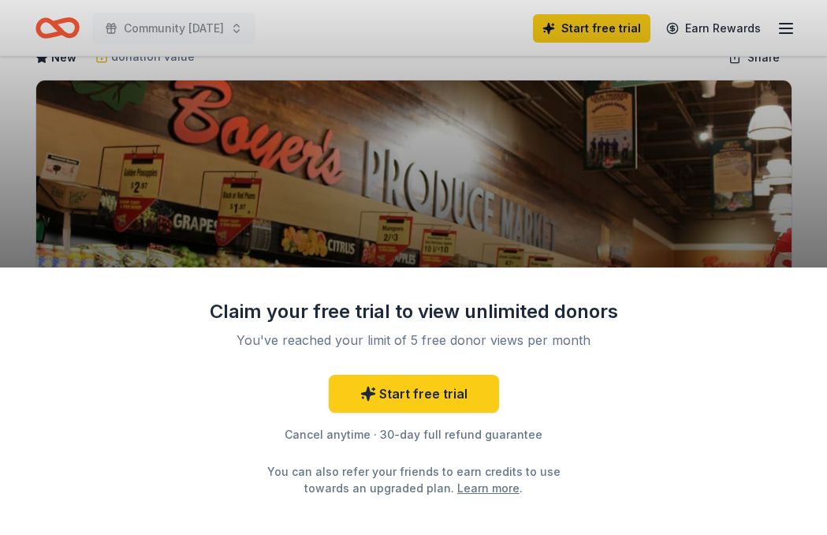
scroll to position [110, 0]
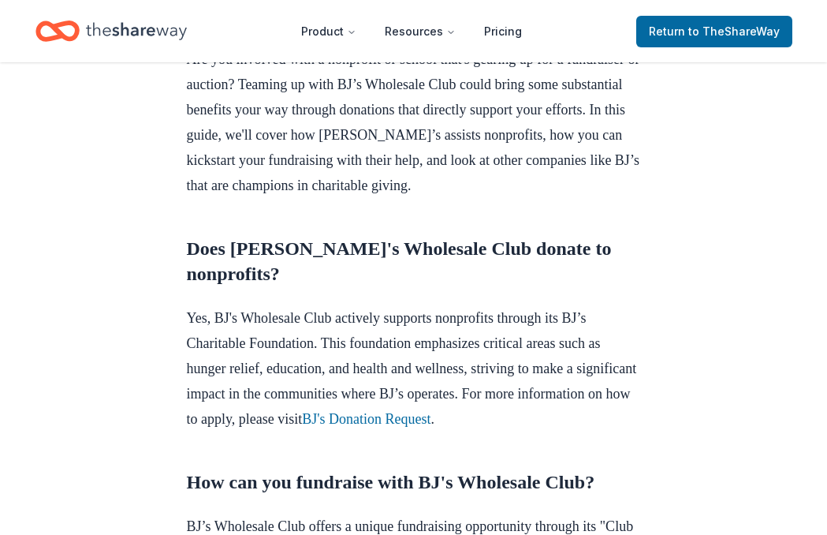
scroll to position [483, 0]
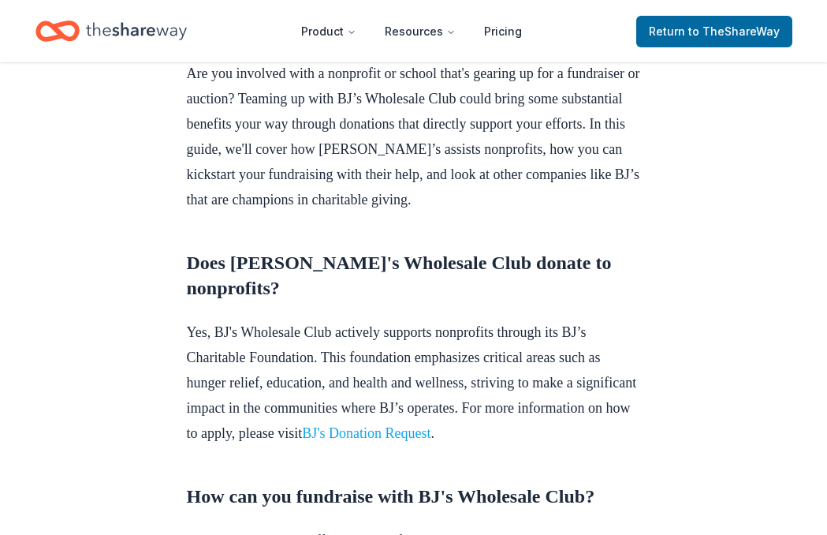
click at [430, 441] on link "BJ's Donation Request" at bounding box center [366, 433] width 129 height 16
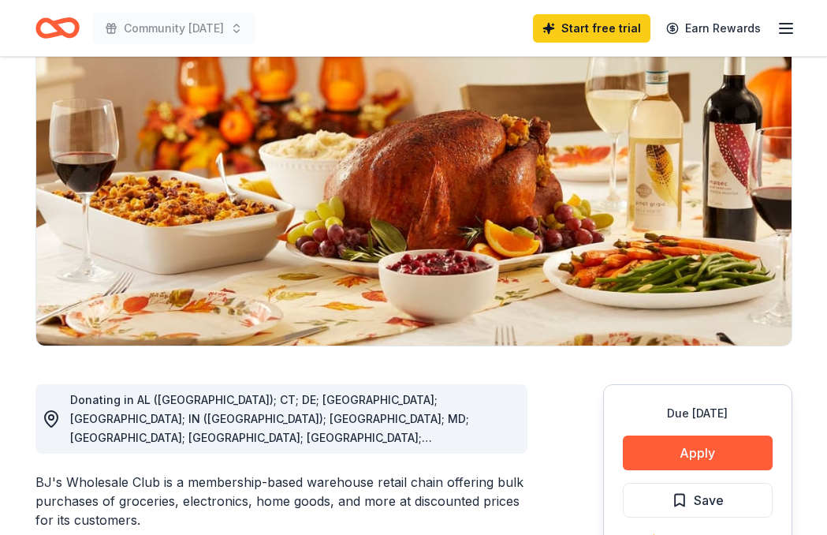
scroll to position [366, 0]
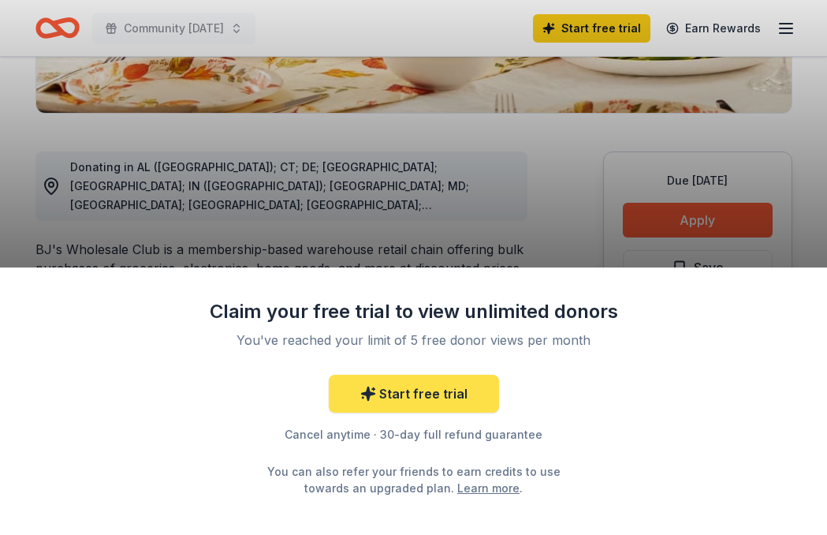
click at [471, 377] on link "Start free trial" at bounding box center [414, 394] width 170 height 38
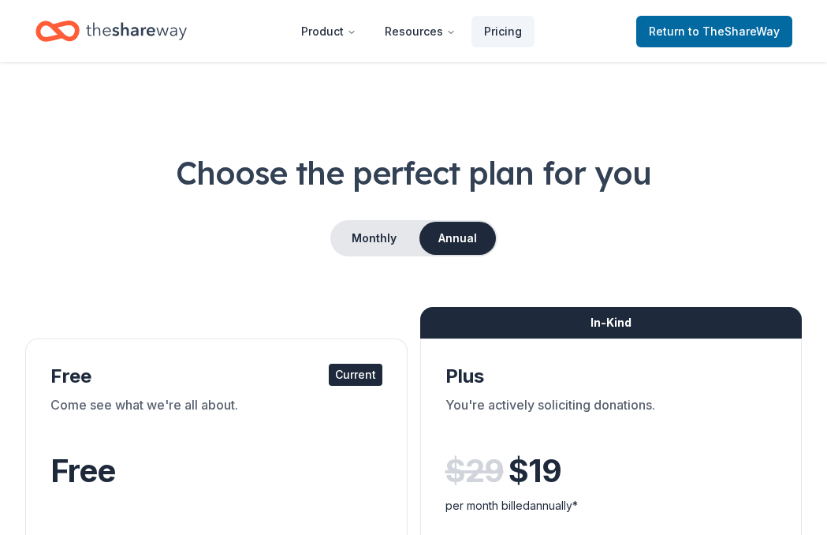
click at [694, 54] on header "Product Resources Pricing Return to TheShareWay" at bounding box center [413, 31] width 827 height 62
click at [713, 33] on span "to TheShareWay" at bounding box center [733, 30] width 91 height 13
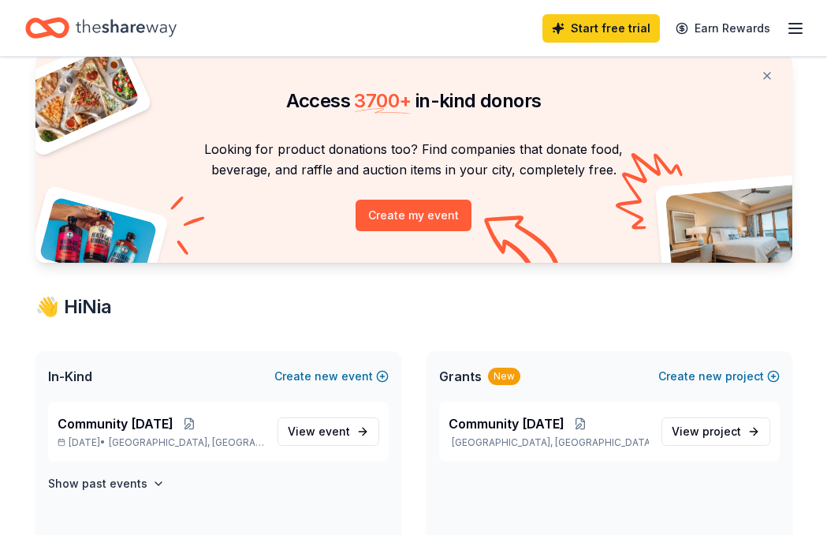
scroll to position [58, 0]
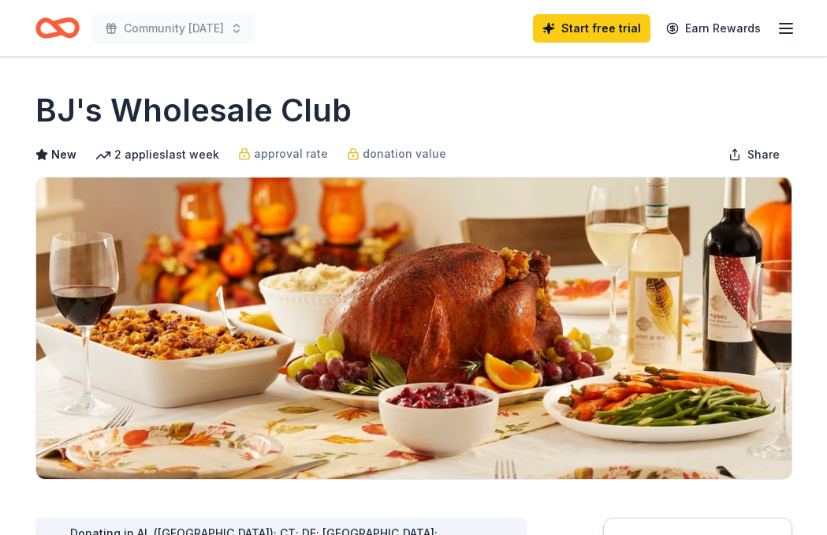
scroll to position [366, 0]
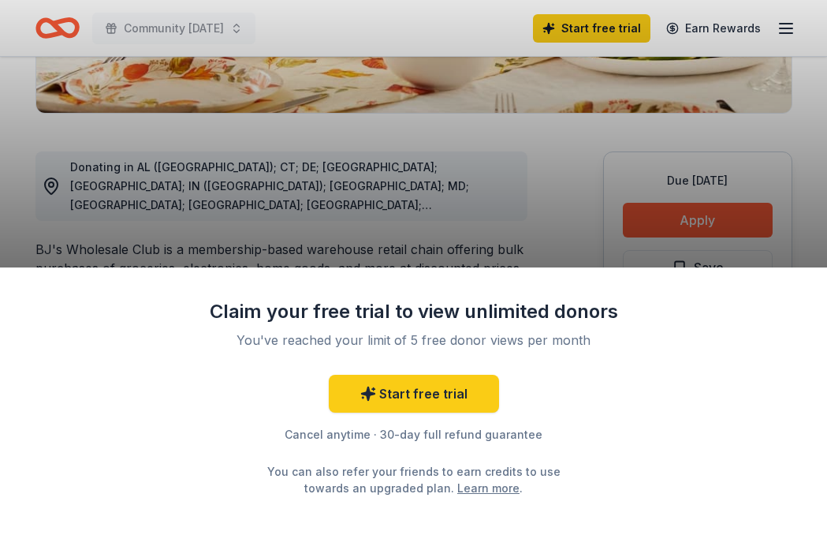
click at [780, 20] on div "Claim your free trial to view unlimited donors You've reached your limit of 5 f…" at bounding box center [413, 267] width 827 height 535
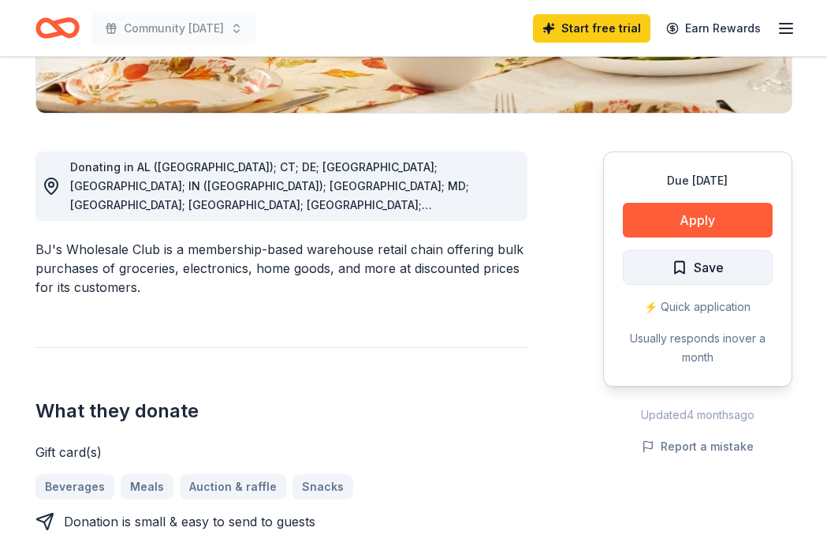
scroll to position [366, 0]
click at [702, 259] on span "Save" at bounding box center [709, 267] width 30 height 20
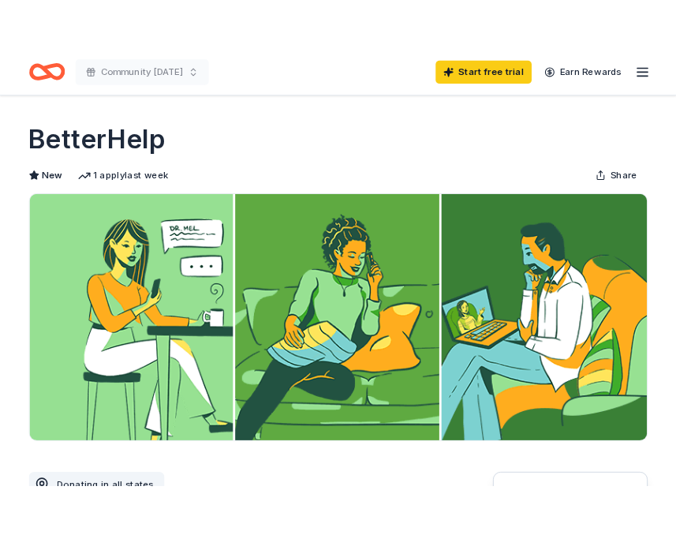
scroll to position [626, 0]
